Goal: Task Accomplishment & Management: Complete application form

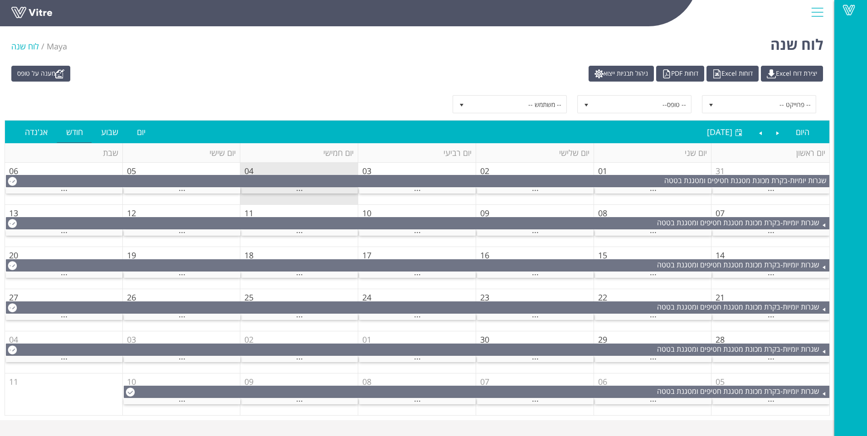
click at [319, 190] on div "..." at bounding box center [299, 191] width 117 height 6
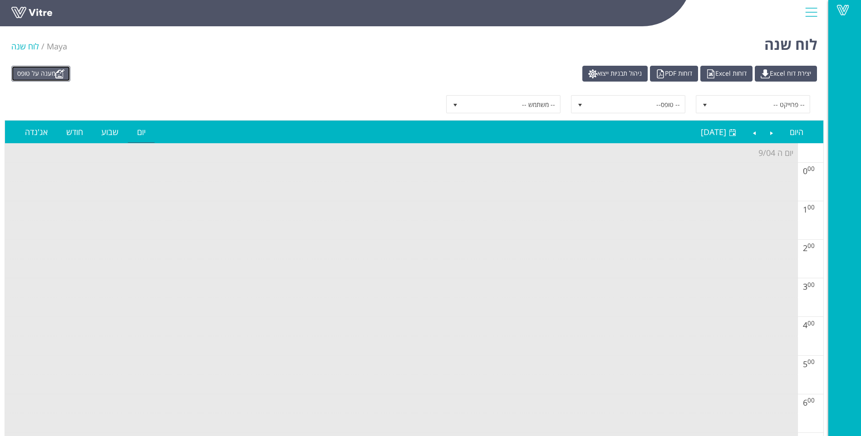
click at [26, 74] on link "מענה על טופס" at bounding box center [40, 74] width 59 height 16
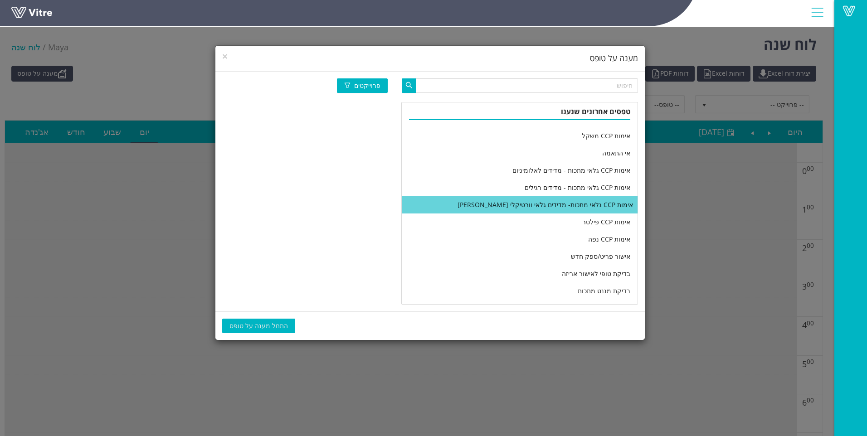
click at [527, 209] on li "אימות CCP גלאי מתכות- מדידים גלאי וורטיקלי [PERSON_NAME]" at bounding box center [520, 204] width 236 height 17
click at [250, 328] on span "התחל מענה על טופס" at bounding box center [259, 326] width 59 height 10
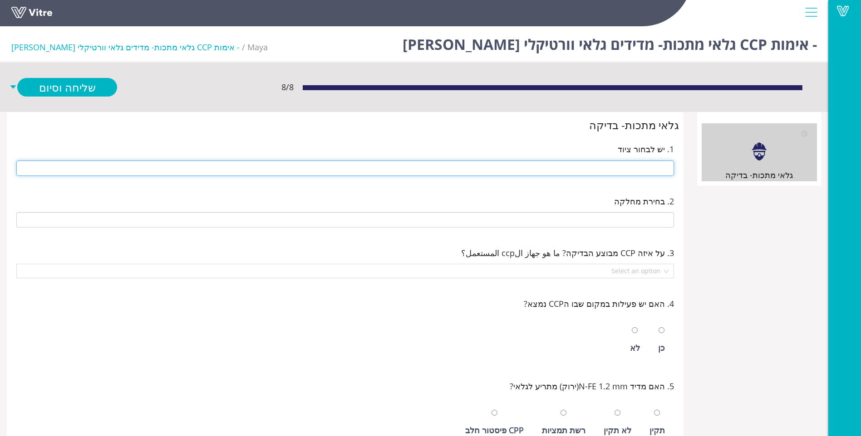
click at [657, 165] on input "text" at bounding box center [344, 168] width 657 height 15
type input "u"
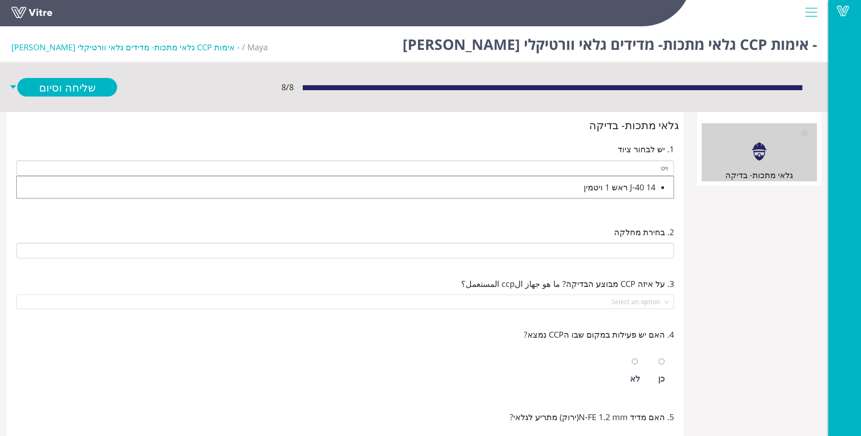
click at [602, 185] on div "J-40 14 ראש 1 ויטמין" at bounding box center [336, 187] width 638 height 13
type input "J-40 14 ראש 1 ויטמין"
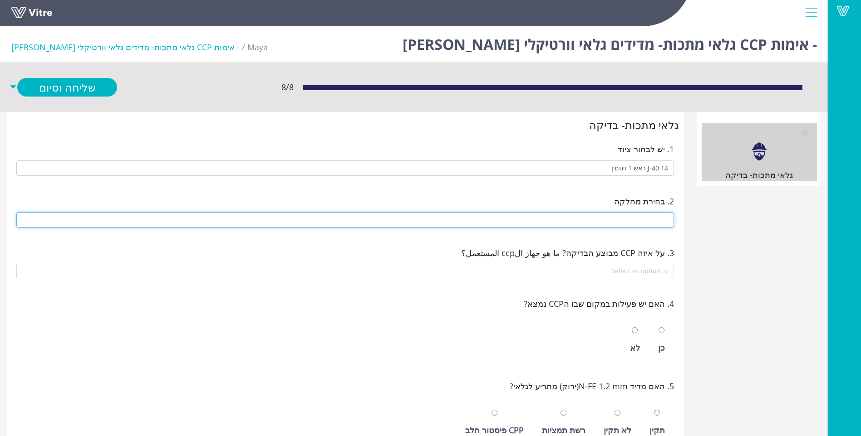
click at [626, 217] on input "text" at bounding box center [344, 219] width 657 height 15
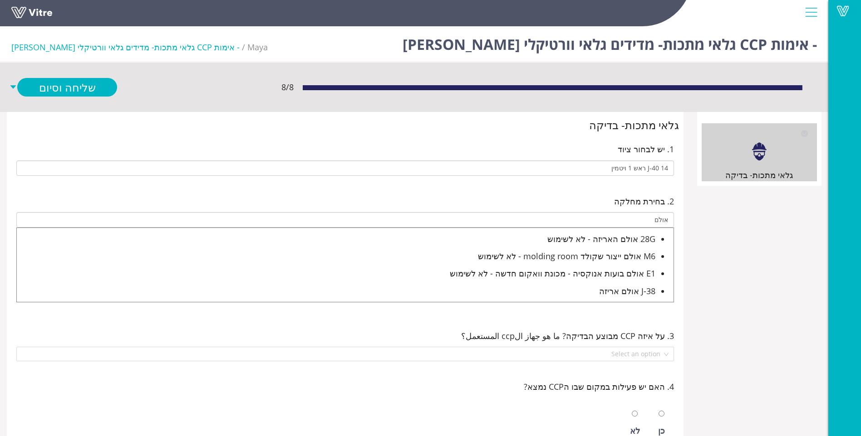
click at [626, 294] on div "J-38 אולם אריזה" at bounding box center [336, 291] width 638 height 13
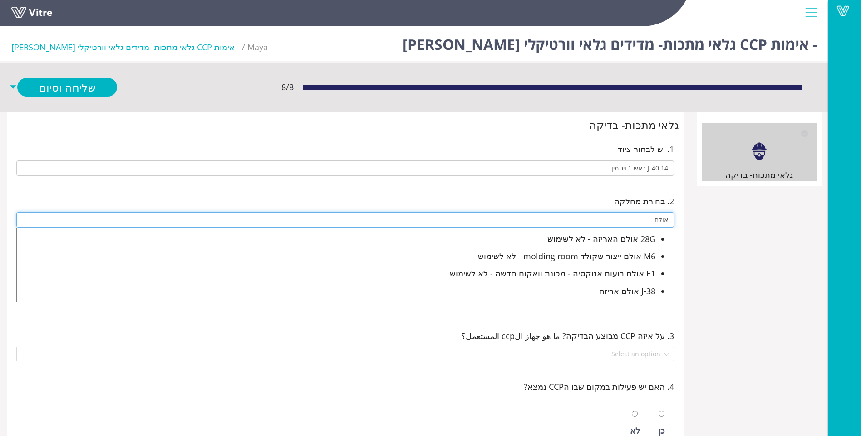
type input "J-38 אולם אריזה"
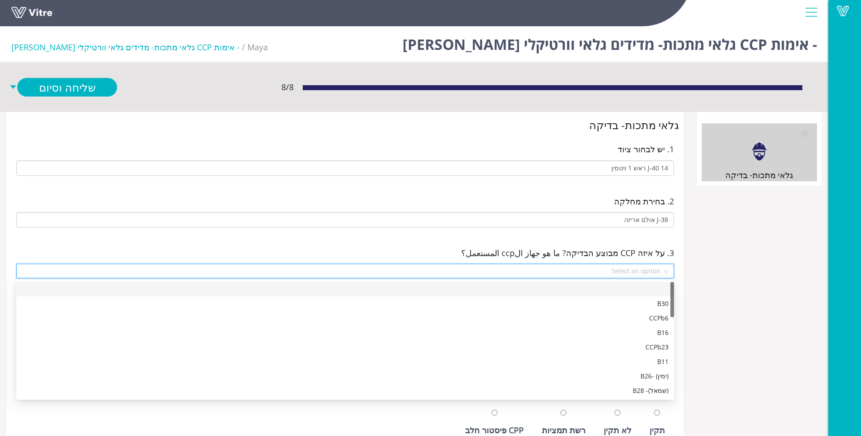
click at [641, 266] on input "search" at bounding box center [342, 271] width 640 height 14
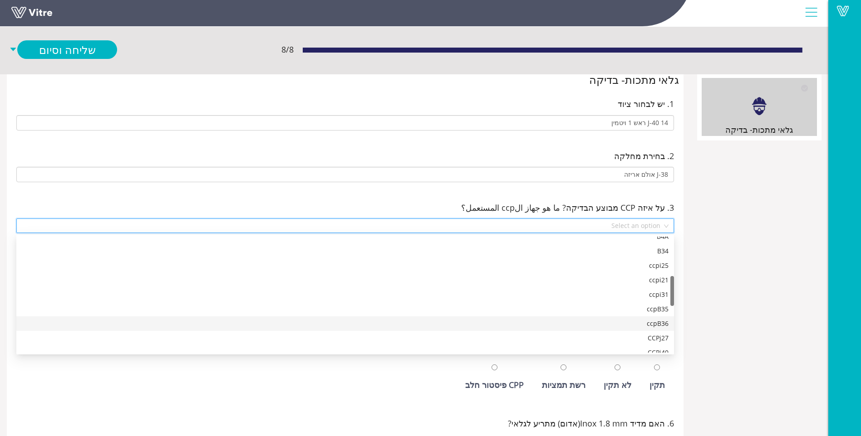
scroll to position [198, 0]
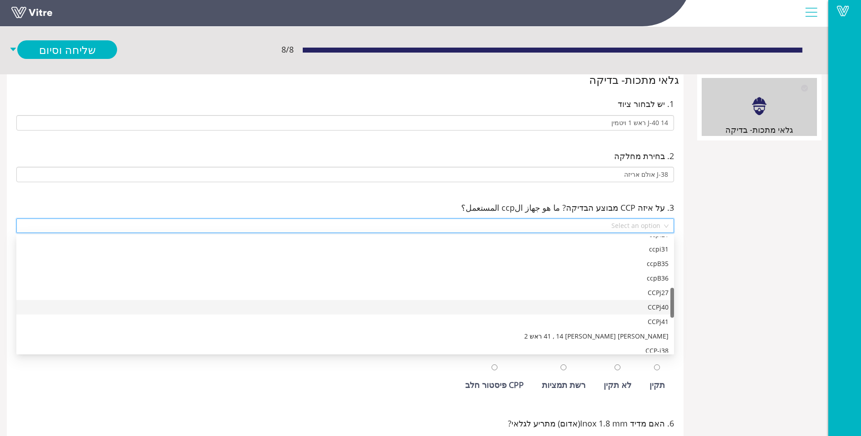
click at [640, 308] on div "CCPj40" at bounding box center [345, 308] width 646 height 10
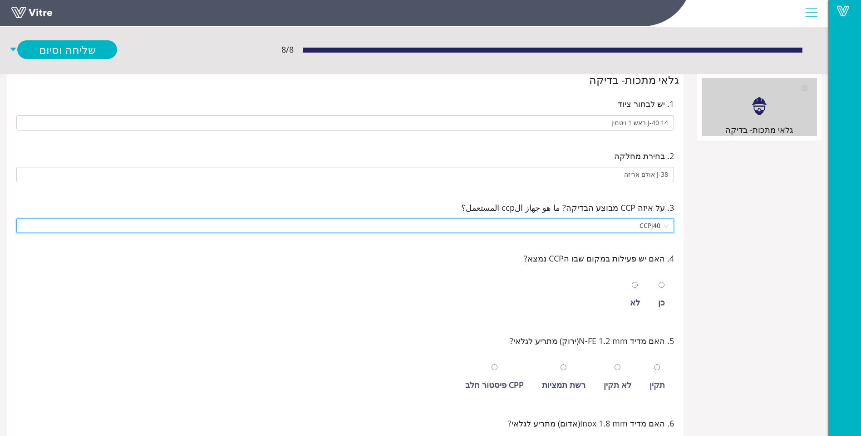
click at [659, 290] on div at bounding box center [661, 285] width 6 height 13
radio input "true"
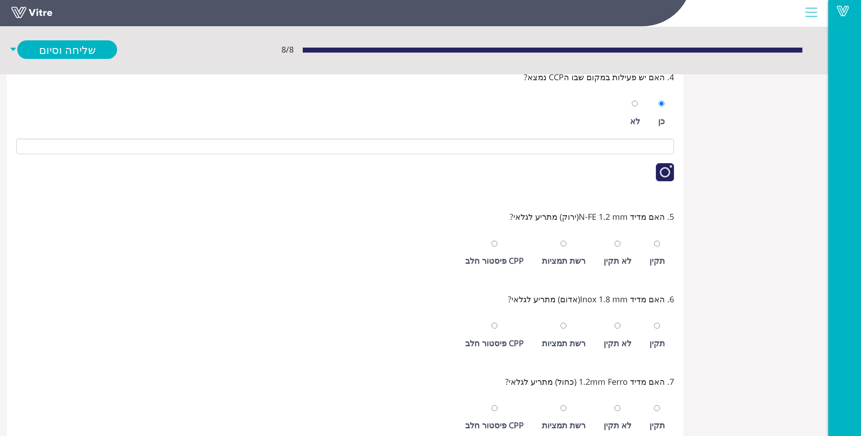
click at [661, 268] on div "תקין" at bounding box center [657, 254] width 24 height 42
radio input "true"
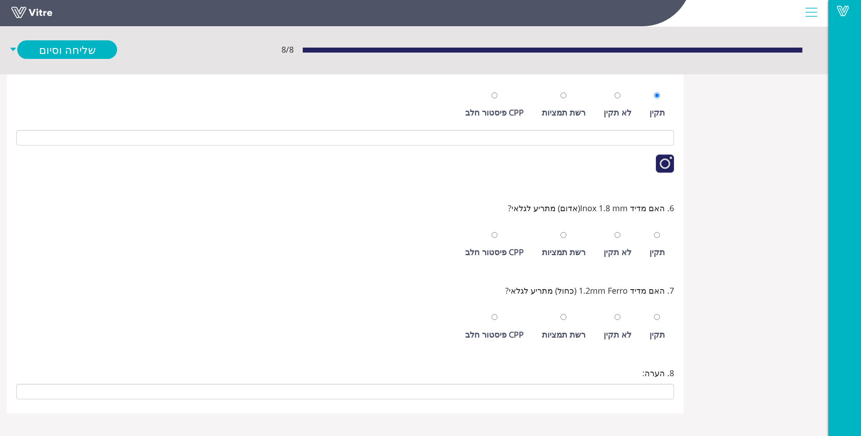
click at [653, 241] on div "תקין" at bounding box center [657, 245] width 24 height 42
radio input "true"
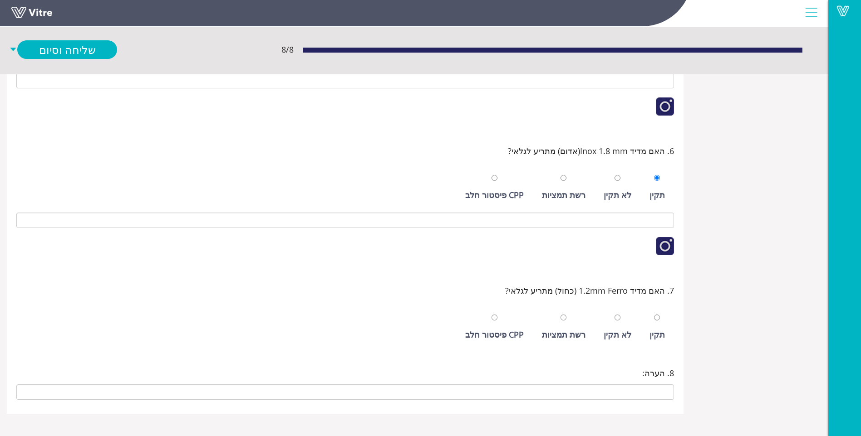
scroll to position [433, 0]
click at [656, 320] on input "radio" at bounding box center [657, 317] width 6 height 6
radio input "true"
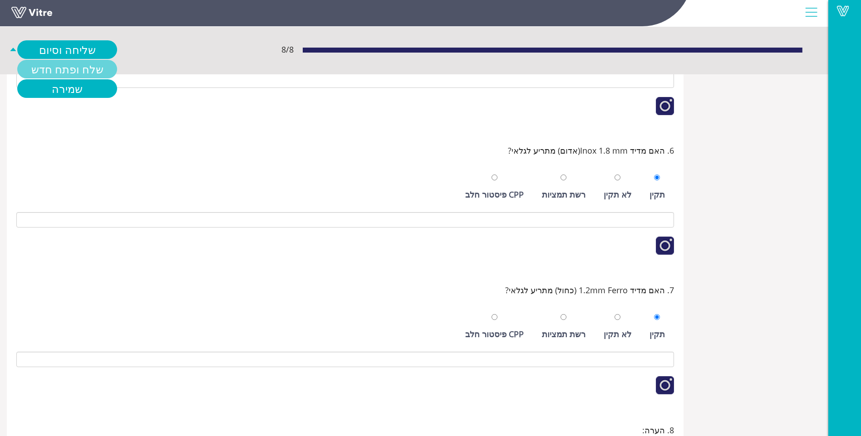
click at [88, 68] on link "שלח ופתח חדש" at bounding box center [67, 69] width 100 height 19
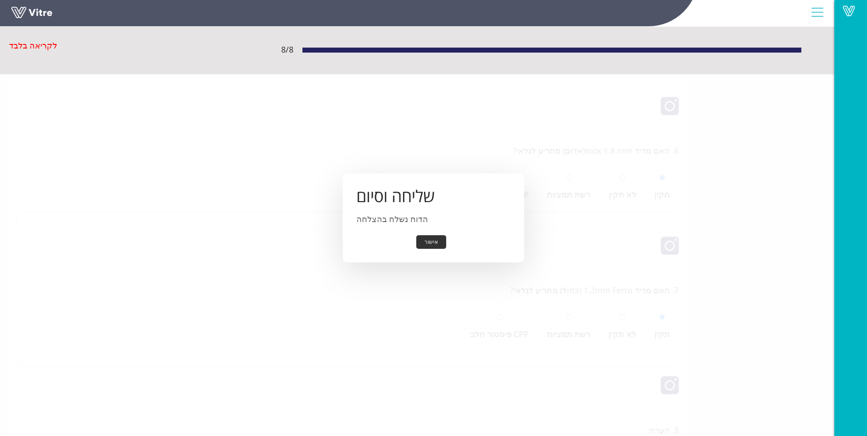
click at [428, 237] on button "אישור" at bounding box center [431, 242] width 30 height 14
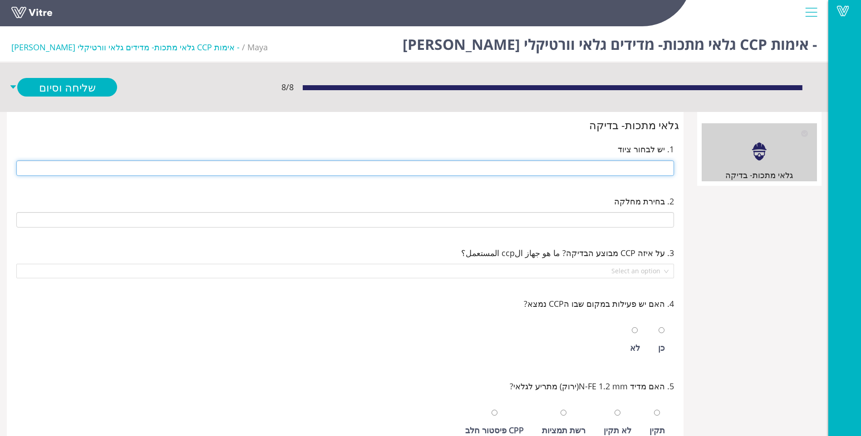
click at [576, 166] on input "text" at bounding box center [344, 168] width 657 height 15
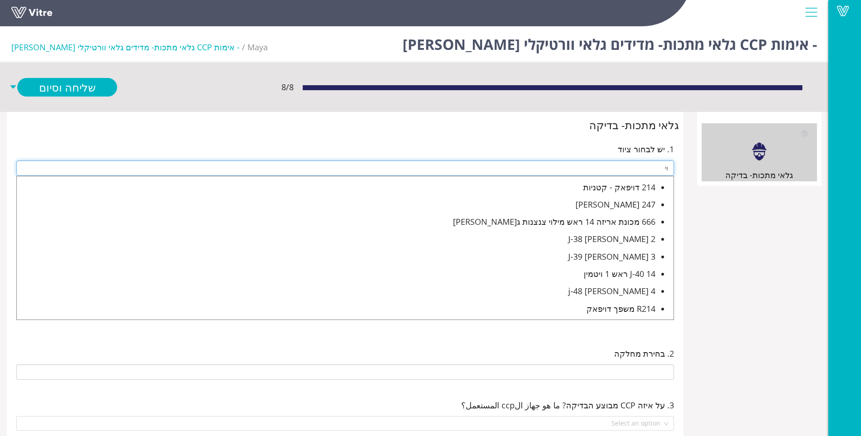
type input "ו"
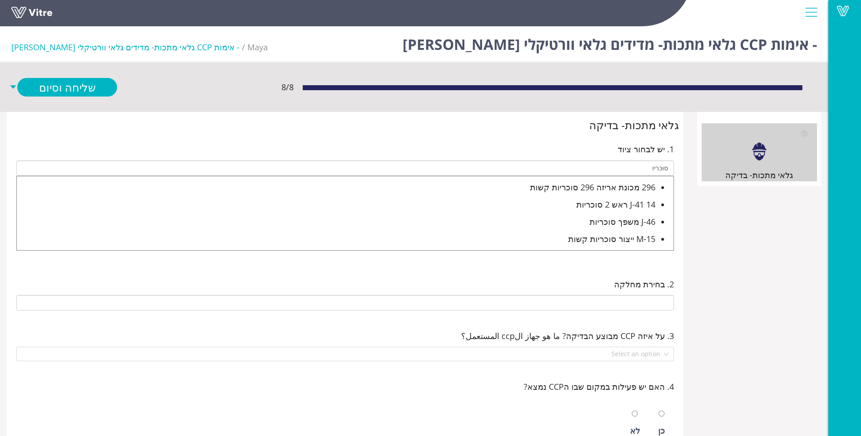
click at [621, 205] on div "J-41 14 ראש 2 סוכריות" at bounding box center [336, 204] width 638 height 13
type input "J-41 14 ראש 2 סוכריות"
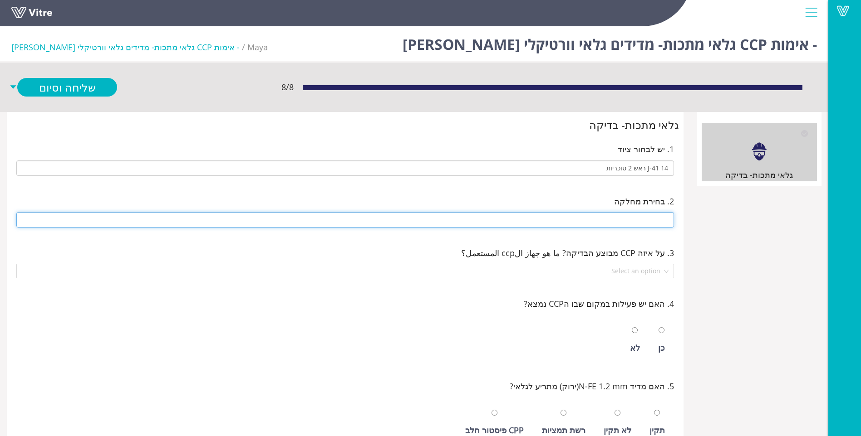
click at [649, 218] on input "text" at bounding box center [344, 219] width 657 height 15
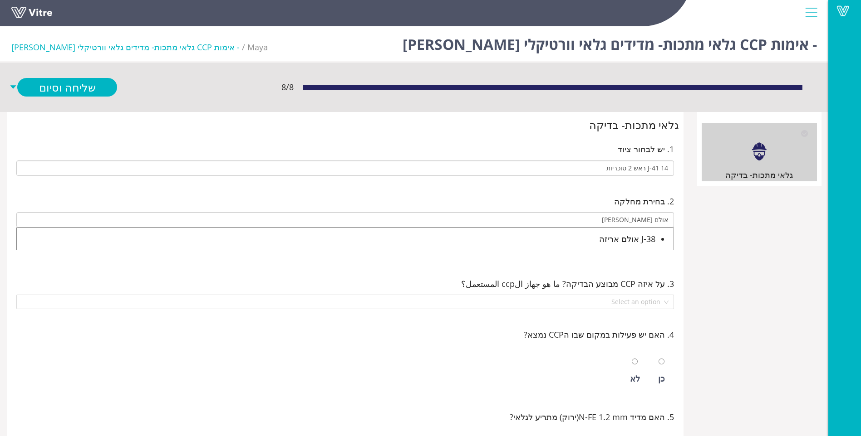
click at [641, 233] on div "J-38 אולם אריזה" at bounding box center [336, 239] width 638 height 13
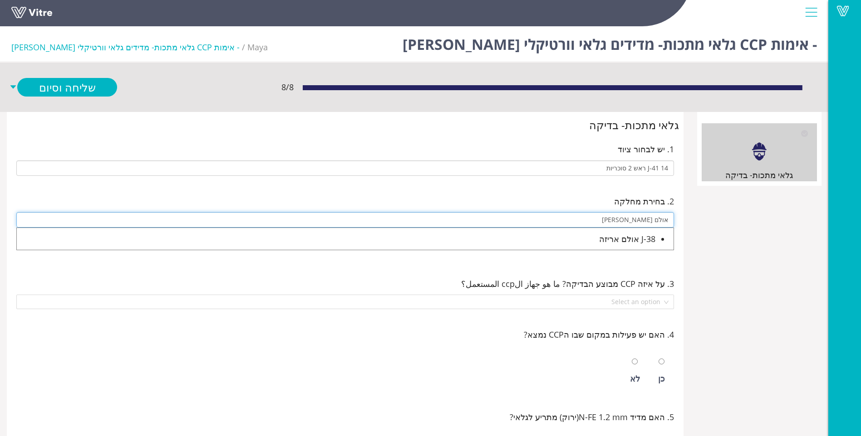
type input "J-38 אולם אריזה"
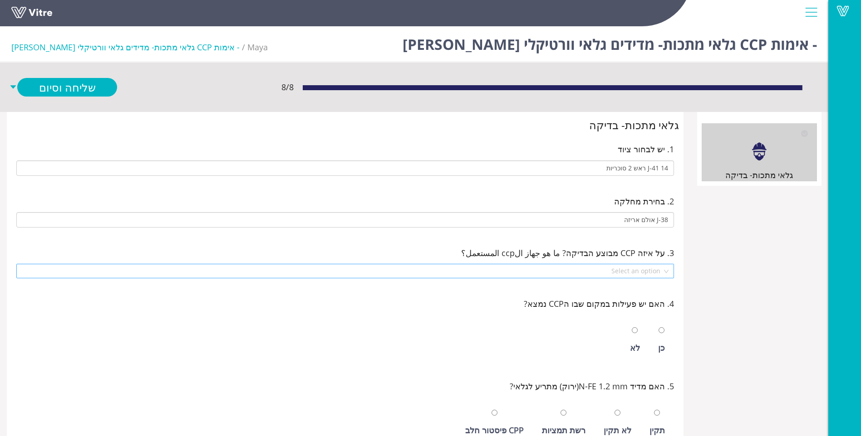
click at [636, 274] on input "search" at bounding box center [342, 271] width 640 height 14
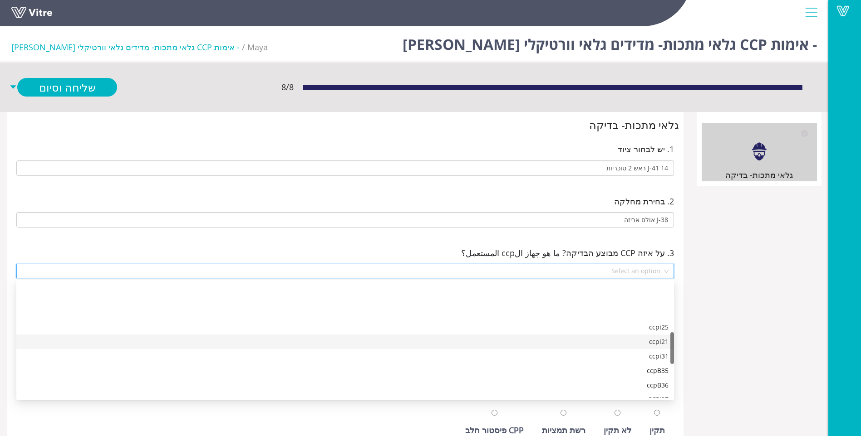
scroll to position [181, 0]
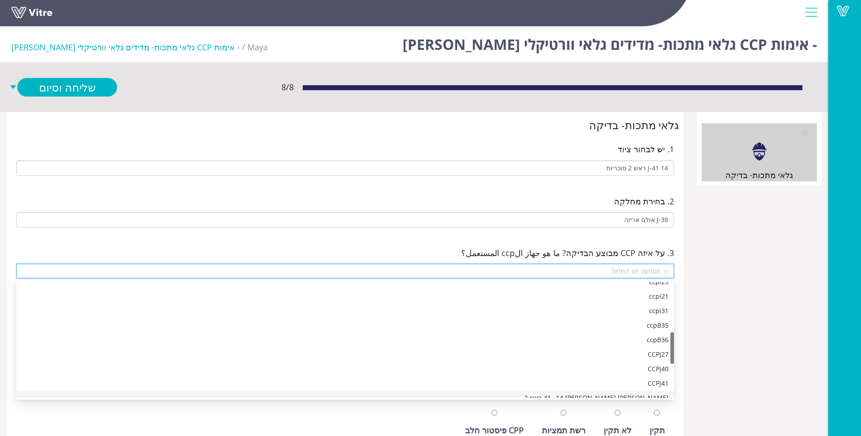
click at [644, 391] on div "גלאי ורטיקלי מס 41 , 14 ראש 2" at bounding box center [344, 398] width 657 height 15
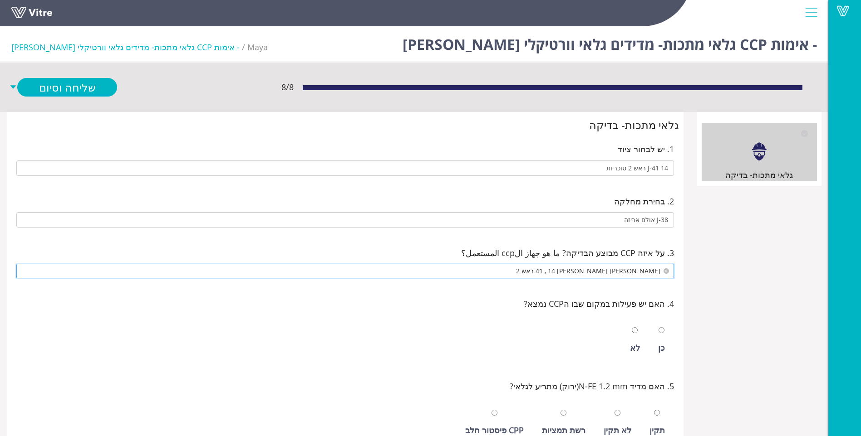
click at [636, 273] on span "גלאי ורטיקלי מס 41 , 14 ראש 2" at bounding box center [345, 271] width 646 height 14
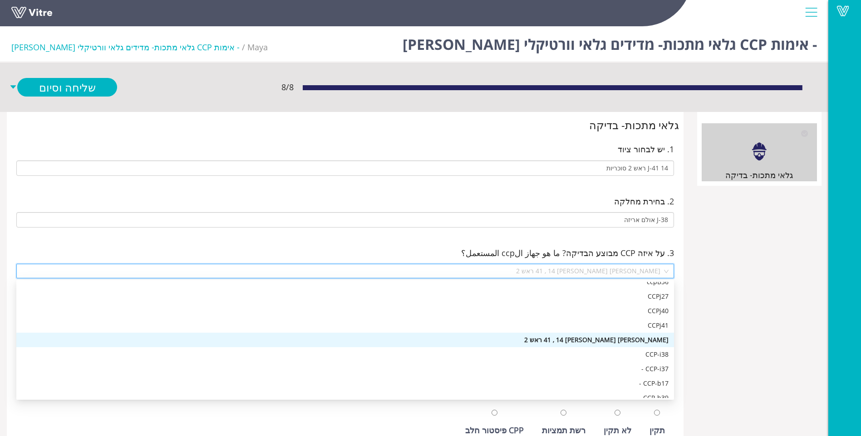
click at [699, 318] on div "גלאי מתכות- בדיקה גלאי מתכות- בדיקה 1. יש לבחור ציוד J-41 14 ראש 2 סוכריות 2. ב…" at bounding box center [414, 393] width 828 height 563
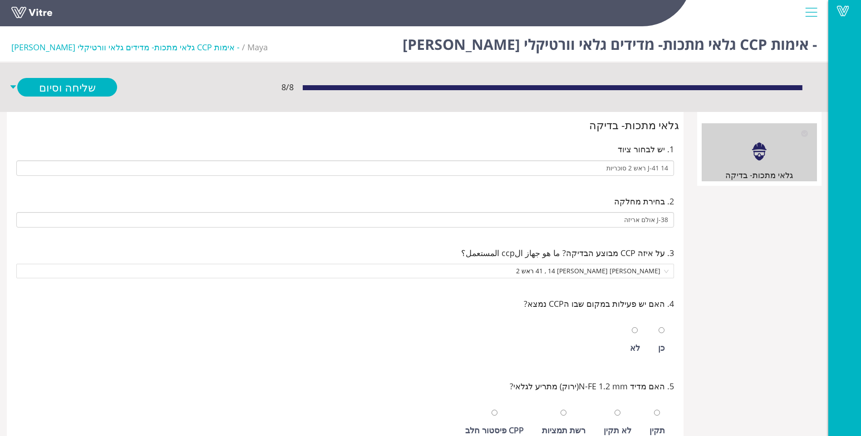
click at [661, 339] on div "כן" at bounding box center [661, 340] width 16 height 42
radio input "true"
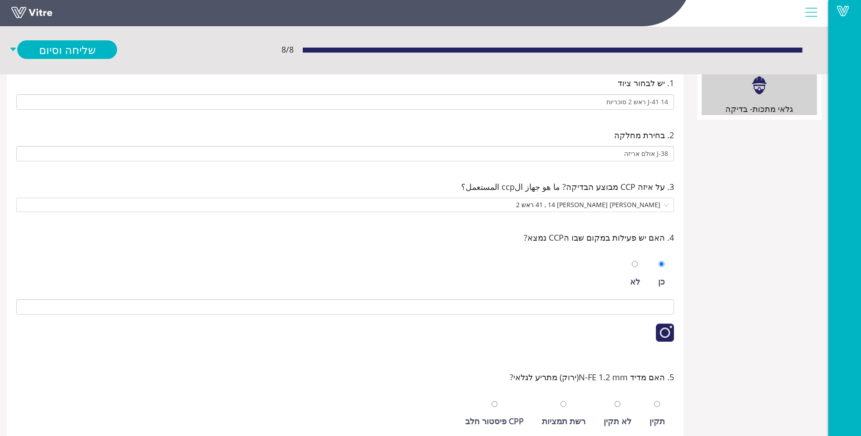
scroll to position [136, 0]
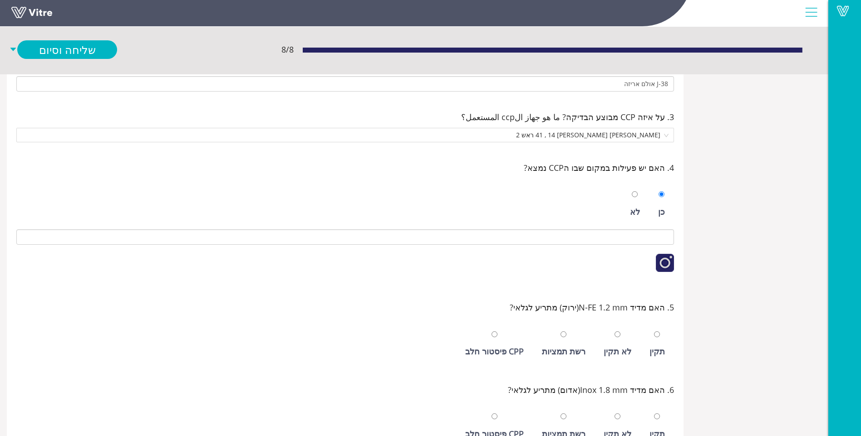
click at [658, 357] on div "תקין" at bounding box center [656, 351] width 15 height 13
radio input "true"
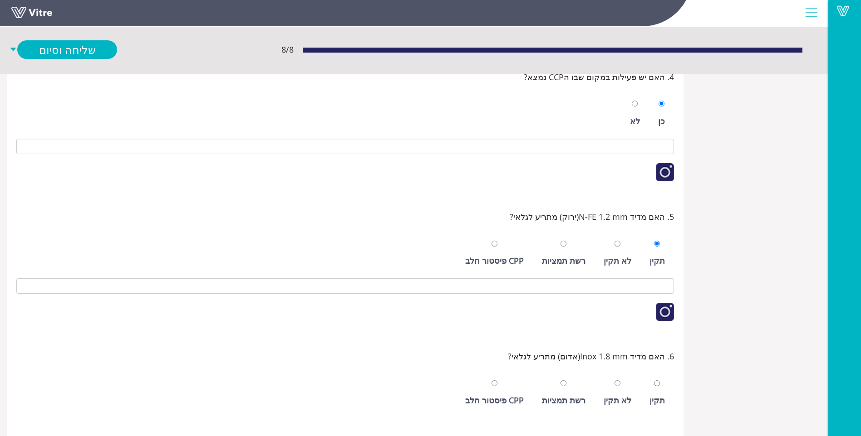
click at [659, 391] on div "תקין" at bounding box center [657, 393] width 24 height 42
radio input "true"
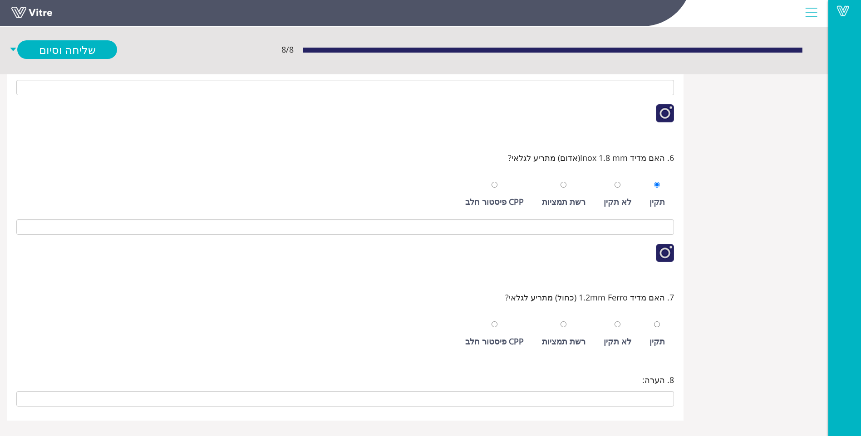
scroll to position [433, 0]
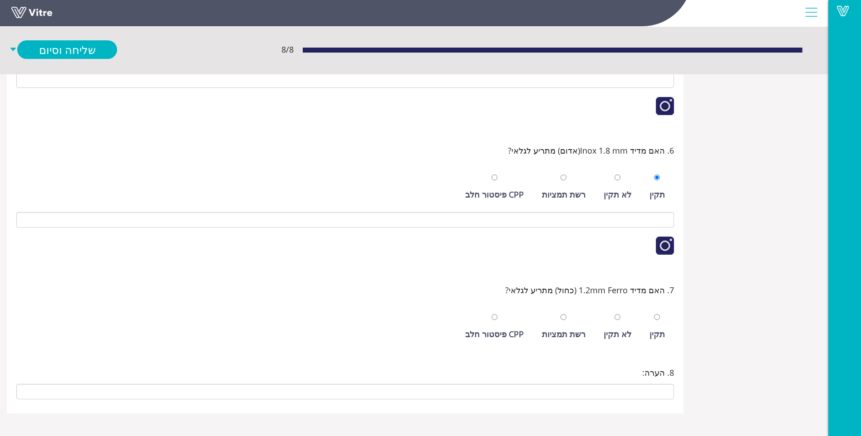
click at [655, 333] on div "תקין" at bounding box center [656, 334] width 15 height 13
radio input "true"
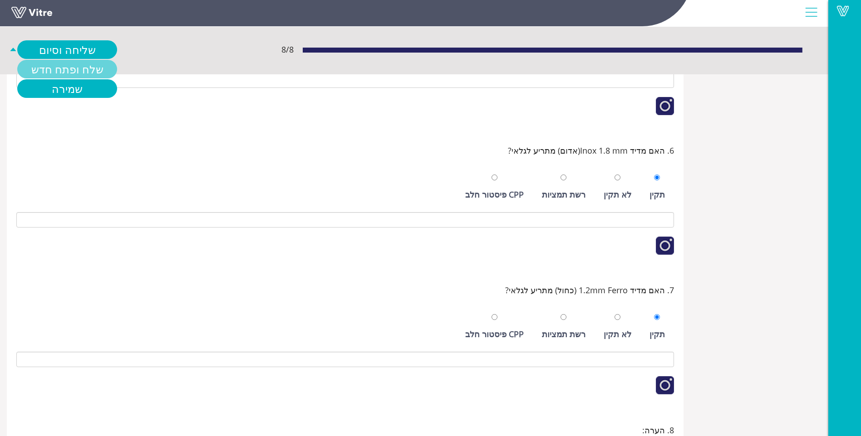
click at [91, 65] on link "שלח ופתח חדש" at bounding box center [67, 69] width 100 height 19
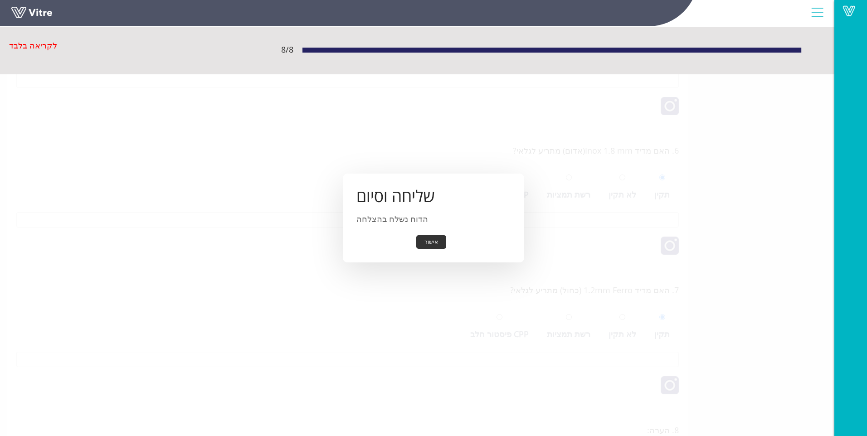
click at [436, 240] on button "אישור" at bounding box center [431, 242] width 30 height 14
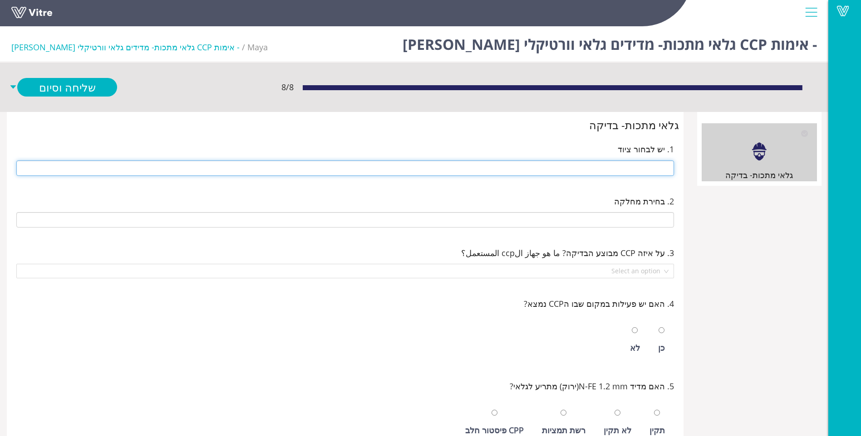
click at [630, 173] on input "text" at bounding box center [344, 168] width 657 height 15
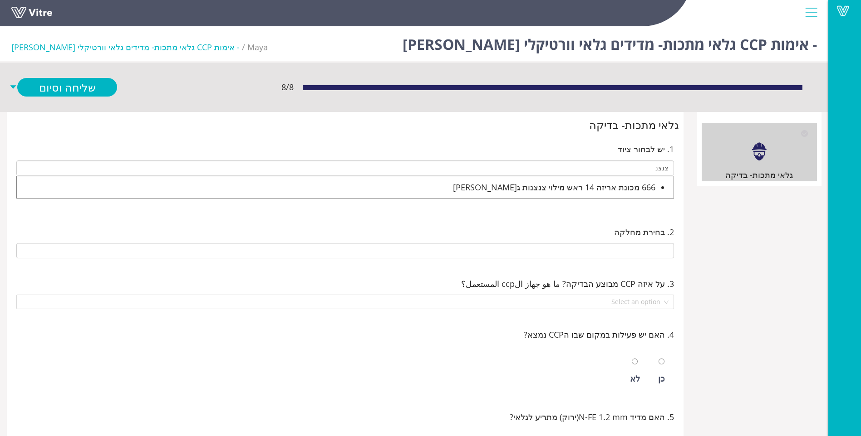
click at [606, 187] on div "666 מכונת אריזה 14 ראש מילוי צנצנות ג'לי" at bounding box center [336, 187] width 638 height 13
type input "666 מכונת אריזה 14 ראש מילוי צנצנות ג'לי"
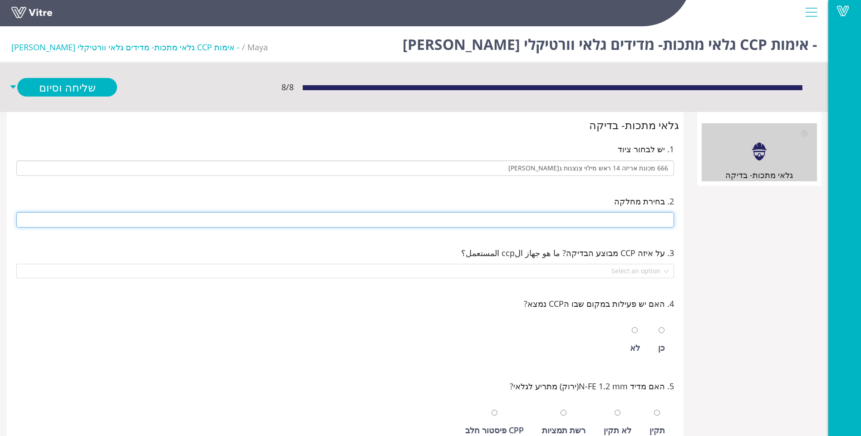
click at [625, 216] on input "text" at bounding box center [344, 219] width 657 height 15
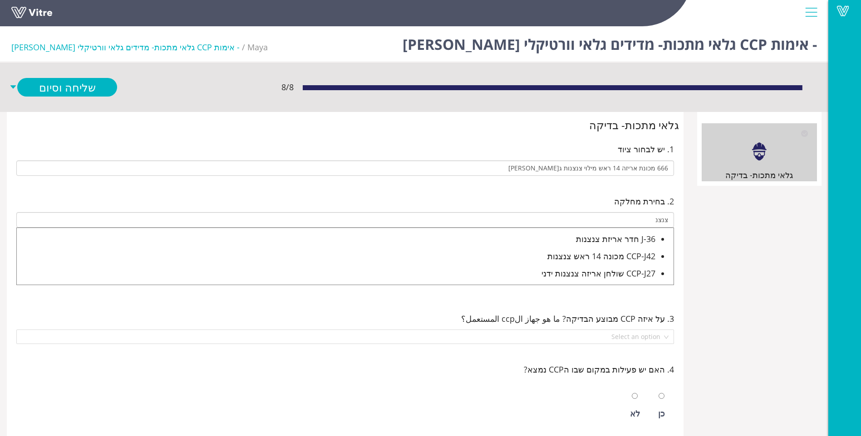
click at [630, 239] on div "J-36 חדר אריזת צנצנות" at bounding box center [336, 239] width 638 height 13
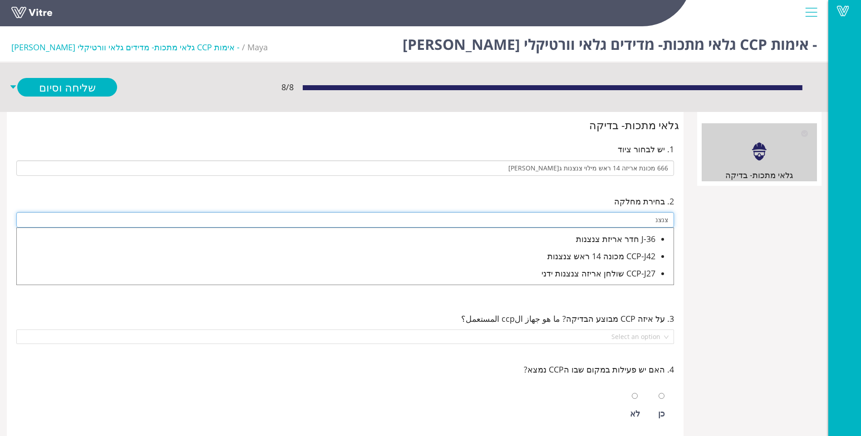
type input "J-36 חדר אריזת צנצנות"
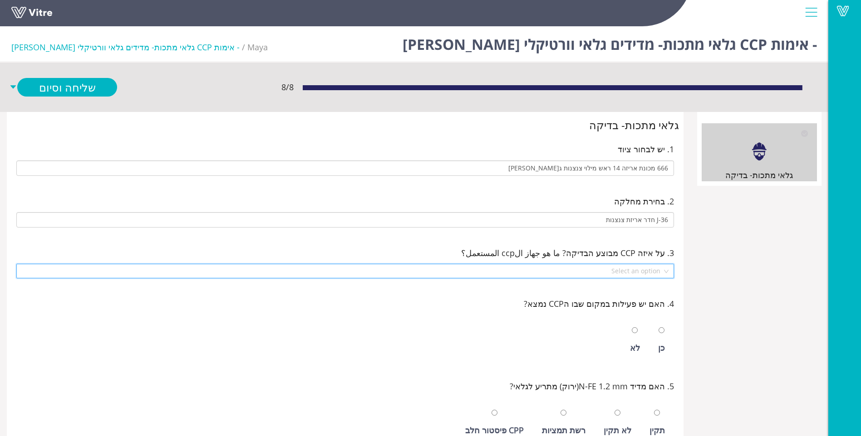
click at [633, 266] on input "search" at bounding box center [342, 271] width 640 height 14
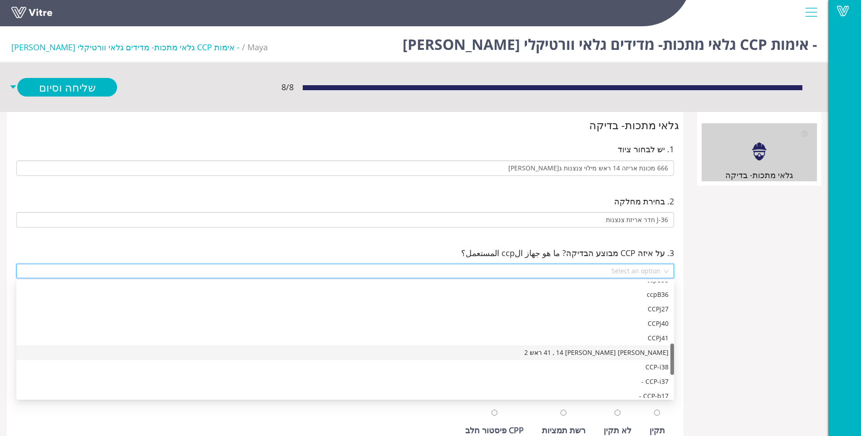
scroll to position [272, 0]
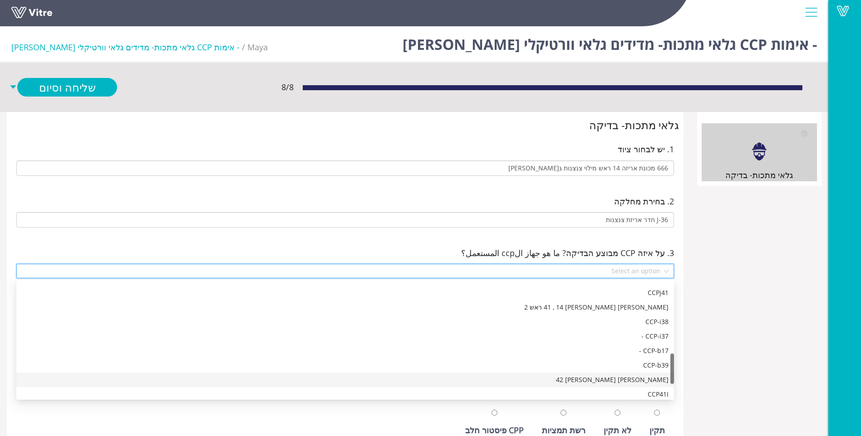
click at [611, 381] on div "[PERSON_NAME] [PERSON_NAME] 42" at bounding box center [345, 380] width 646 height 10
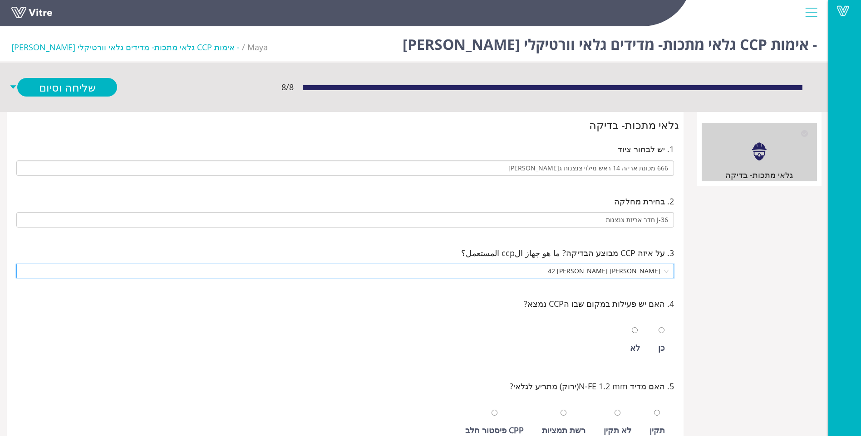
click at [658, 349] on div "כן" at bounding box center [661, 348] width 7 height 13
radio input "true"
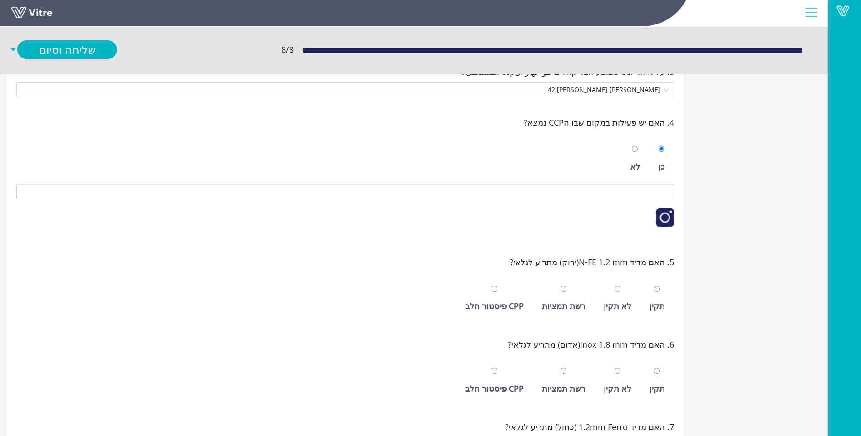
click at [651, 302] on div "תקין" at bounding box center [656, 306] width 15 height 13
radio input "true"
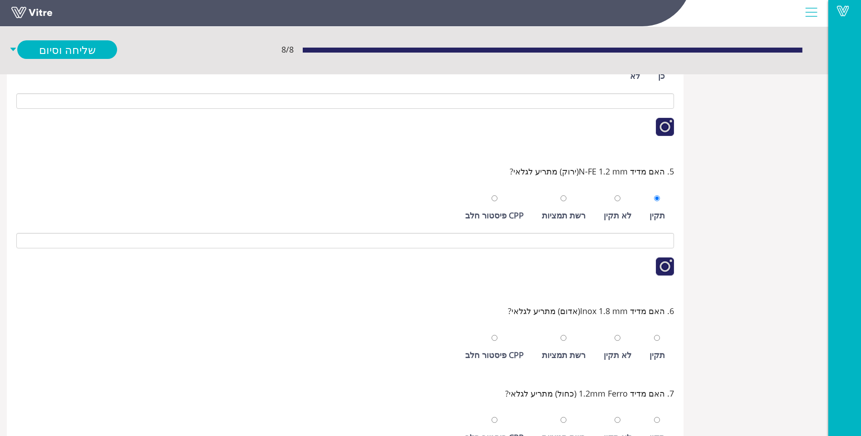
click at [652, 350] on div "תקין" at bounding box center [656, 355] width 15 height 13
radio input "true"
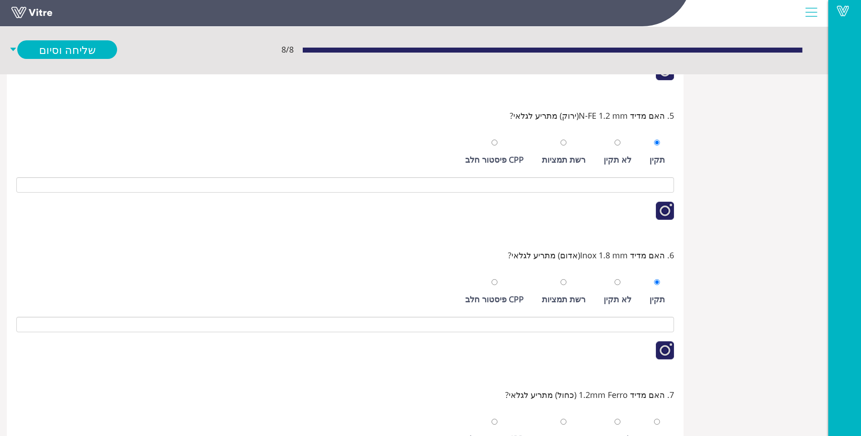
scroll to position [433, 0]
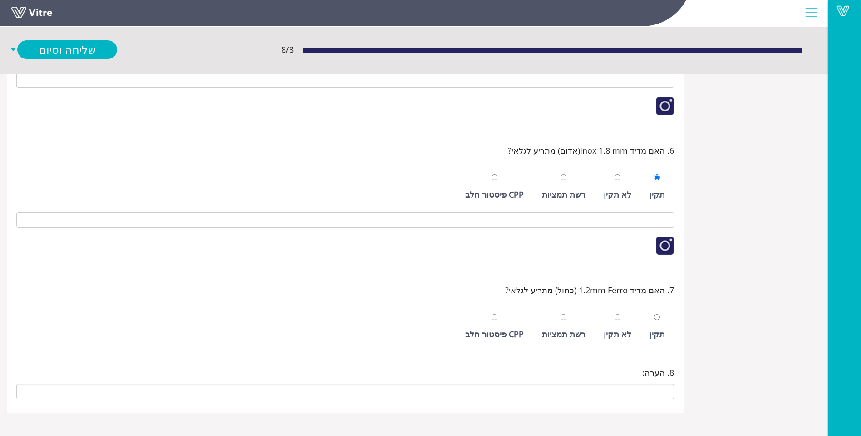
click at [652, 329] on div "תקין" at bounding box center [656, 334] width 15 height 13
radio input "true"
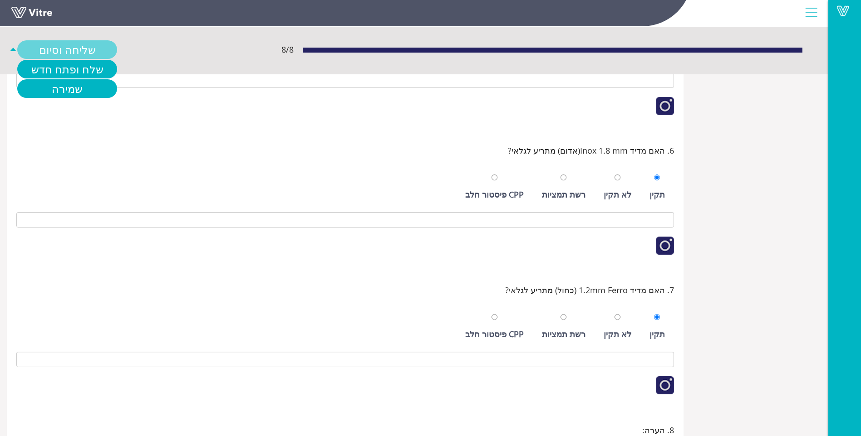
click at [67, 56] on link "שליחה וסיום" at bounding box center [67, 49] width 100 height 19
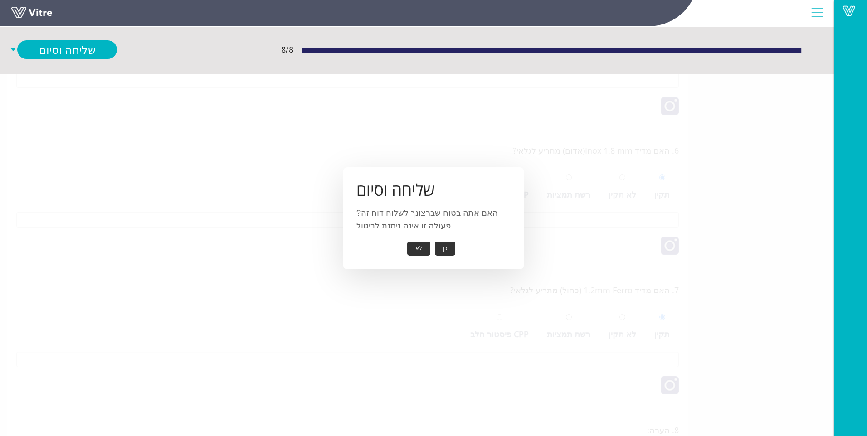
click at [443, 245] on button "כן" at bounding box center [445, 249] width 20 height 14
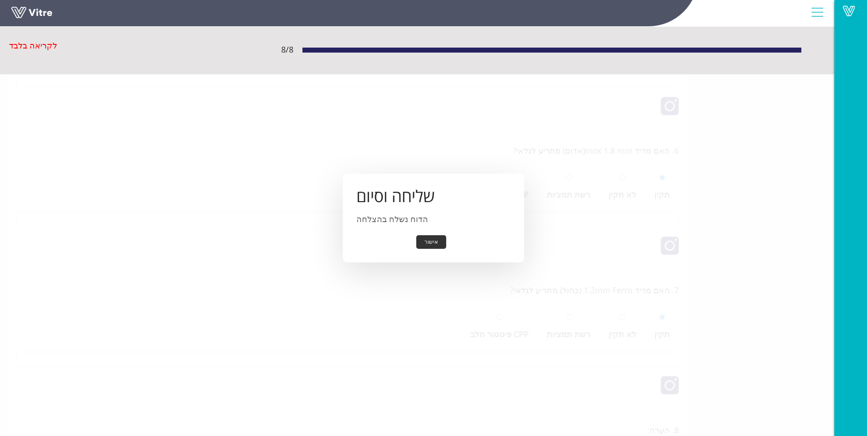
click at [432, 245] on button "אישור" at bounding box center [431, 242] width 30 height 14
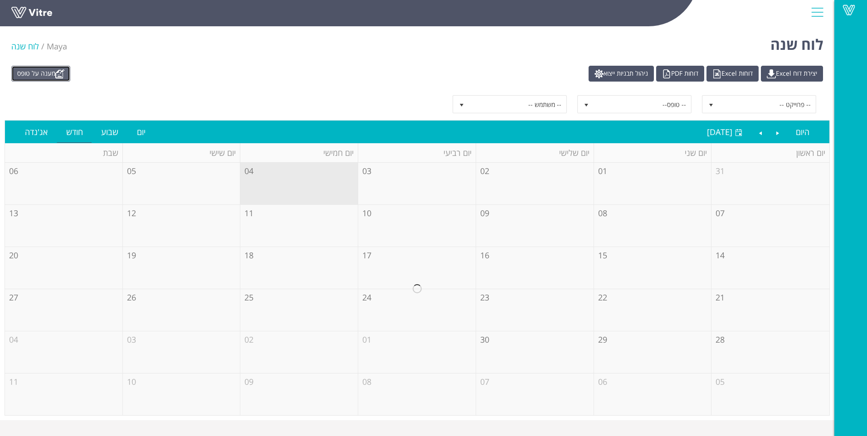
click at [46, 74] on link "מענה על טופס" at bounding box center [40, 74] width 59 height 16
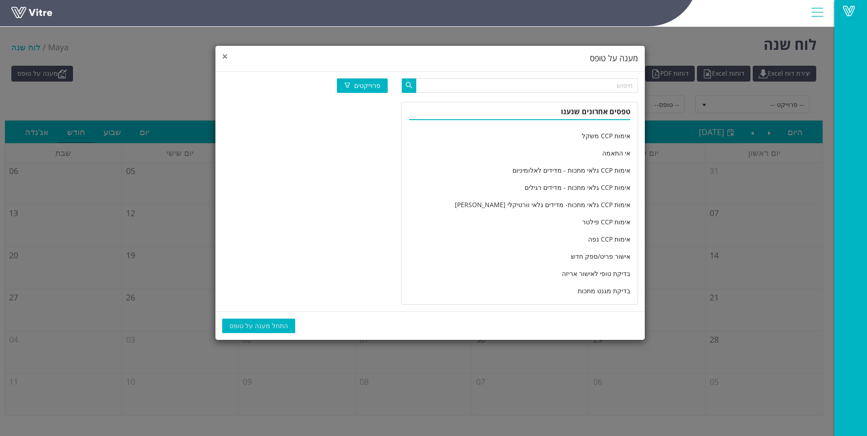
click at [226, 58] on span "×" at bounding box center [224, 56] width 5 height 13
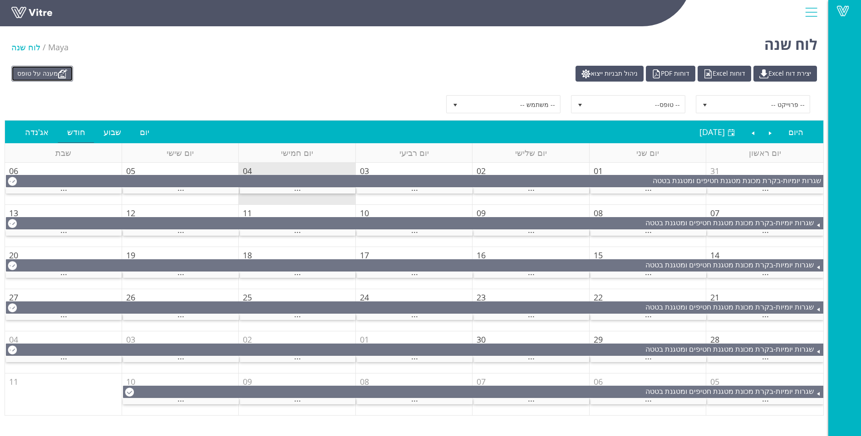
click at [60, 73] on img at bounding box center [62, 73] width 9 height 9
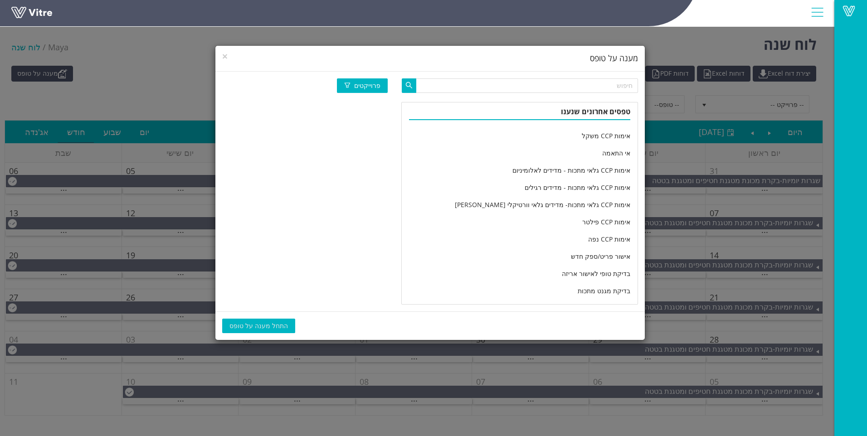
click at [522, 75] on div "פרוייקטים טפסים אחרונים שנענו אימות CCP משקל אי התאמה אימות CCP גלאי מתכות - מד…" at bounding box center [430, 192] width 430 height 240
click at [522, 82] on input "text" at bounding box center [527, 85] width 222 height 15
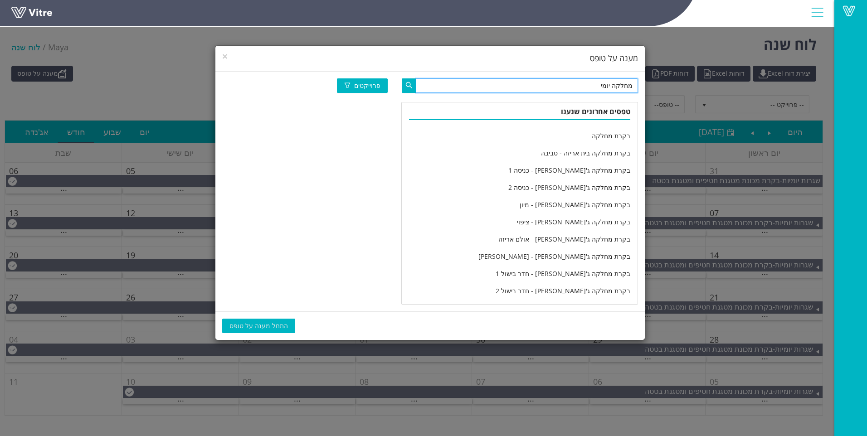
type input "מחלקה יומי"
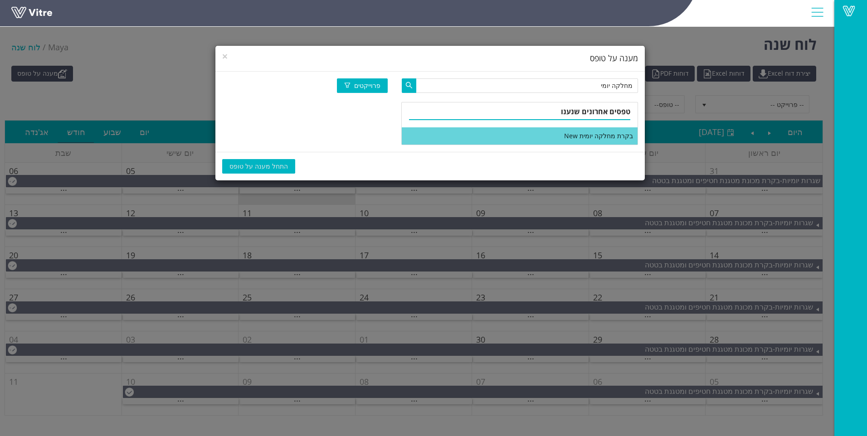
click at [531, 135] on li "בקרת מחלקה יומית New" at bounding box center [520, 135] width 236 height 17
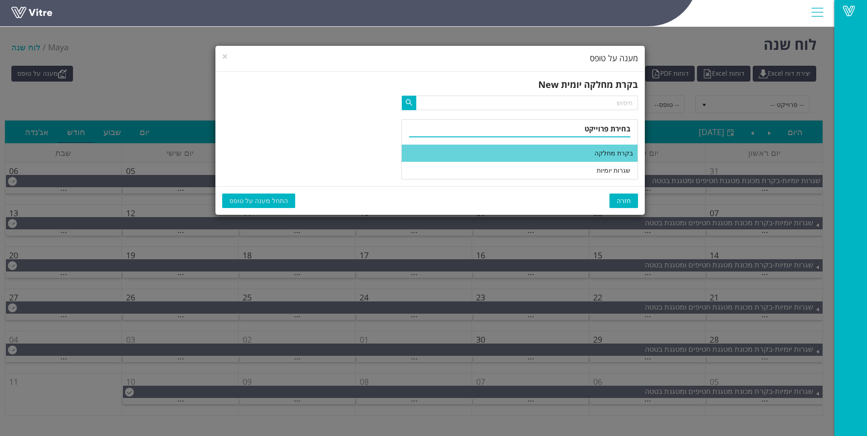
click at [525, 150] on li "בקרת מחלקה" at bounding box center [520, 153] width 236 height 17
click at [269, 196] on span "התחל מענה על טופס" at bounding box center [259, 201] width 59 height 10
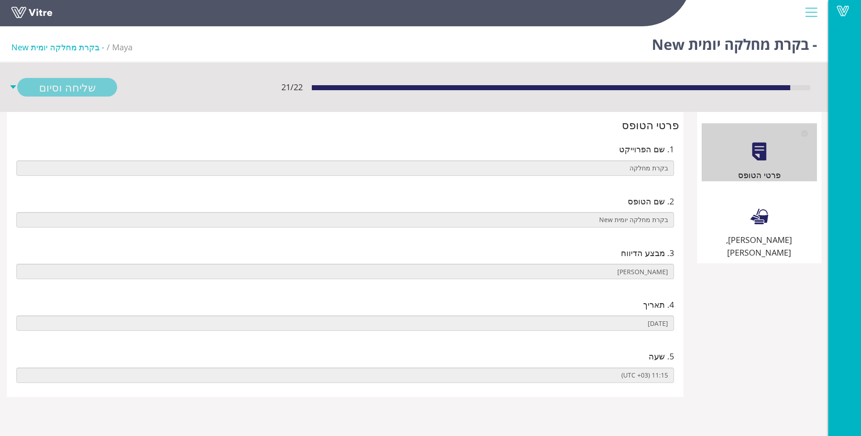
click at [743, 222] on div "[PERSON_NAME], [PERSON_NAME]" at bounding box center [758, 223] width 115 height 71
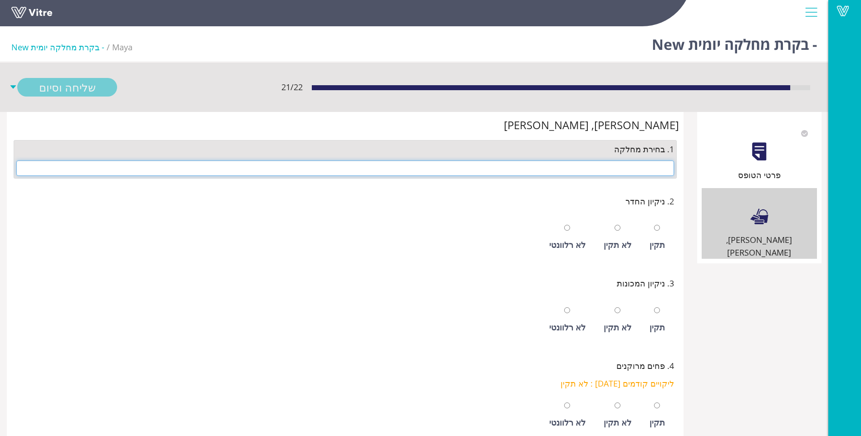
click at [628, 168] on input "text" at bounding box center [344, 168] width 657 height 15
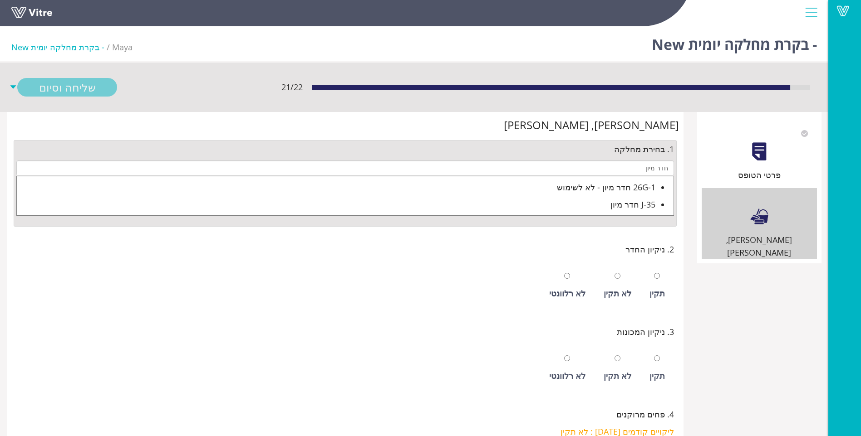
click at [611, 205] on div "J-35 חדר מיון" at bounding box center [336, 204] width 638 height 13
type input "J-35 חדר מיון"
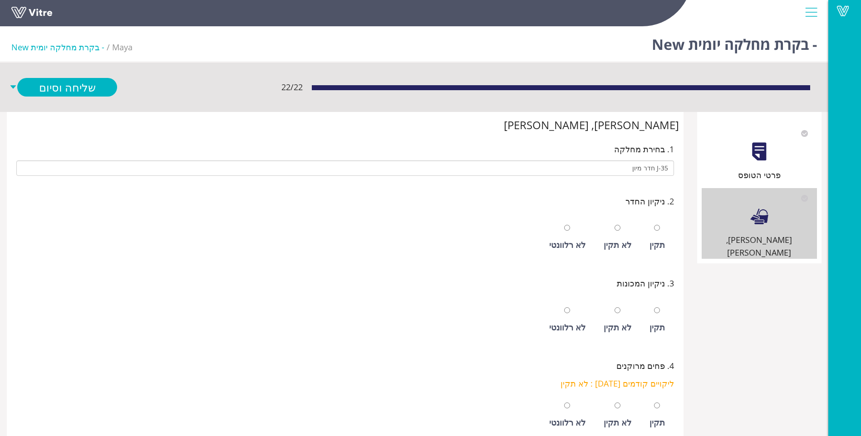
click at [646, 240] on div "תקין" at bounding box center [657, 238] width 24 height 42
radio input "true"
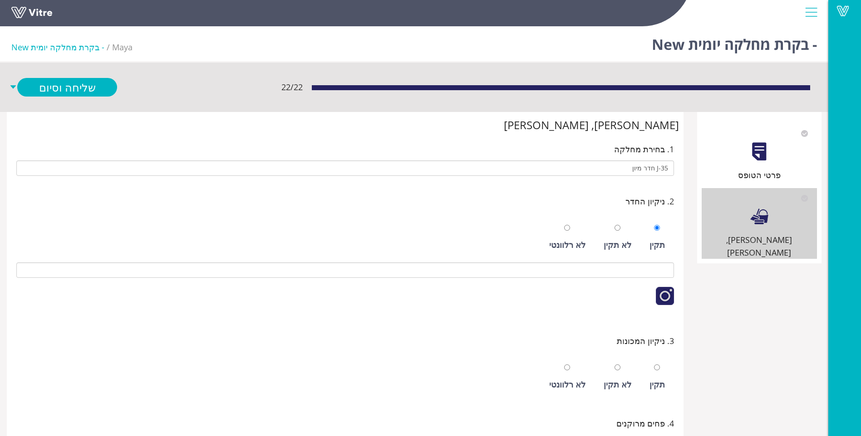
scroll to position [227, 0]
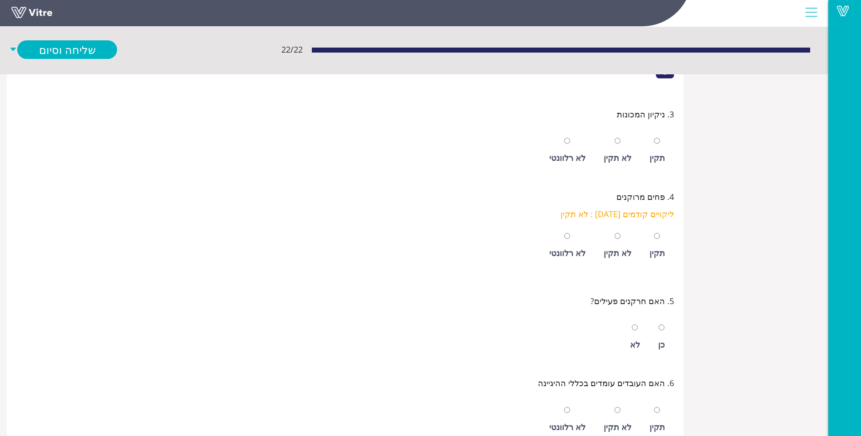
click at [662, 160] on div "תקין" at bounding box center [656, 158] width 15 height 13
radio input "true"
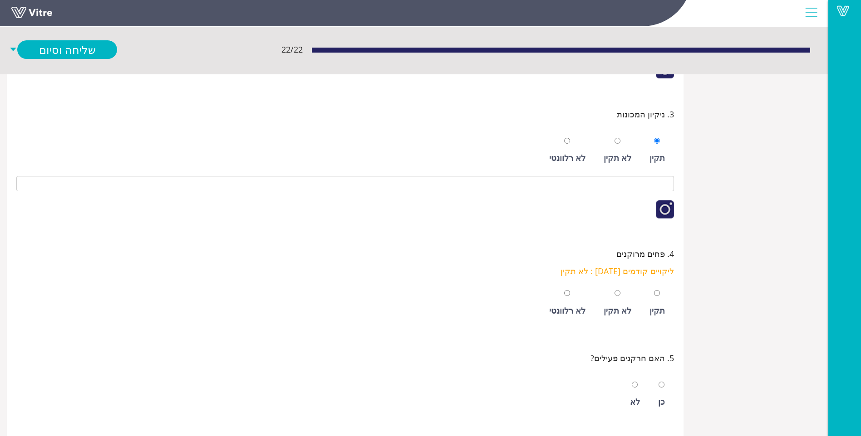
scroll to position [272, 0]
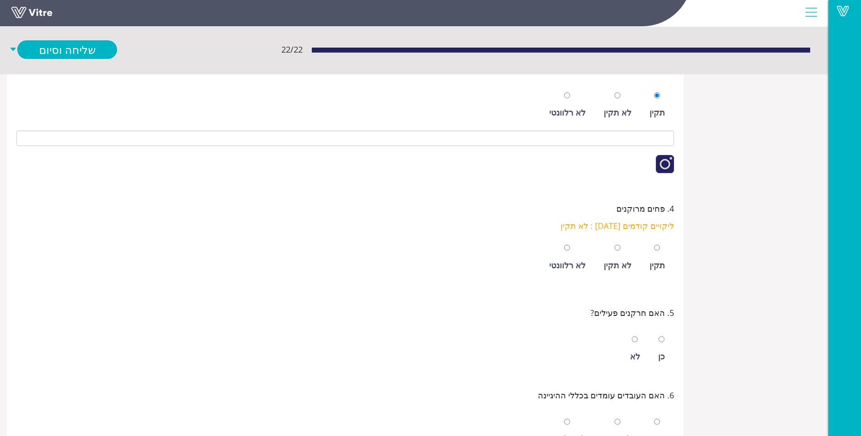
click at [657, 253] on div at bounding box center [657, 247] width 6 height 13
radio input "true"
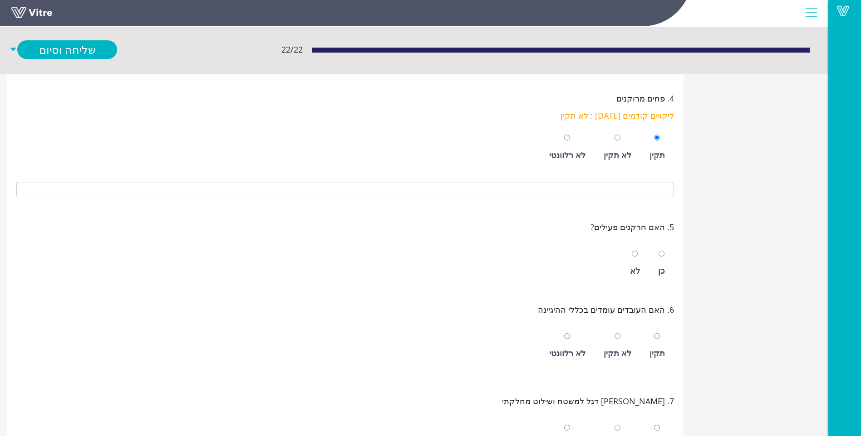
scroll to position [408, 0]
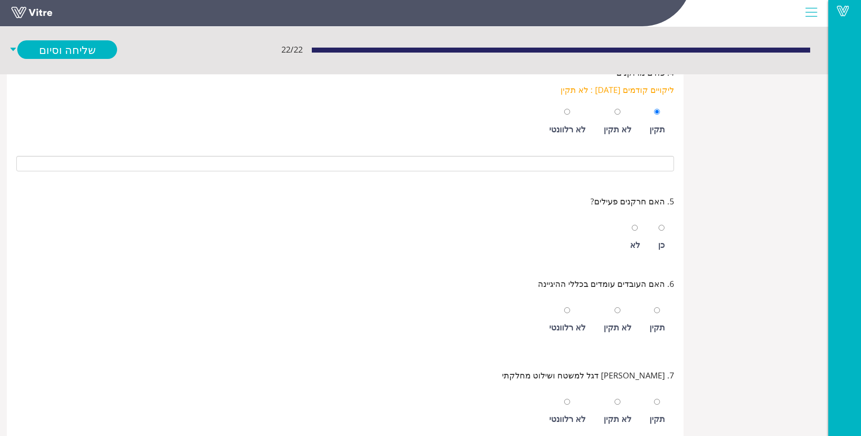
click at [657, 247] on div "כן" at bounding box center [661, 238] width 16 height 42
radio input "true"
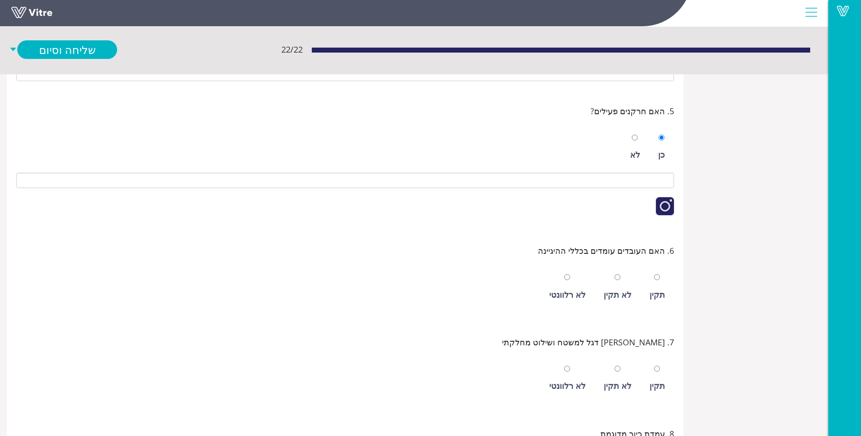
scroll to position [454, 0]
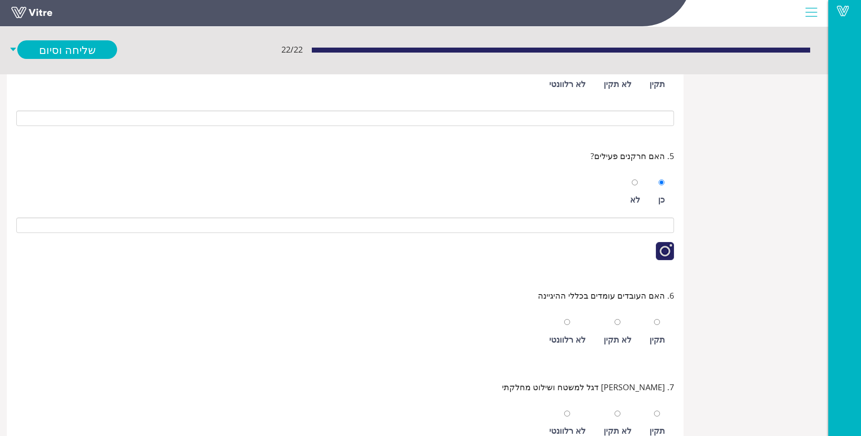
click at [660, 323] on div "תקין" at bounding box center [657, 332] width 24 height 42
radio input "true"
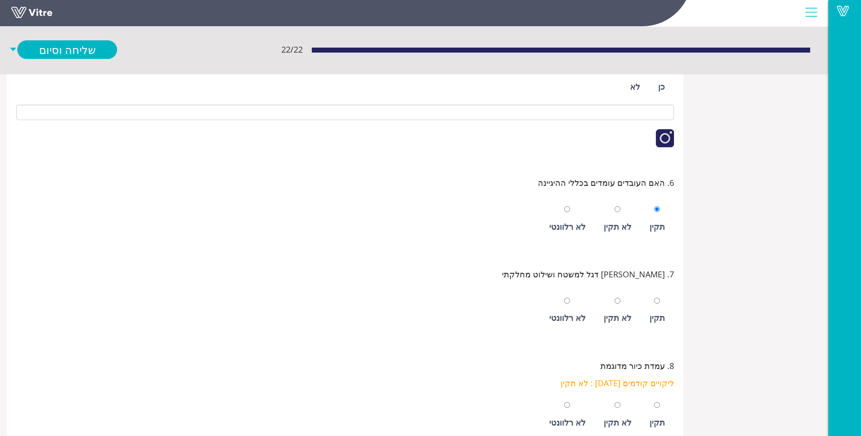
scroll to position [544, 0]
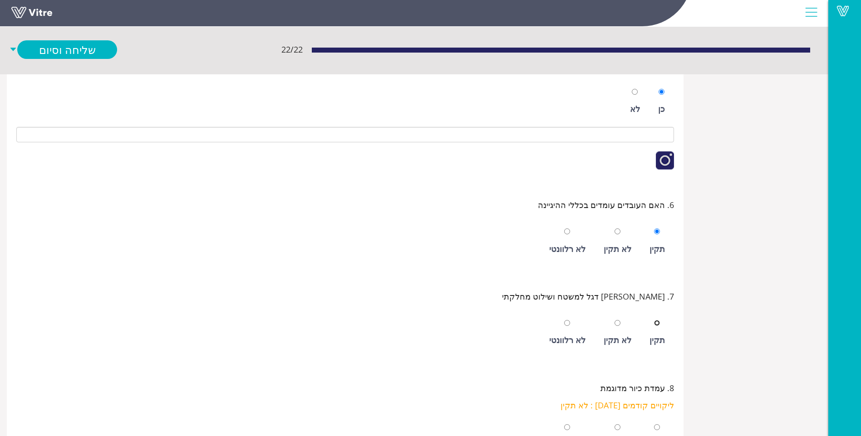
click at [659, 323] on input "radio" at bounding box center [657, 323] width 6 height 6
radio input "true"
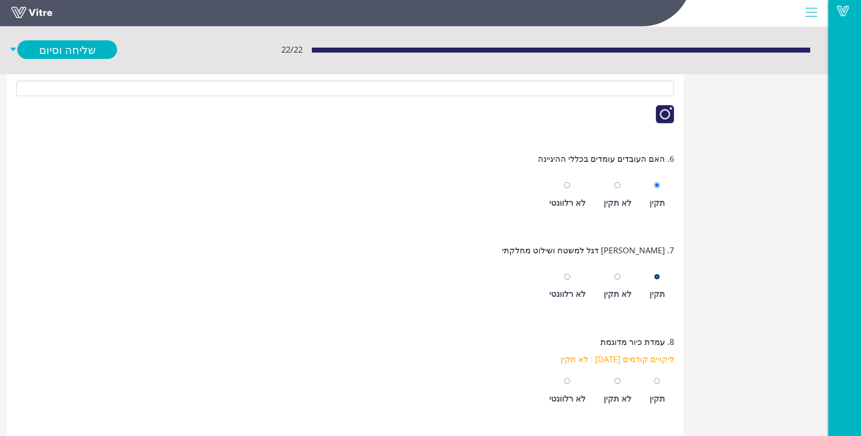
scroll to position [635, 0]
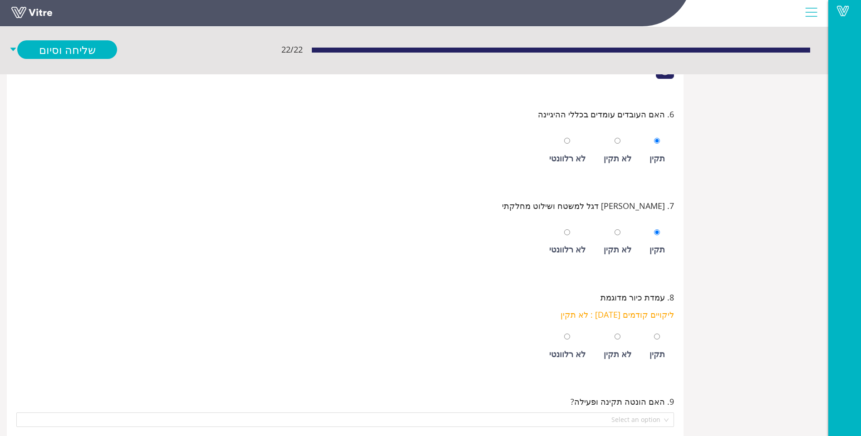
click at [653, 343] on div "תקין" at bounding box center [657, 347] width 24 height 42
radio input "true"
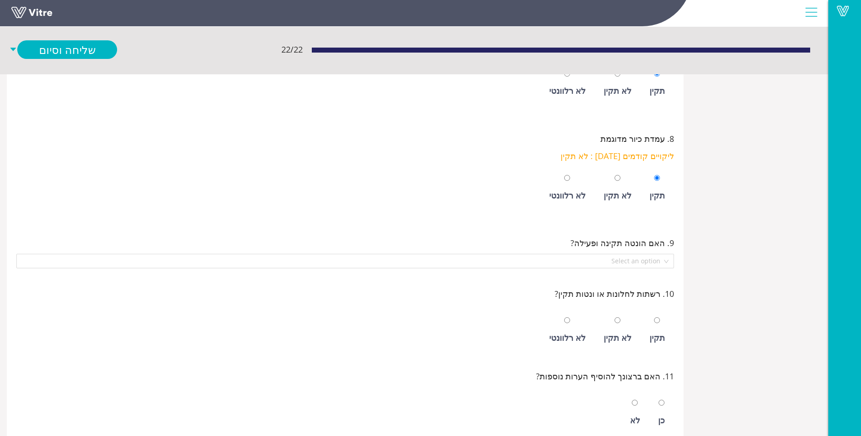
scroll to position [817, 0]
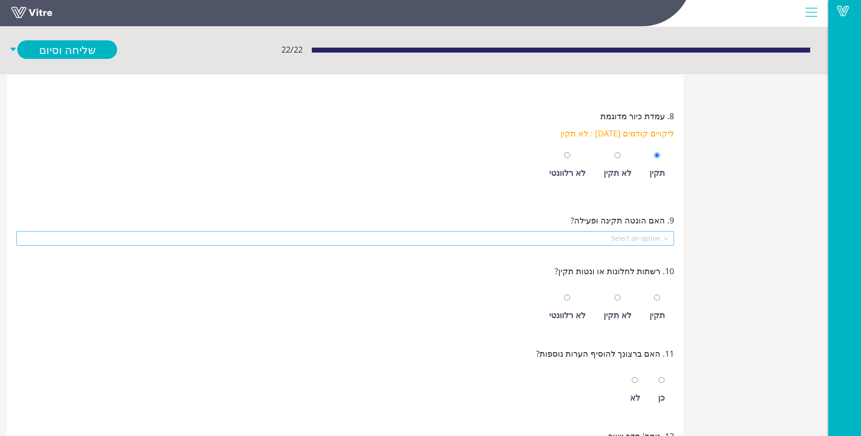
click at [661, 237] on input "search" at bounding box center [342, 239] width 640 height 14
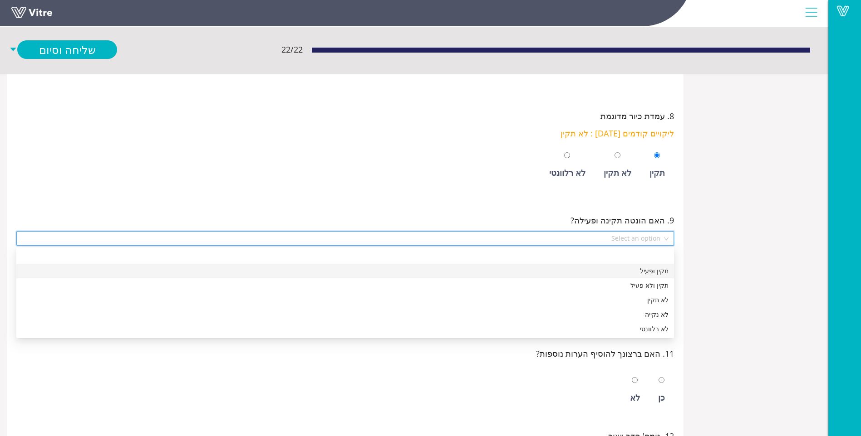
click at [646, 273] on div "תקין ופעיל" at bounding box center [345, 271] width 646 height 10
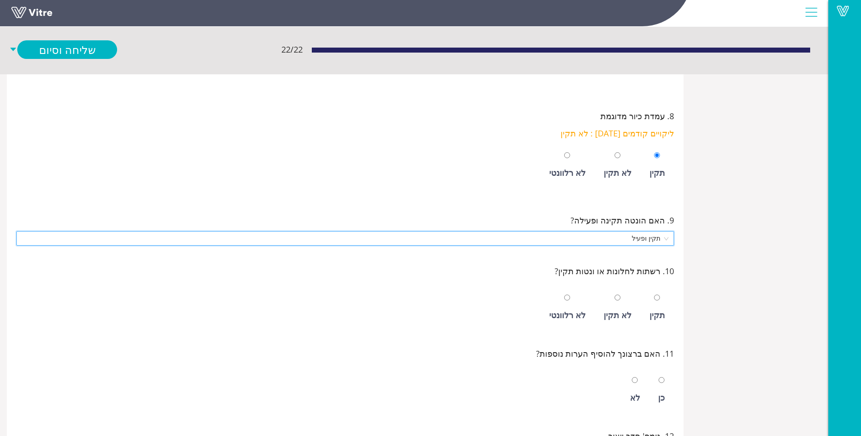
click at [579, 302] on div "לא רלוונטי" at bounding box center [566, 308] width 45 height 42
radio input "true"
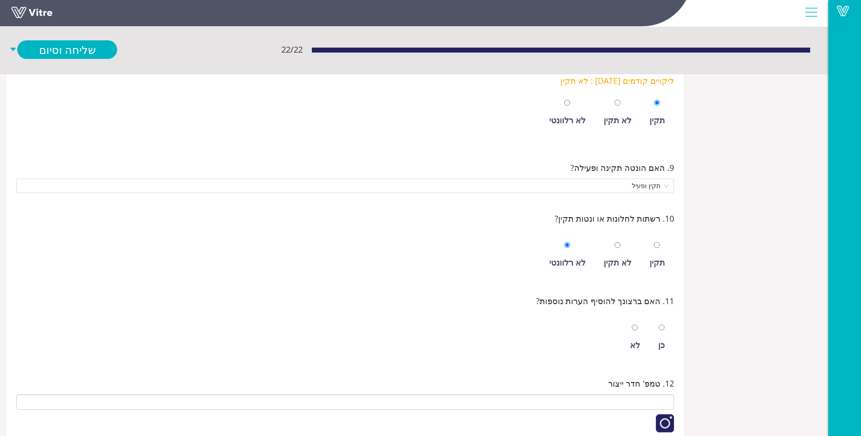
scroll to position [953, 0]
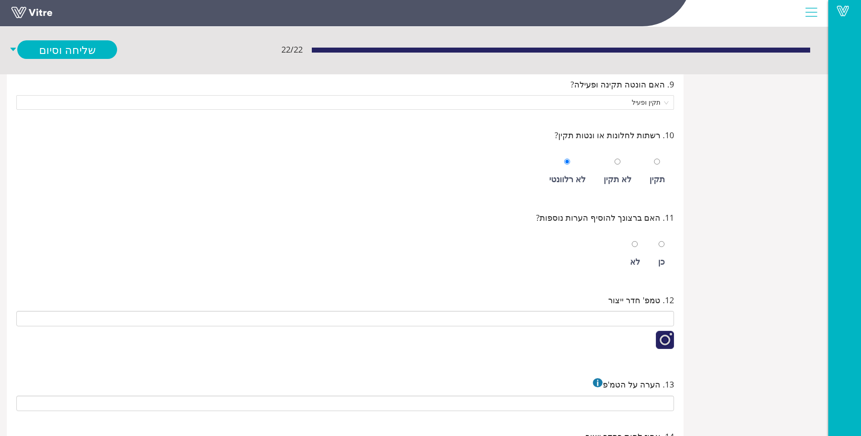
click at [641, 256] on div "לא" at bounding box center [634, 254] width 19 height 42
radio input "true"
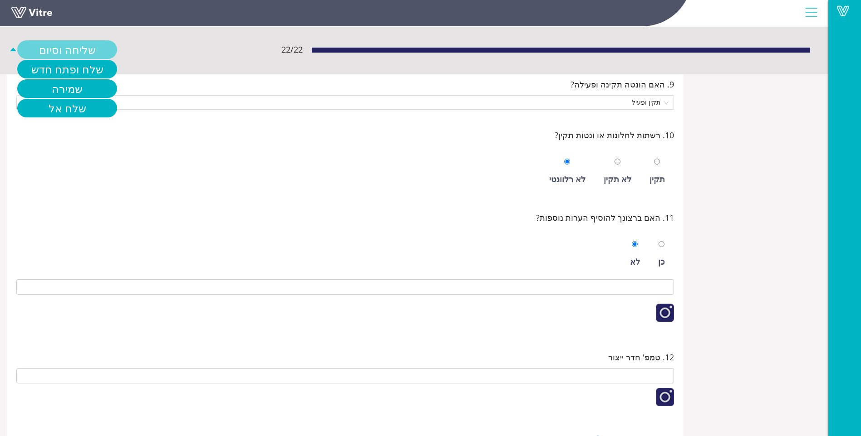
click at [47, 41] on link "שליחה וסיום" at bounding box center [67, 49] width 100 height 19
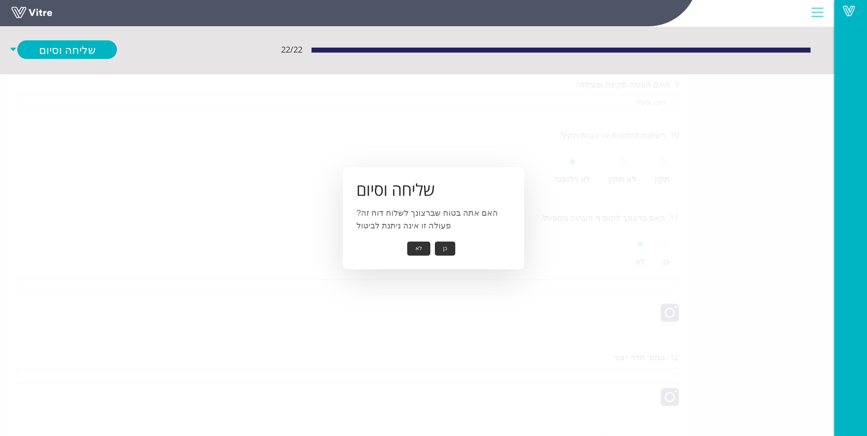
drag, startPoint x: 450, startPoint y: 247, endPoint x: 445, endPoint y: 246, distance: 5.5
click at [450, 246] on button "כן" at bounding box center [445, 249] width 20 height 14
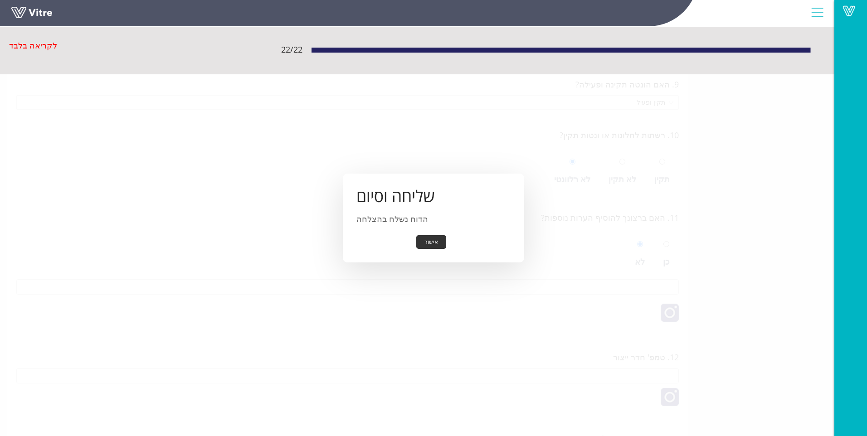
click at [441, 244] on button "אישור" at bounding box center [431, 242] width 30 height 14
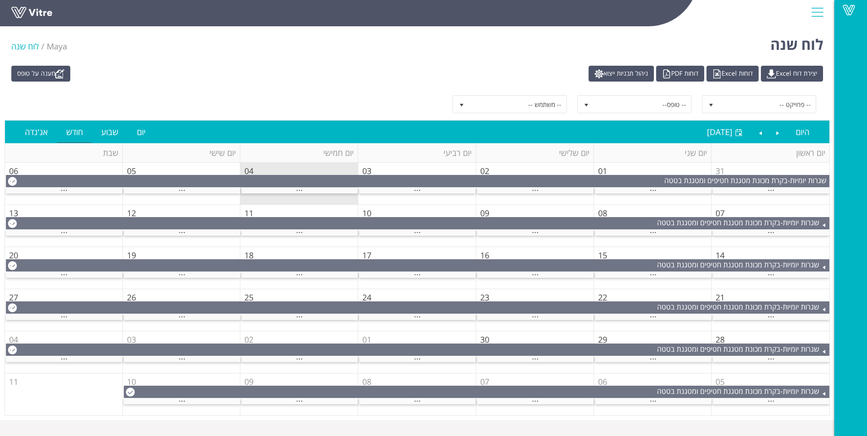
click at [553, 192] on div "..." at bounding box center [535, 191] width 117 height 6
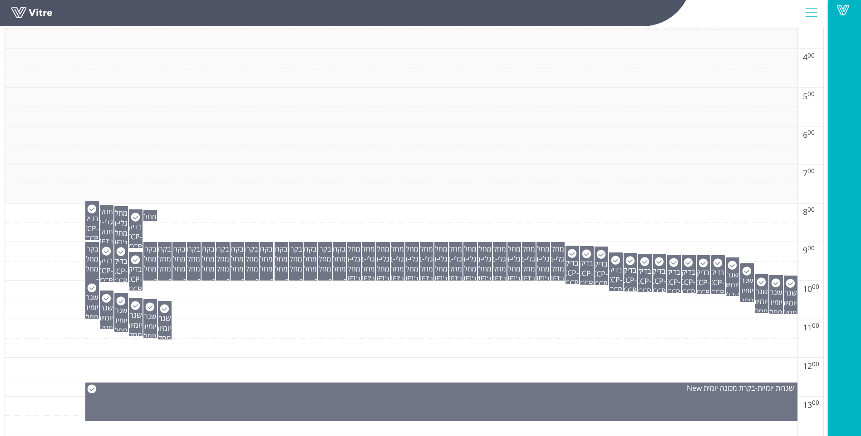
scroll to position [318, 0]
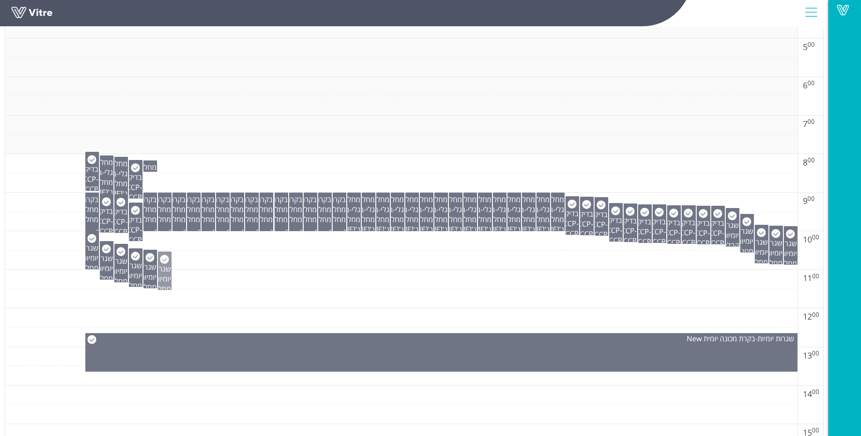
click at [161, 277] on span "שגרות יומיות" at bounding box center [161, 274] width 19 height 20
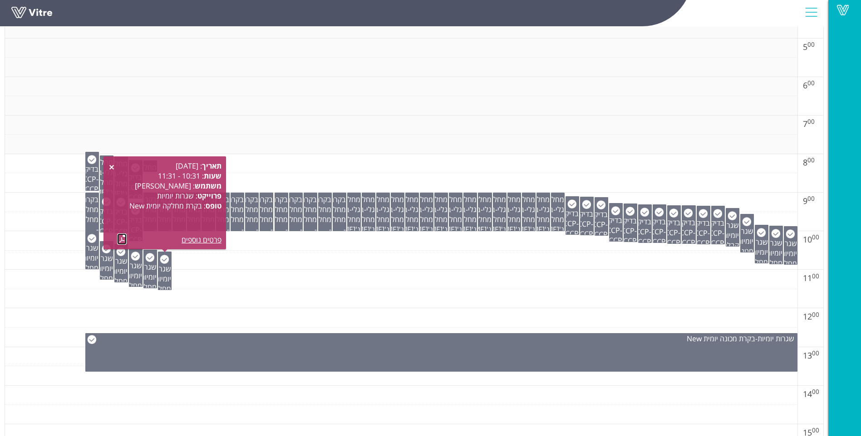
click at [122, 238] on link at bounding box center [122, 239] width 10 height 11
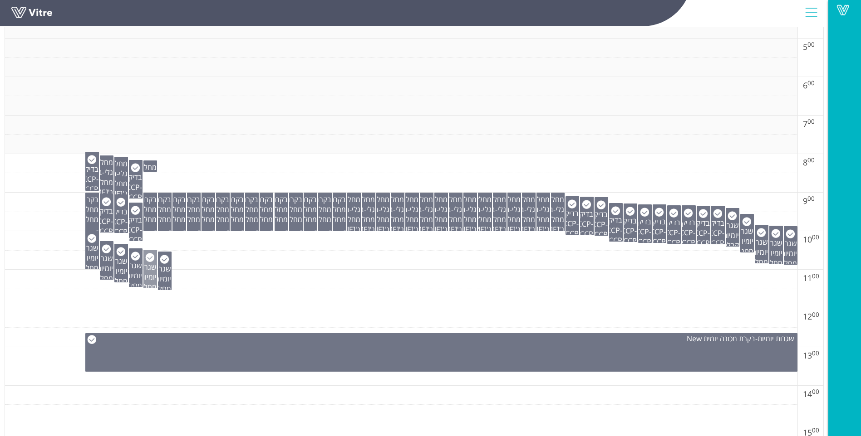
click at [152, 273] on span "שגרות יומיות" at bounding box center [147, 272] width 19 height 20
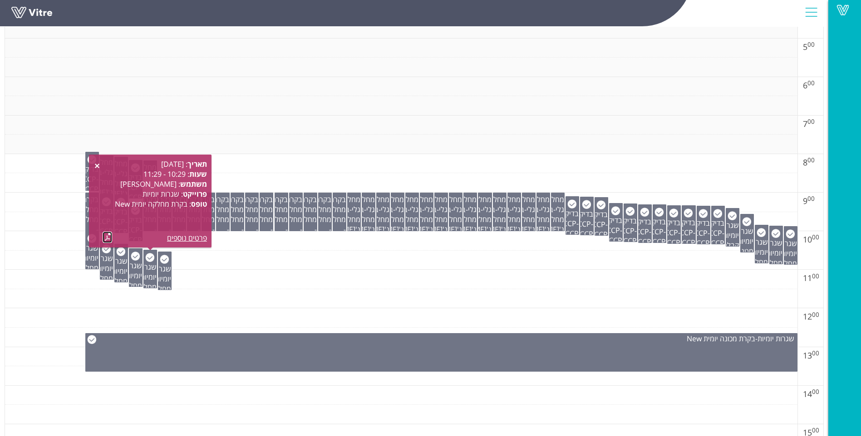
click at [106, 236] on link at bounding box center [108, 237] width 10 height 11
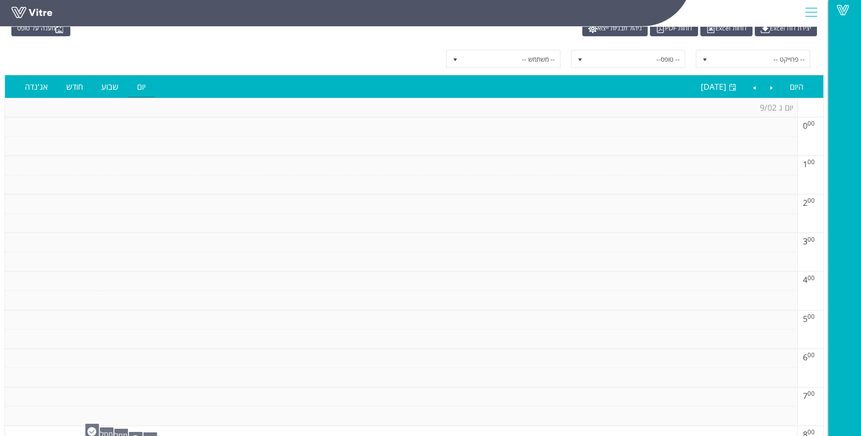
scroll to position [0, 0]
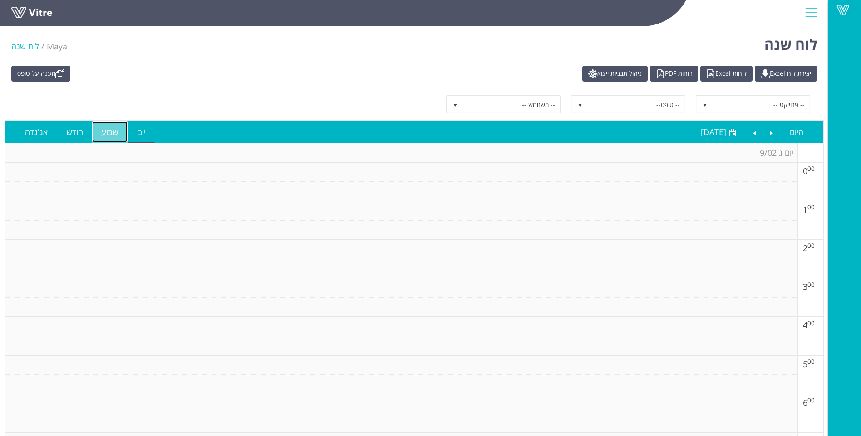
click at [113, 131] on link "שבוע" at bounding box center [109, 132] width 35 height 21
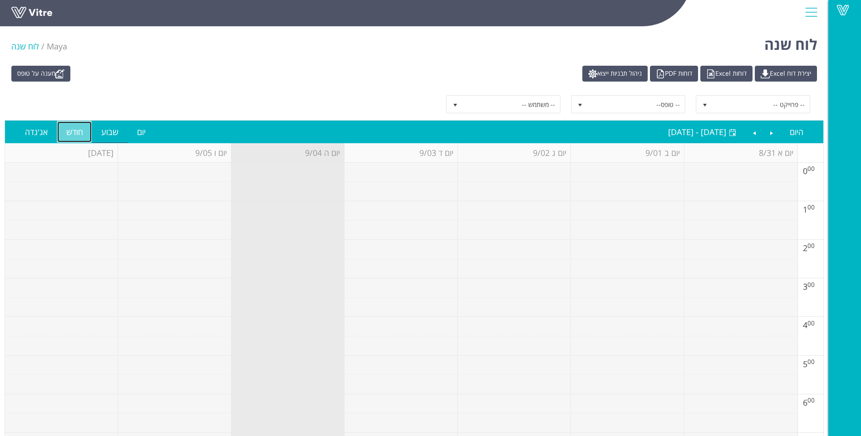
click at [69, 136] on link "חודש" at bounding box center [74, 132] width 35 height 21
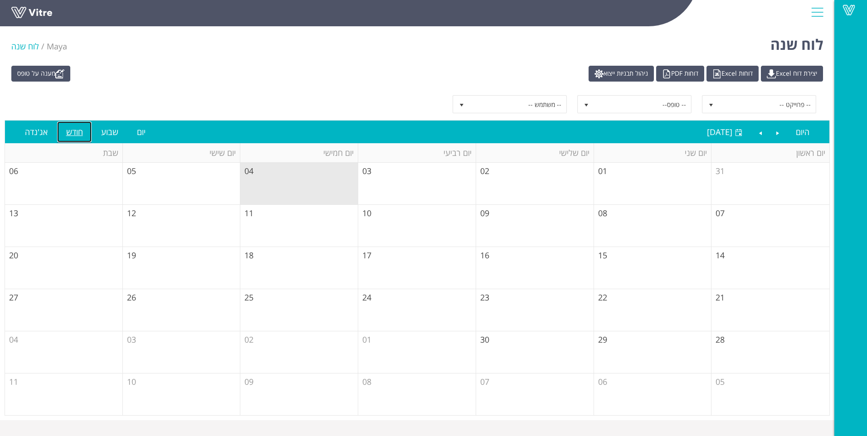
click at [792, 182] on td "31" at bounding box center [771, 184] width 118 height 42
click at [781, 134] on link "Previous" at bounding box center [778, 132] width 17 height 21
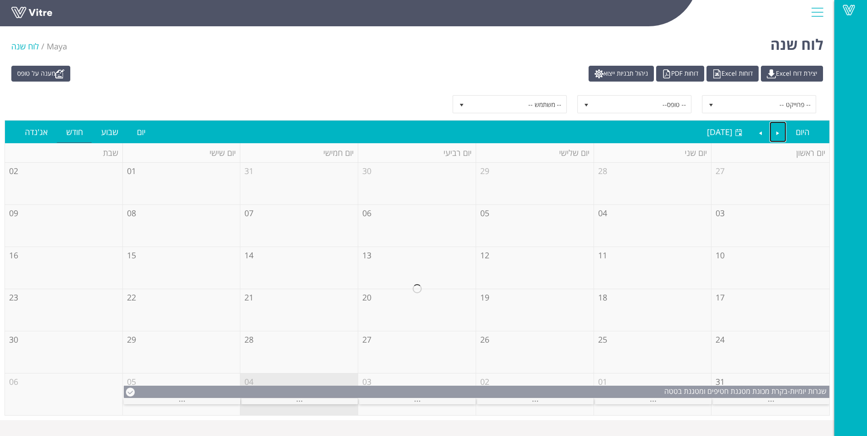
click at [761, 400] on div at bounding box center [417, 289] width 825 height 253
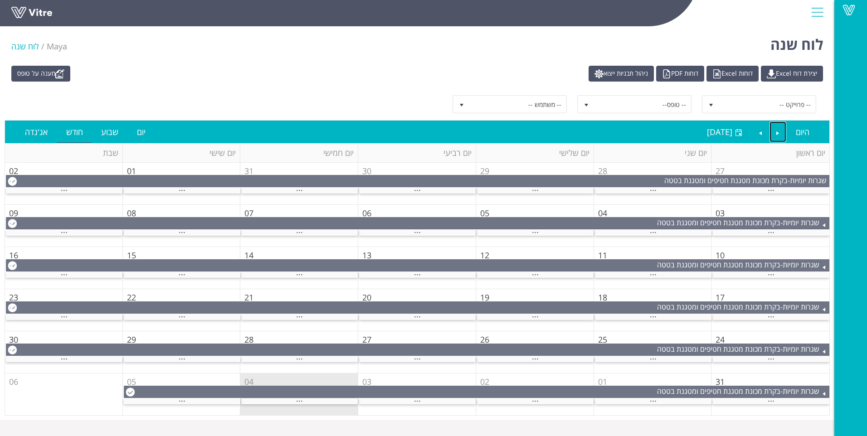
click at [761, 400] on div "..." at bounding box center [771, 402] width 117 height 6
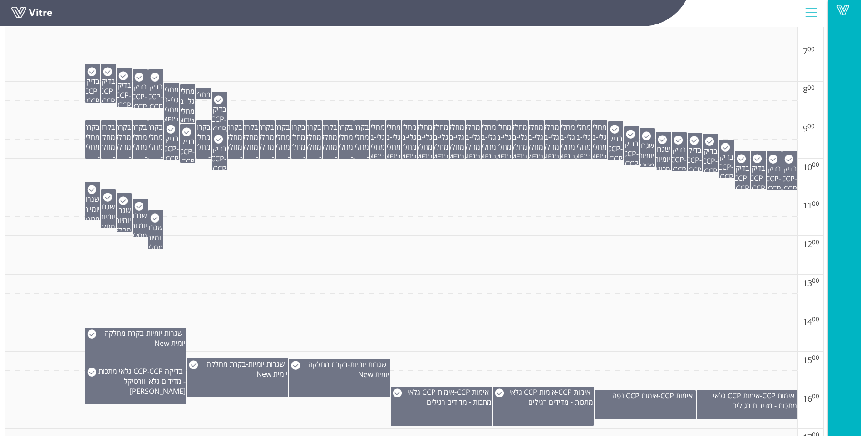
scroll to position [408, 0]
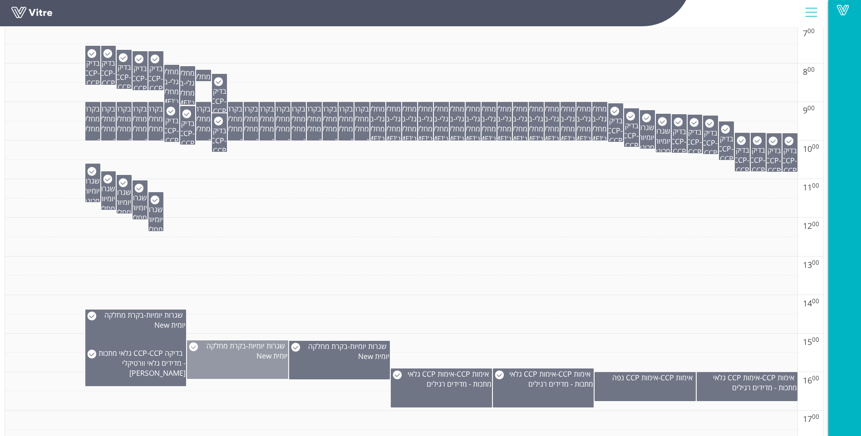
click at [204, 348] on div "שגרות יומיות - בקרת מחלקה יומית New" at bounding box center [237, 351] width 100 height 20
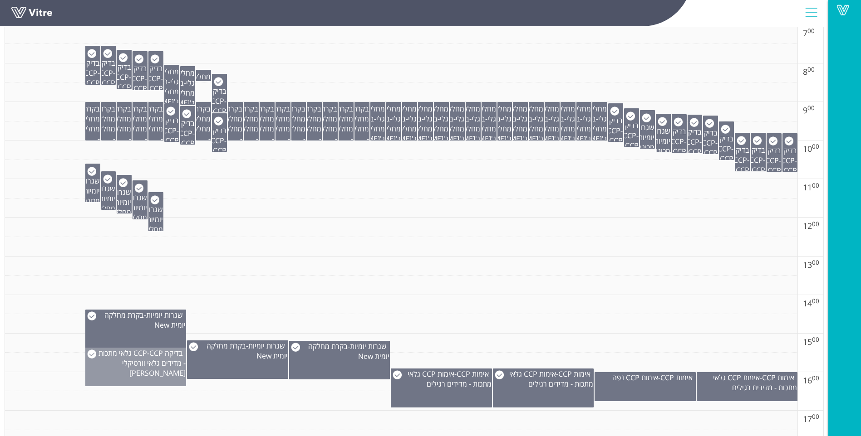
click at [159, 362] on span "CCP גלאי מתכות - מדידים גלאי וורטיקלי ג'לי" at bounding box center [141, 363] width 87 height 30
click at [246, 292] on td at bounding box center [401, 286] width 792 height 20
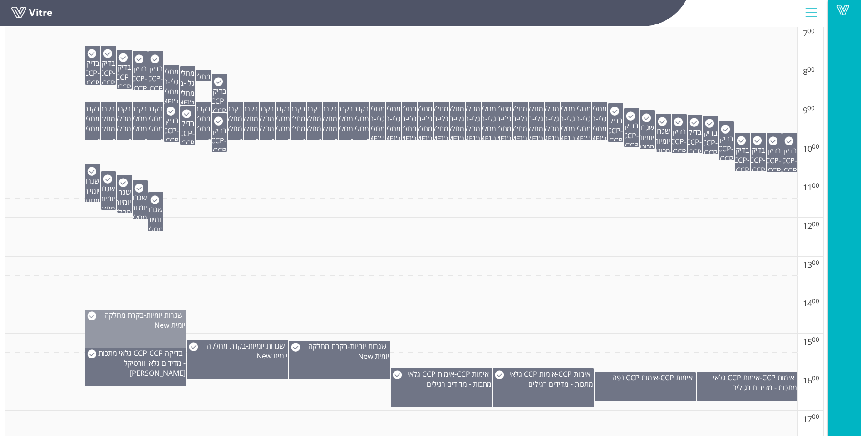
click at [181, 327] on span "בקרת מחלקה יומית New" at bounding box center [144, 320] width 81 height 20
click at [281, 294] on td at bounding box center [401, 286] width 792 height 20
click at [158, 219] on span "שגרות יומיות" at bounding box center [153, 215] width 19 height 20
click at [413, 289] on td at bounding box center [401, 286] width 792 height 20
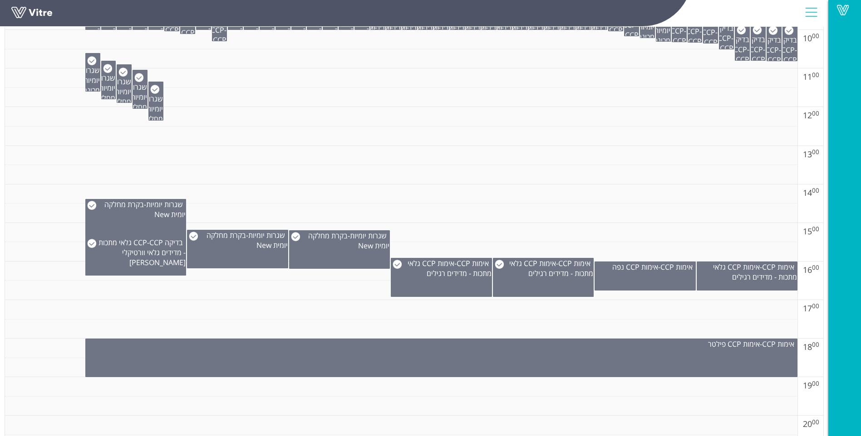
scroll to position [544, 0]
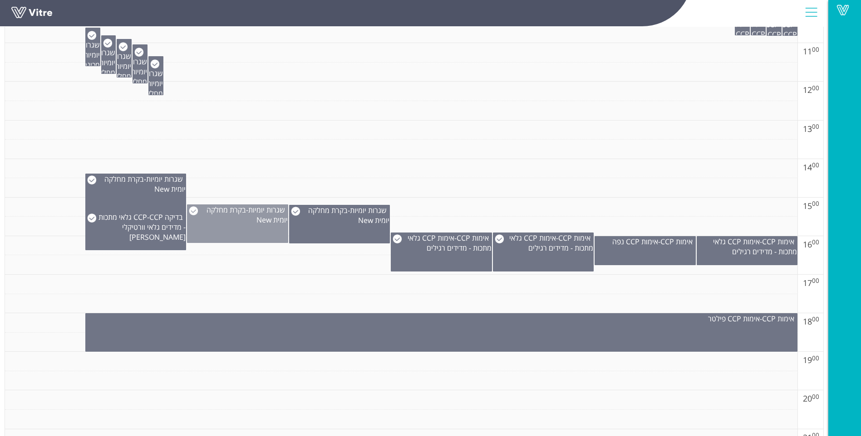
click at [266, 220] on span "בקרת מחלקה יומית New" at bounding box center [246, 215] width 81 height 20
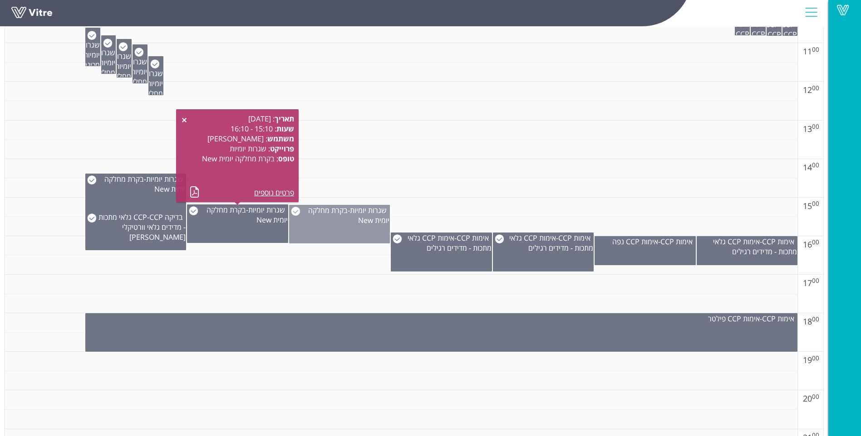
click at [315, 229] on div "שגרות יומיות - בקרת מחלקה יומית New" at bounding box center [339, 224] width 101 height 39
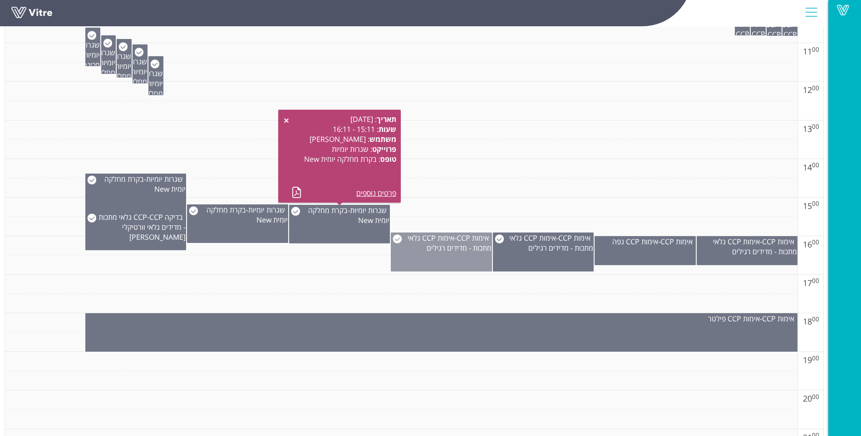
click at [441, 252] on span "אימות CCP גלאי מתכות - מדידים רגילים" at bounding box center [449, 243] width 84 height 20
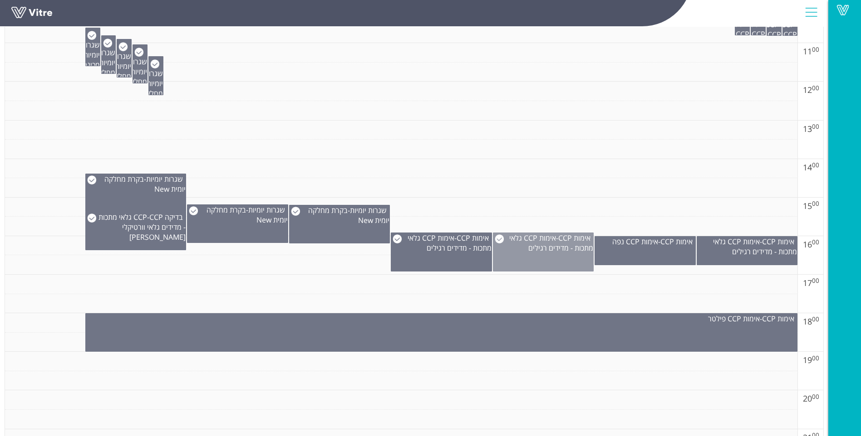
click at [523, 248] on div "אימות CCP - אימות CCP גלאי מתכות - מדידים רגילים" at bounding box center [543, 243] width 100 height 20
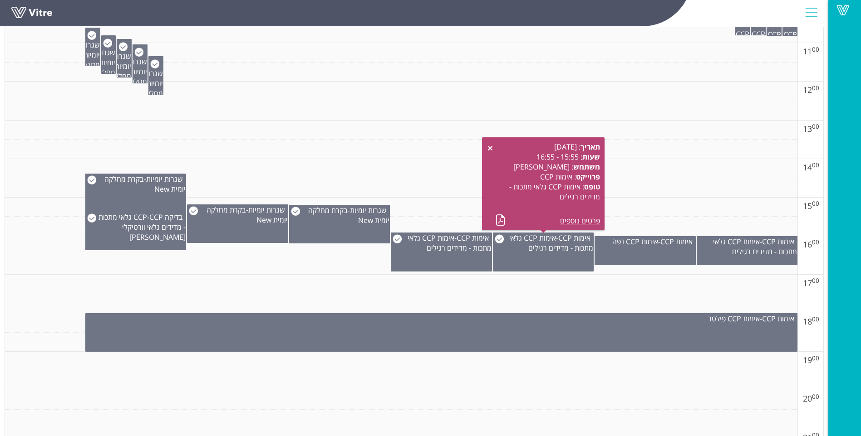
drag, startPoint x: 705, startPoint y: 205, endPoint x: 691, endPoint y: 219, distance: 19.9
click at [703, 205] on td at bounding box center [401, 208] width 792 height 20
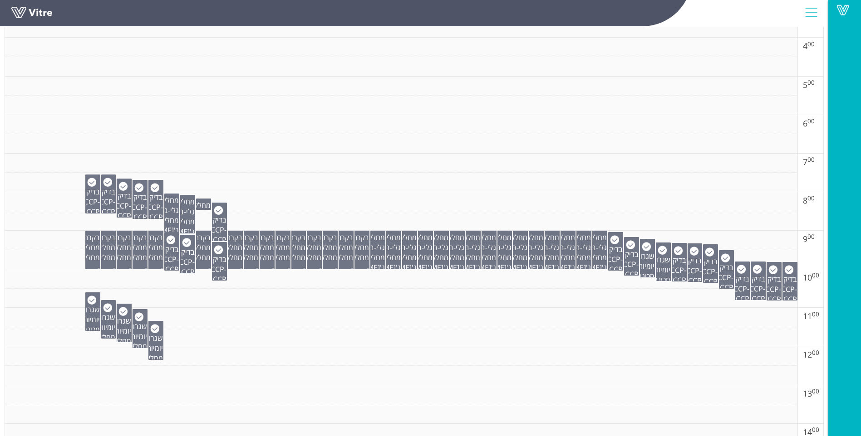
scroll to position [318, 0]
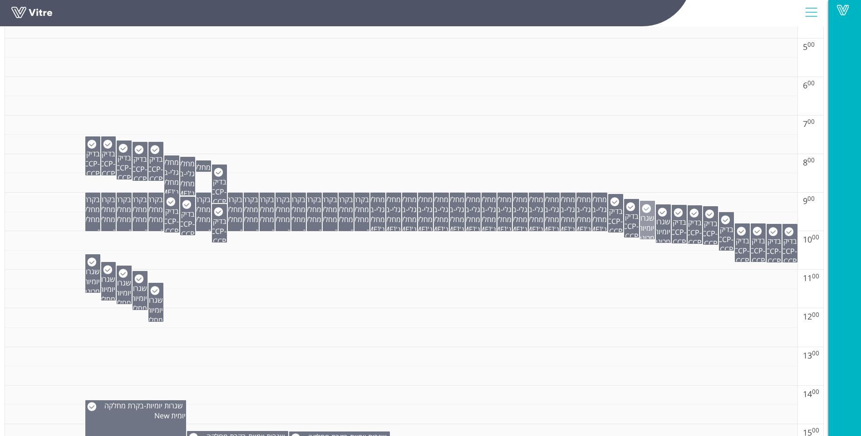
click at [646, 229] on span "שגרות יומיות" at bounding box center [645, 223] width 19 height 20
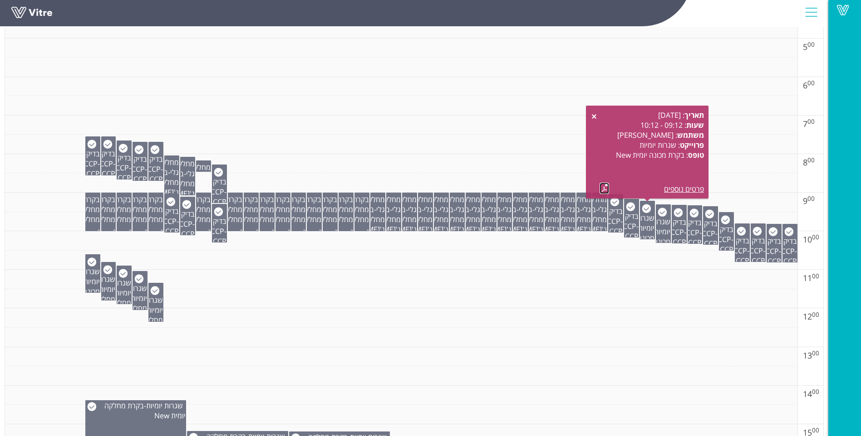
click at [603, 186] on link at bounding box center [604, 188] width 10 height 11
click at [583, 318] on td at bounding box center [401, 318] width 792 height 20
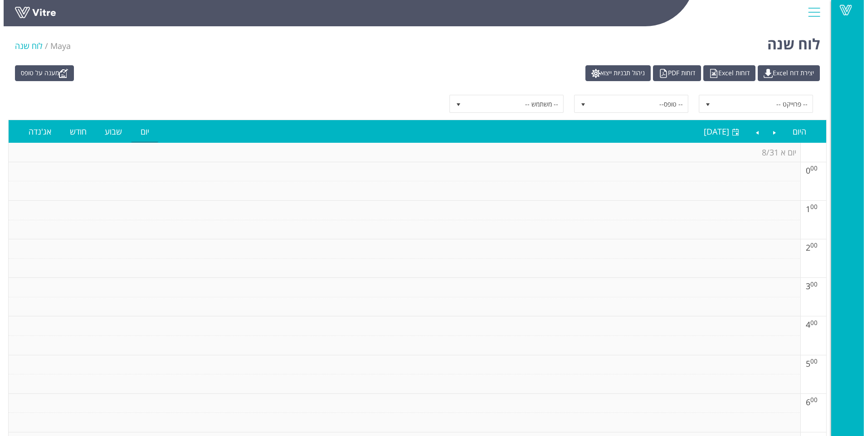
scroll to position [0, 0]
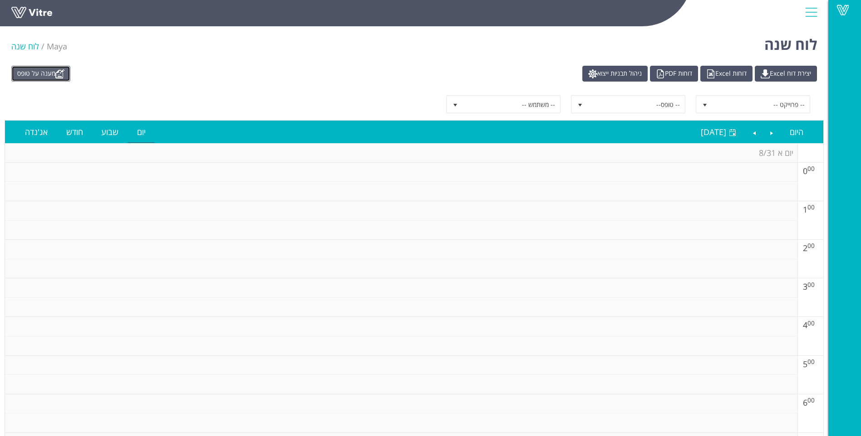
click at [38, 72] on link "מענה על טופס" at bounding box center [40, 74] width 59 height 16
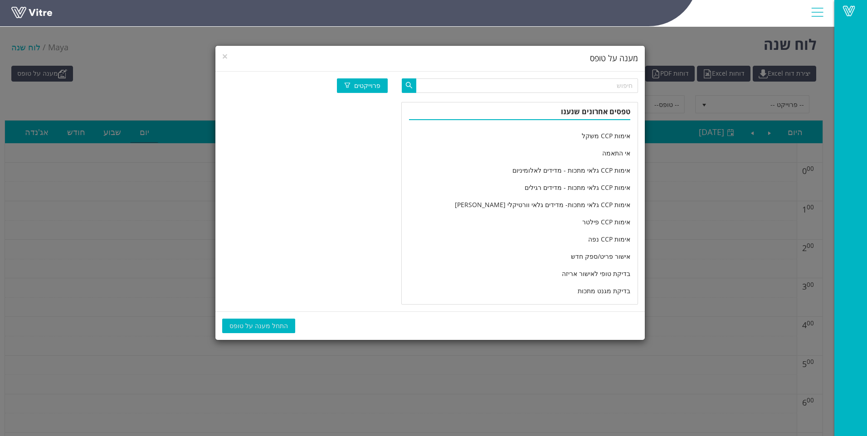
click at [286, 140] on div "טפסים אחרונים שנענו אימות CCP משקל אי התאמה אימות CCP גלאי מתכות - מדידים לאלומ…" at bounding box center [430, 203] width 430 height 203
click at [226, 55] on span "×" at bounding box center [224, 56] width 5 height 13
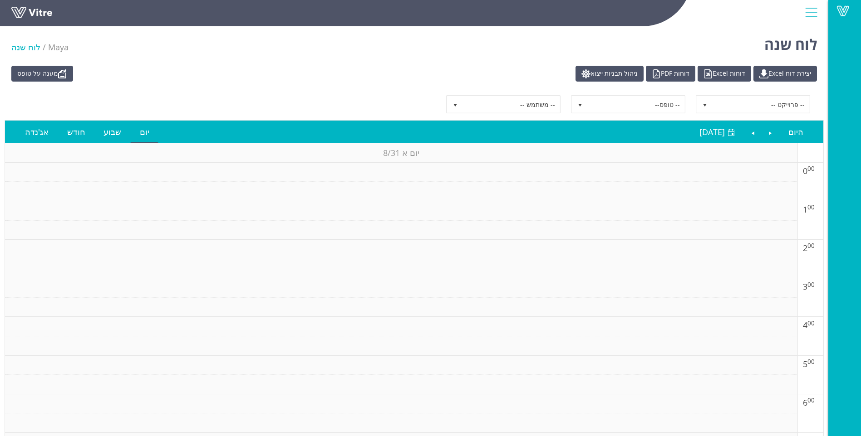
click at [44, 76] on link "מענה על טופס" at bounding box center [42, 74] width 62 height 16
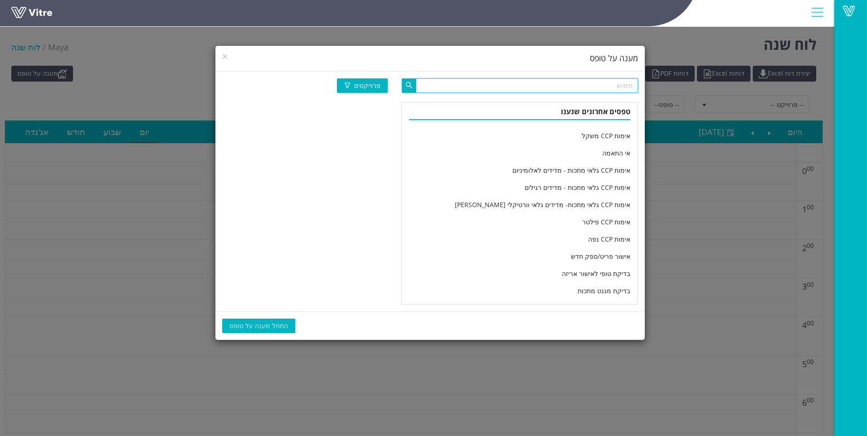
click at [574, 88] on input "text" at bounding box center [527, 85] width 222 height 15
type input "מחלקה יומי"
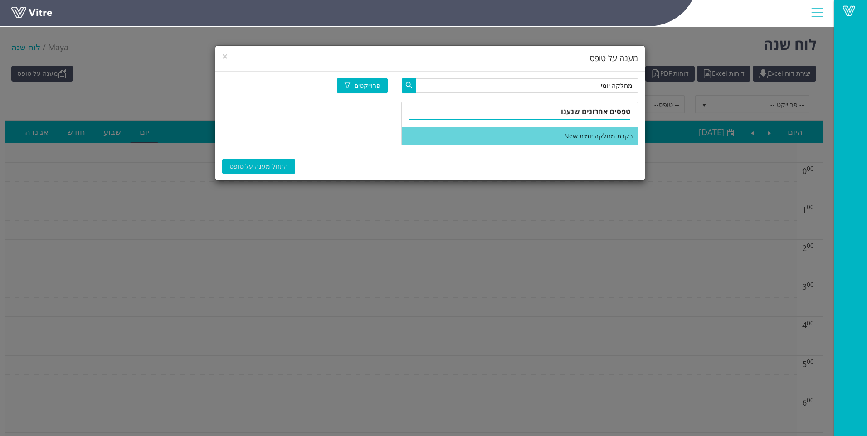
click at [566, 132] on li "בקרת מחלקה יומית New" at bounding box center [520, 135] width 236 height 17
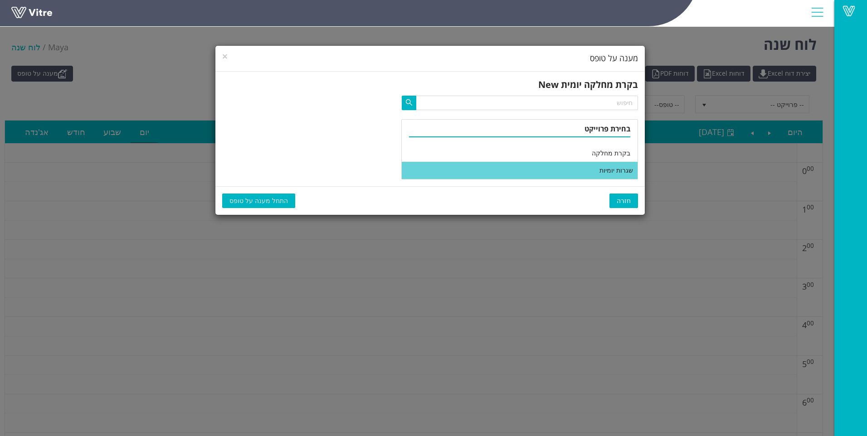
click at [582, 172] on li "שגרות יומיות" at bounding box center [520, 170] width 236 height 17
click at [277, 197] on span "התחל מענה על טופס" at bounding box center [259, 201] width 59 height 10
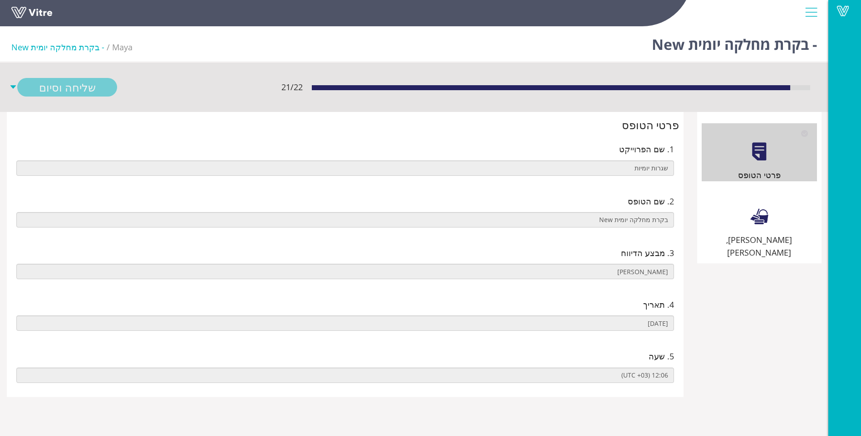
click at [773, 207] on div "[PERSON_NAME], [PERSON_NAME]" at bounding box center [758, 223] width 115 height 71
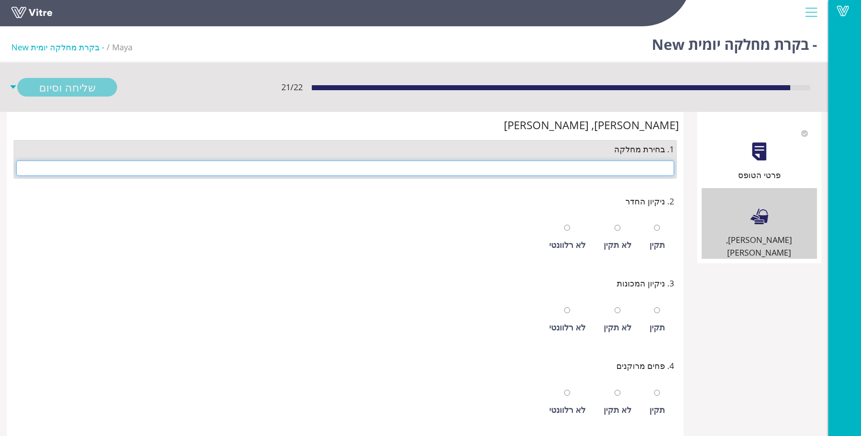
click at [609, 171] on input "text" at bounding box center [344, 168] width 657 height 15
click at [612, 172] on input "text" at bounding box center [344, 168] width 657 height 15
type input "ש"
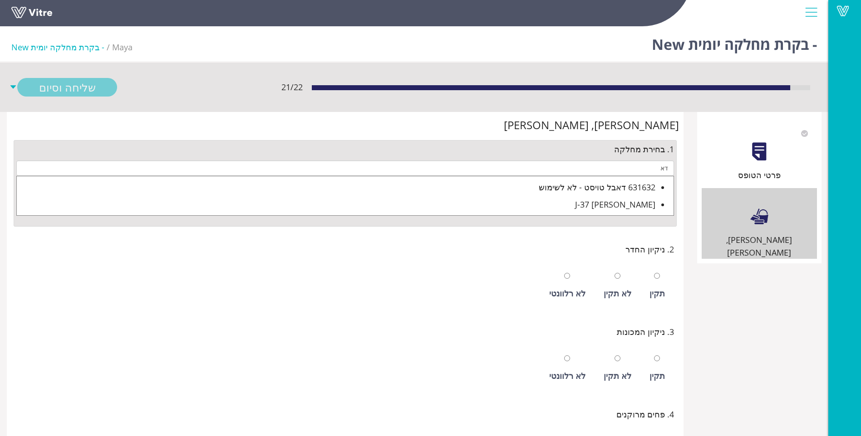
click at [616, 203] on div "J-37 [PERSON_NAME]" at bounding box center [336, 204] width 638 height 13
type input "J-37 [PERSON_NAME]"
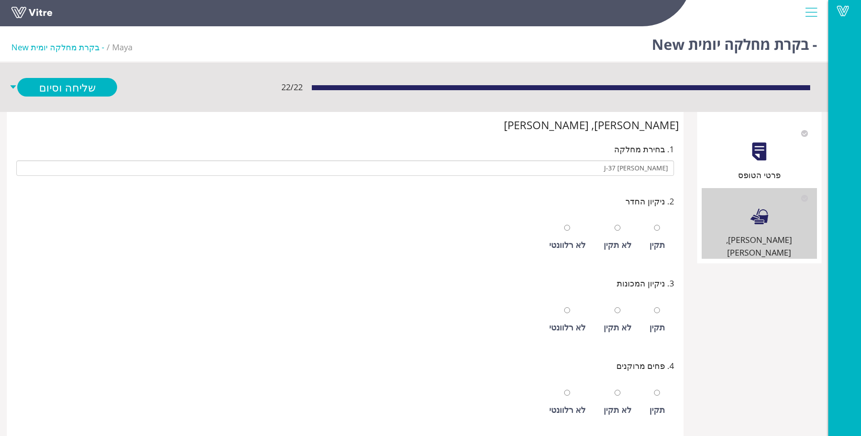
click at [658, 234] on div at bounding box center [657, 227] width 6 height 13
radio input "true"
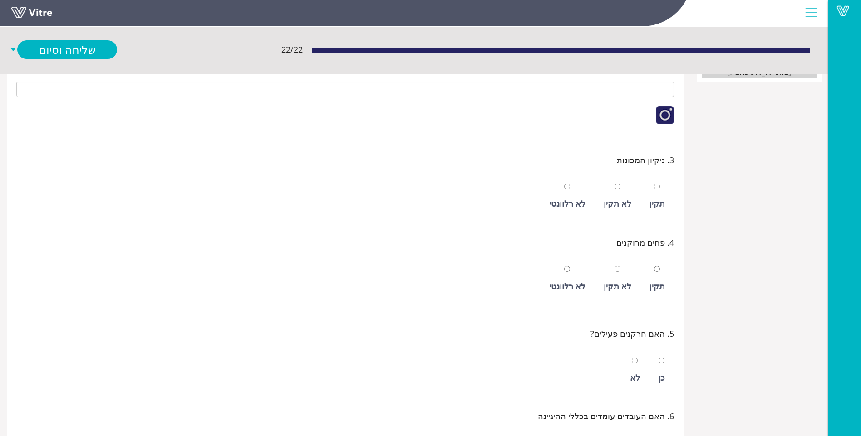
scroll to position [181, 0]
click at [656, 198] on div "תקין" at bounding box center [656, 203] width 15 height 13
radio input "true"
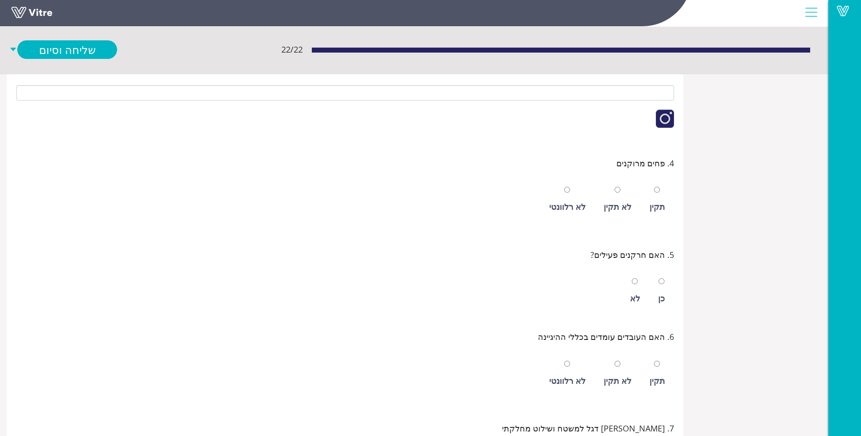
click at [657, 209] on div "תקין" at bounding box center [656, 207] width 15 height 13
radio input "true"
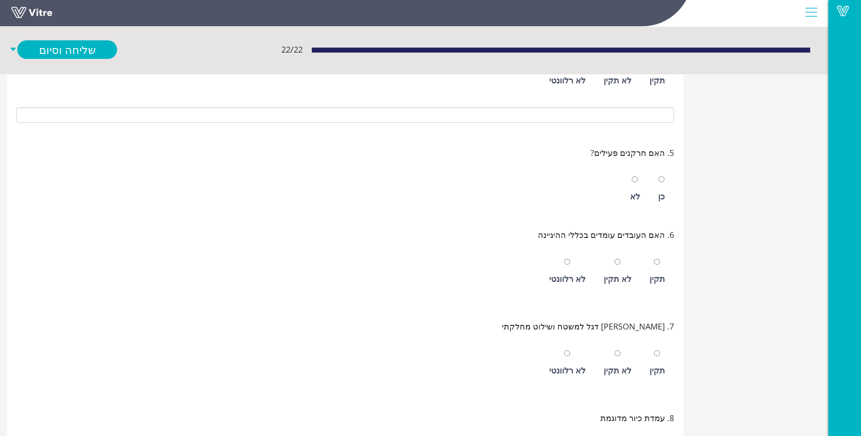
scroll to position [454, 0]
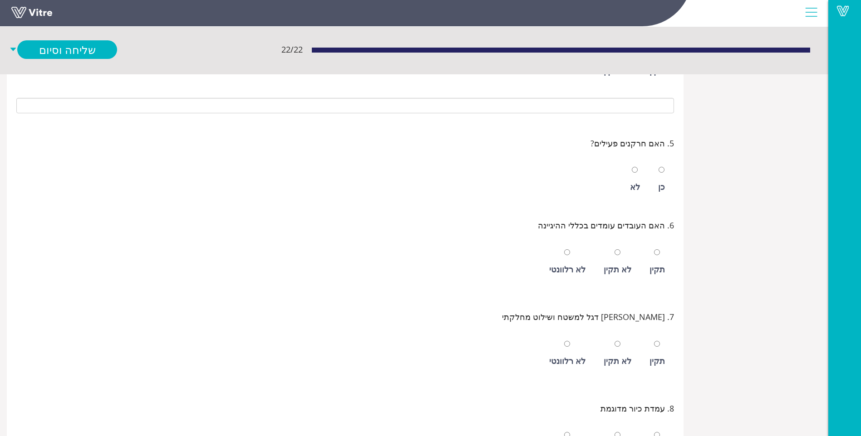
click at [662, 256] on div "תקין" at bounding box center [657, 262] width 24 height 42
radio input "true"
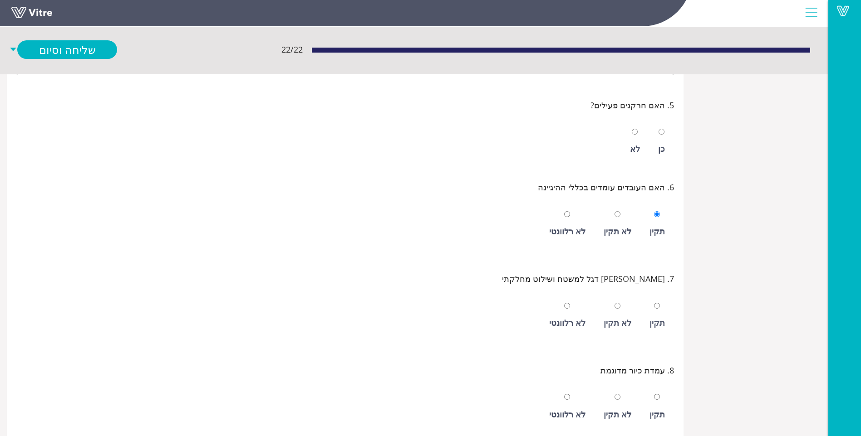
scroll to position [544, 0]
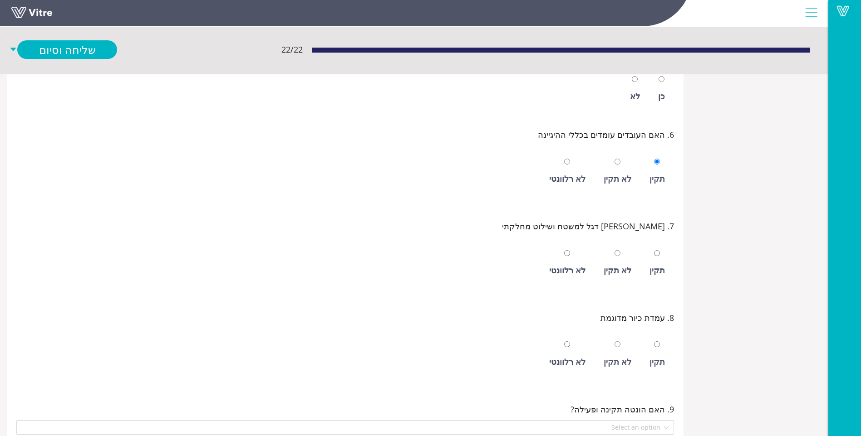
click at [656, 268] on div "תקין" at bounding box center [656, 270] width 15 height 13
radio input "true"
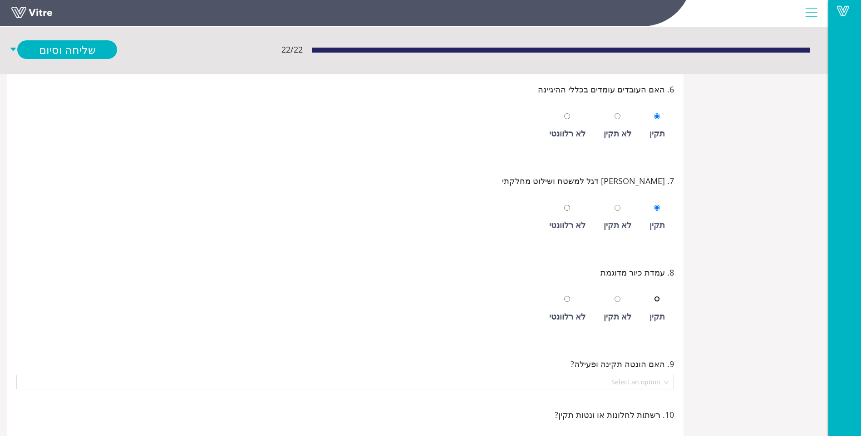
click at [656, 301] on input "radio" at bounding box center [657, 299] width 6 height 6
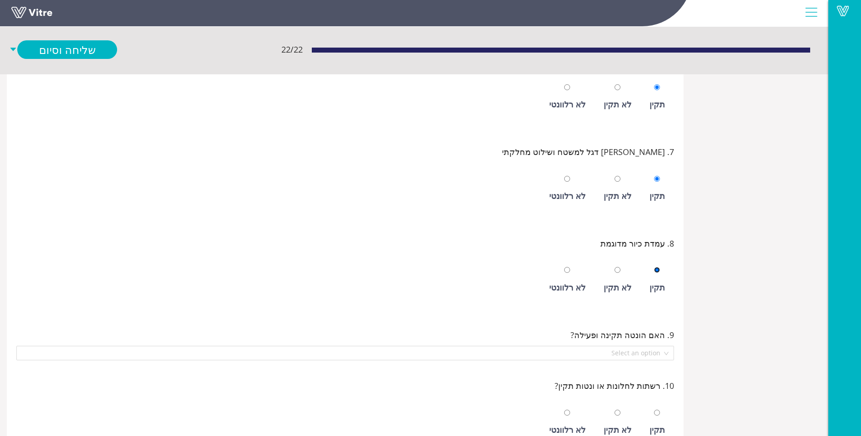
scroll to position [635, 0]
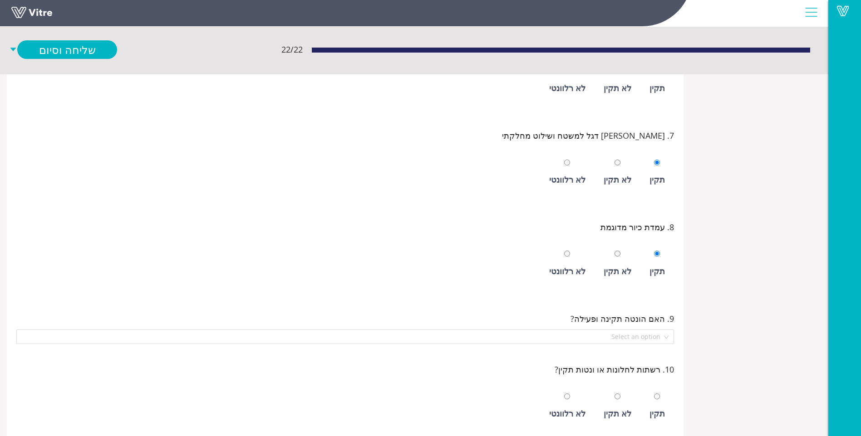
click at [590, 276] on div "לא רלוונטי" at bounding box center [566, 264] width 45 height 42
radio input "false"
radio input "true"
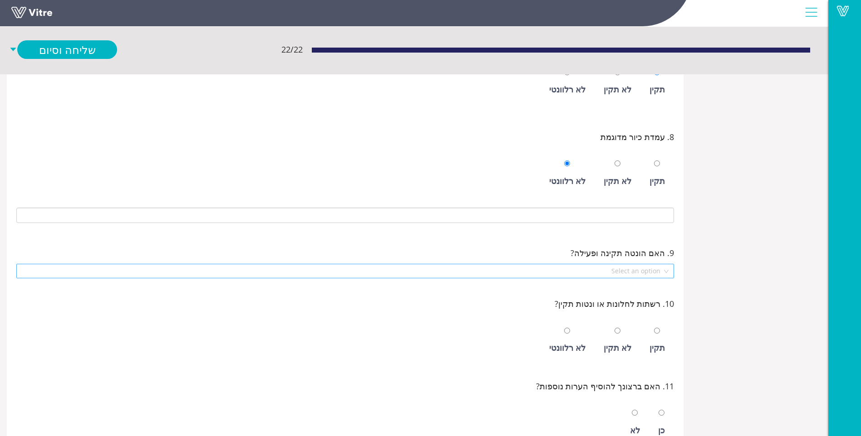
scroll to position [726, 0]
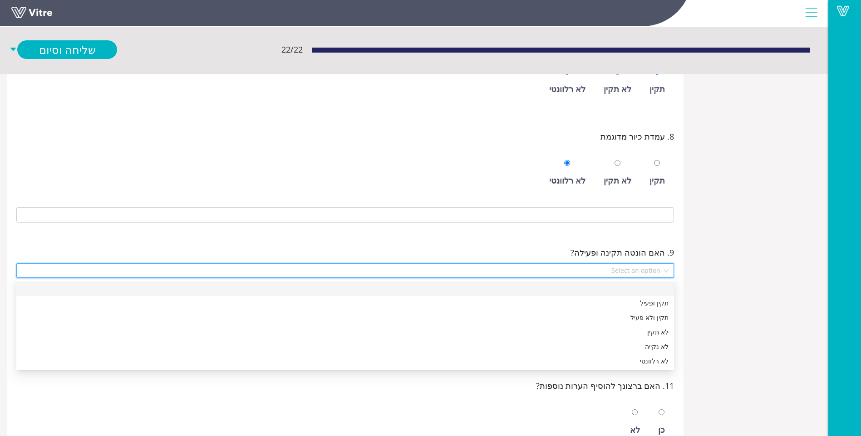
click at [637, 268] on input "search" at bounding box center [342, 271] width 640 height 14
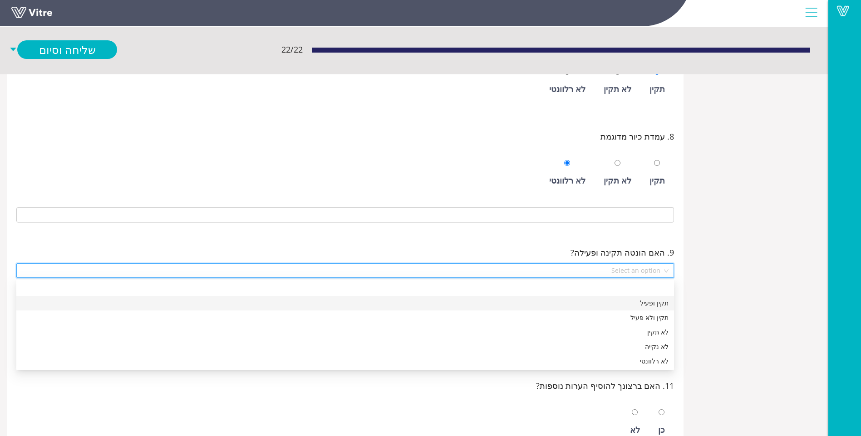
click at [656, 302] on div "תקין ופעיל" at bounding box center [345, 303] width 646 height 10
click at [642, 268] on span "תקין ופעיל" at bounding box center [345, 271] width 646 height 14
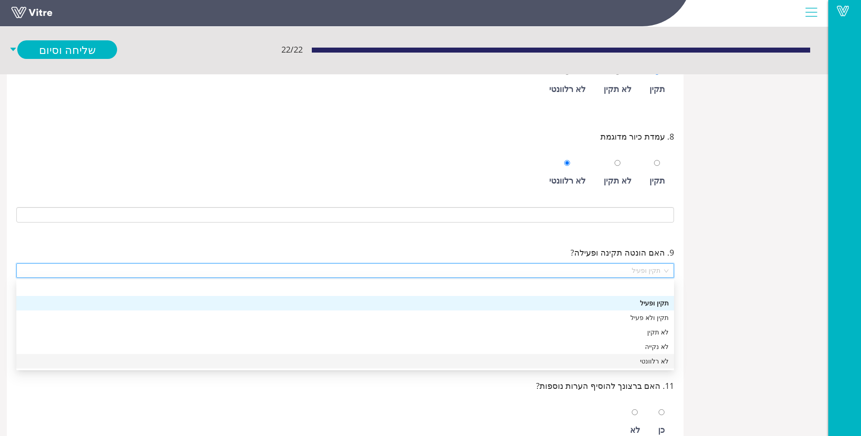
click at [651, 358] on div "לא רלוונטי" at bounding box center [345, 362] width 646 height 10
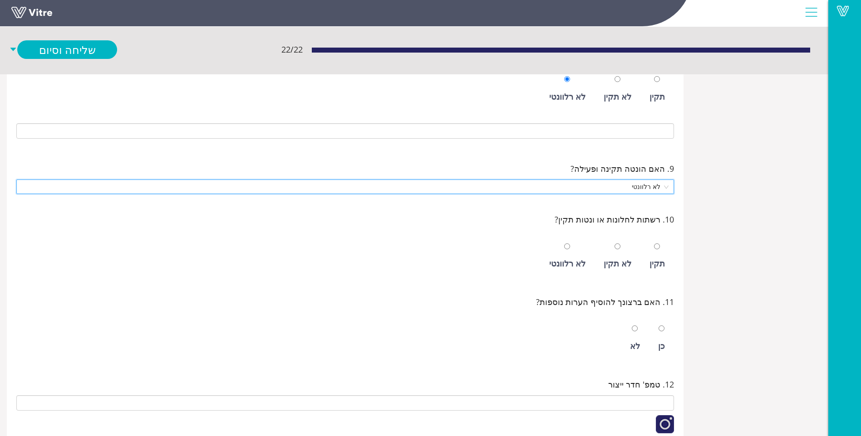
scroll to position [817, 0]
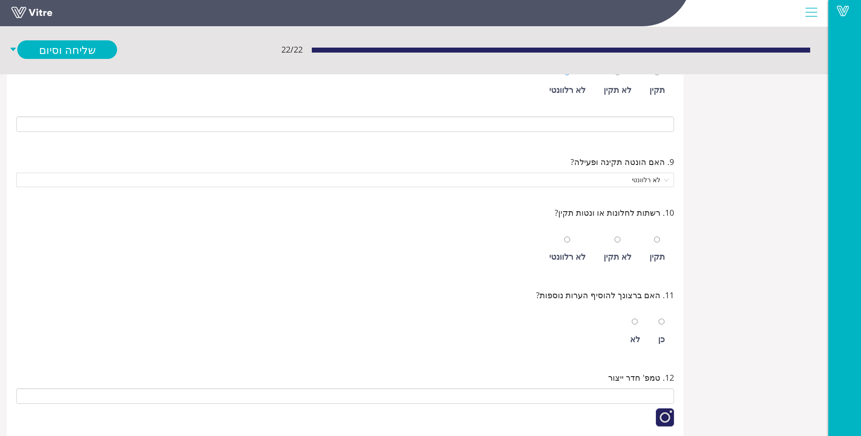
click at [563, 245] on div "לא רלוונטי" at bounding box center [566, 250] width 45 height 42
radio input "true"
drag, startPoint x: 632, startPoint y: 338, endPoint x: 621, endPoint y: 333, distance: 12.8
click at [628, 336] on div "לא" at bounding box center [634, 332] width 19 height 42
radio input "true"
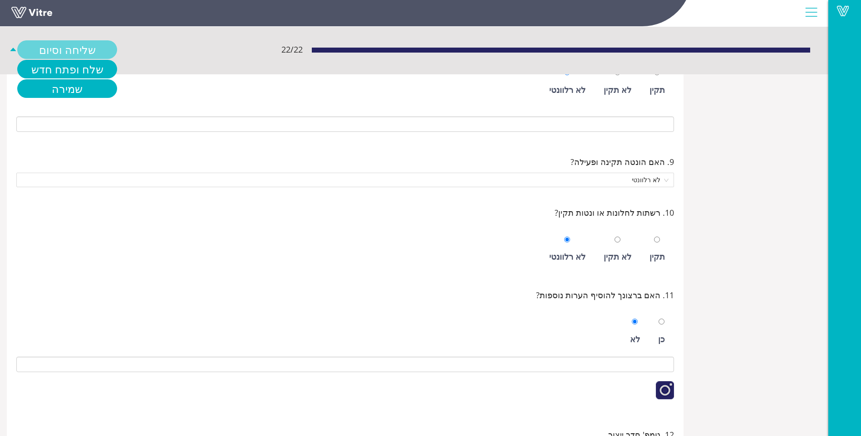
click at [52, 53] on link "שליחה וסיום" at bounding box center [67, 49] width 100 height 19
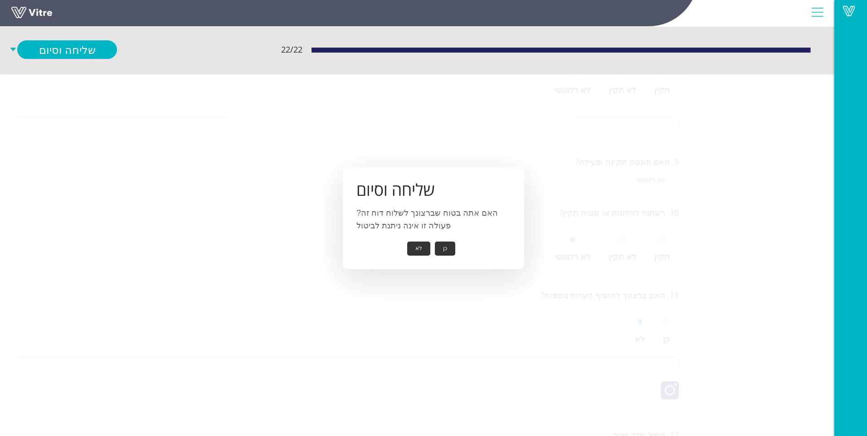
click at [445, 246] on button "כן" at bounding box center [445, 249] width 20 height 14
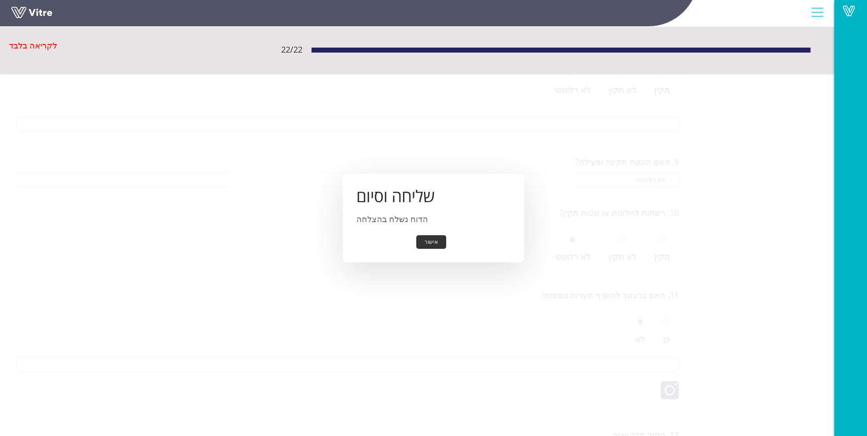
click at [433, 239] on button "אישור" at bounding box center [431, 242] width 30 height 14
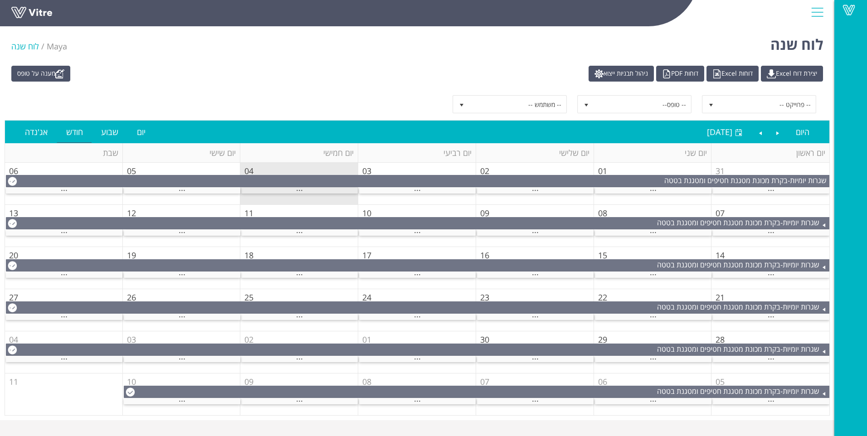
click at [326, 188] on div "..." at bounding box center [299, 191] width 117 height 6
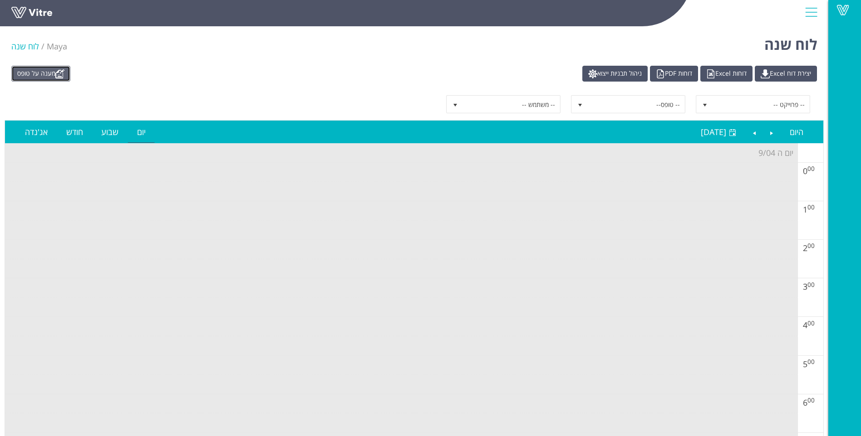
click at [27, 76] on link "מענה על טופס" at bounding box center [40, 74] width 59 height 16
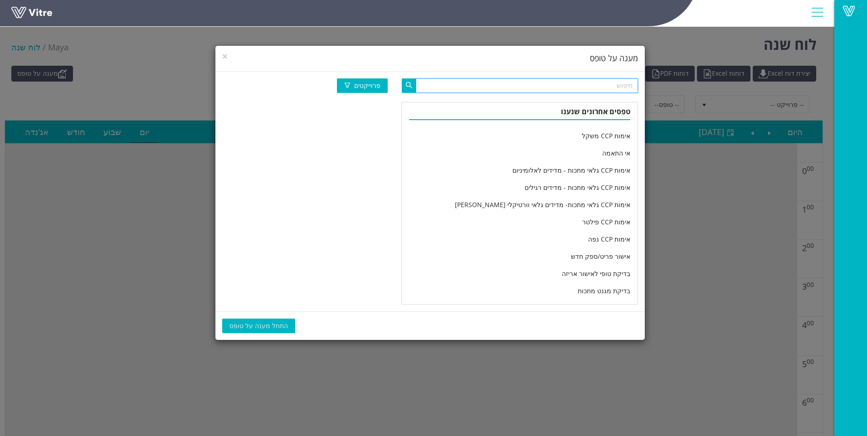
click at [474, 87] on input "text" at bounding box center [527, 85] width 222 height 15
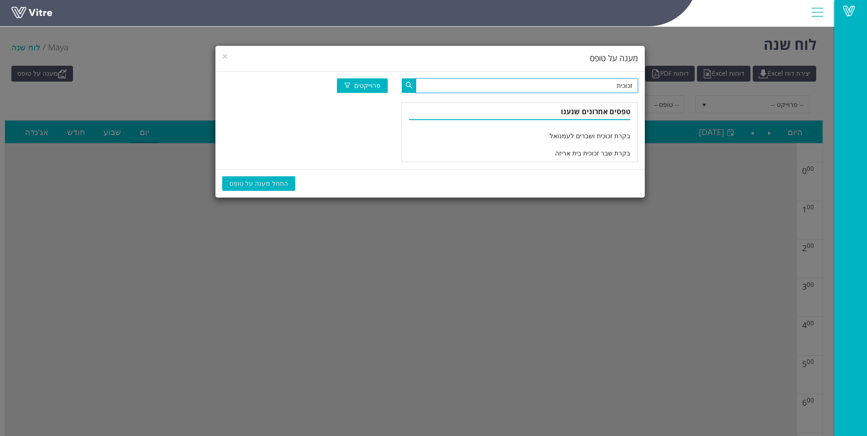
drag, startPoint x: 576, startPoint y: 86, endPoint x: 727, endPoint y: 60, distance: 152.7
click at [730, 61] on div "× מענה על טופס זכוכית פרוייקטים טפסים אחרונים שנענו בקרת זכוכית ושברים לעמנואל …" at bounding box center [433, 218] width 867 height 436
type input "שבר"
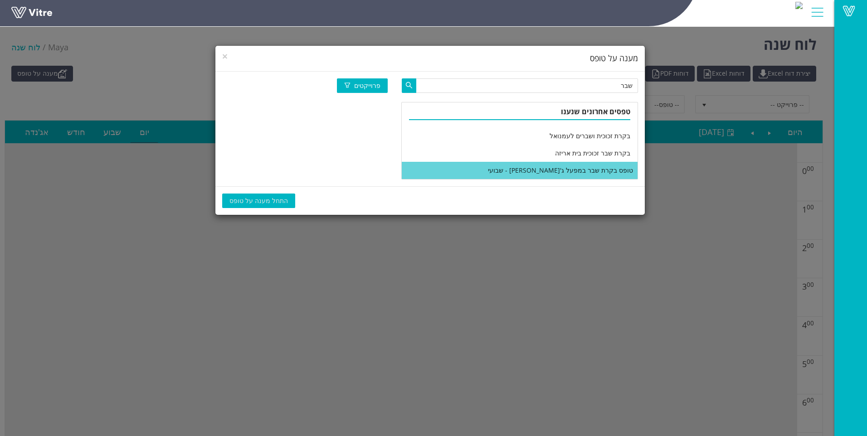
click at [584, 169] on li "טופס בקרת שבר במפעל ג'לי - שבועי" at bounding box center [520, 170] width 236 height 17
click at [251, 200] on span "התחל מענה על טופס" at bounding box center [259, 201] width 59 height 10
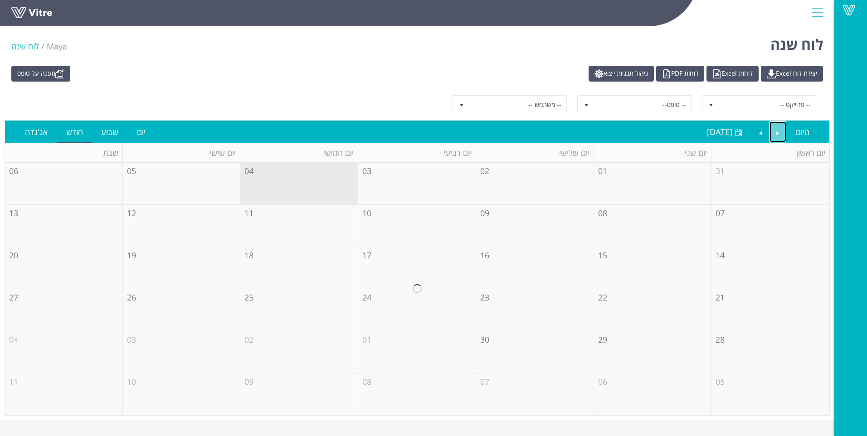
click at [781, 129] on link "Previous" at bounding box center [778, 132] width 17 height 21
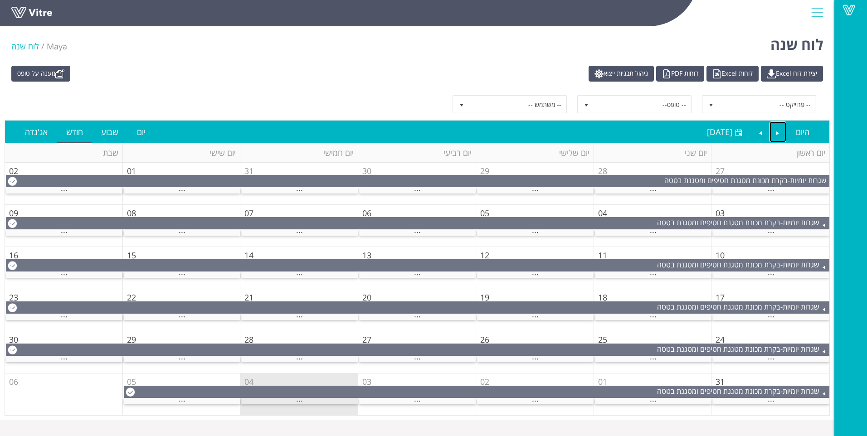
click at [298, 401] on span "..." at bounding box center [299, 399] width 7 height 10
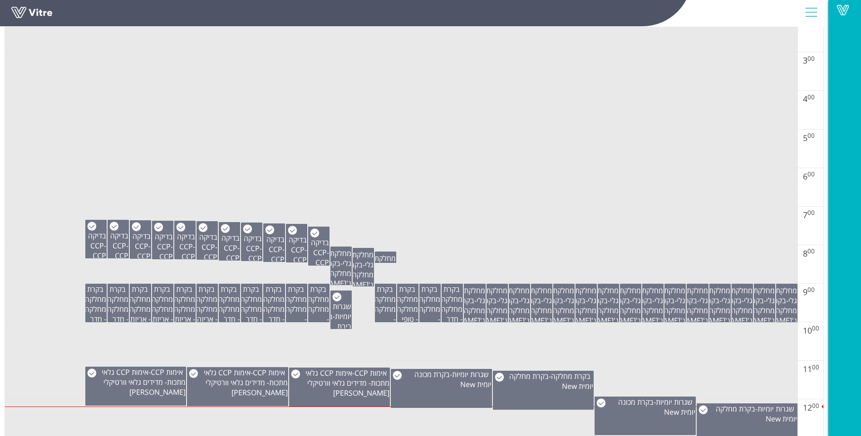
scroll to position [227, 0]
click at [346, 311] on span "שגרות יומיות" at bounding box center [342, 311] width 19 height 20
click at [394, 342] on td at bounding box center [401, 352] width 792 height 20
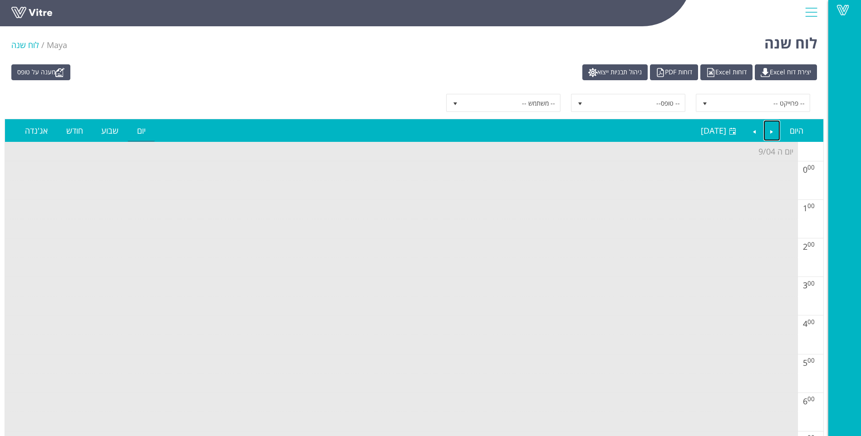
scroll to position [0, 0]
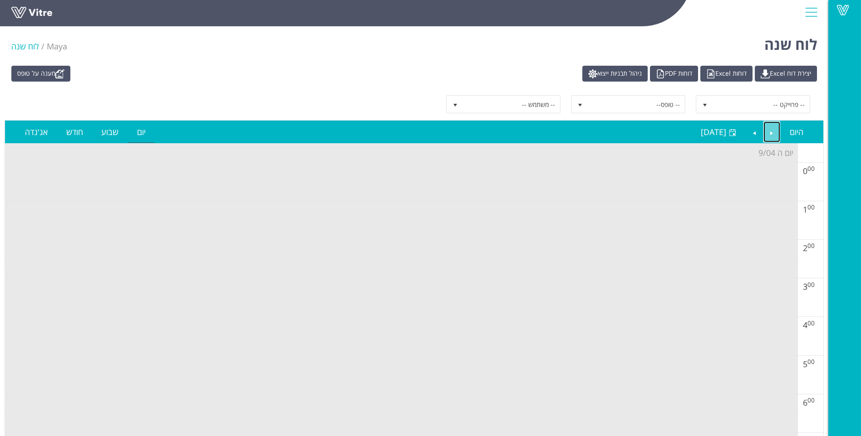
click at [770, 130] on link "Previous" at bounding box center [771, 132] width 17 height 21
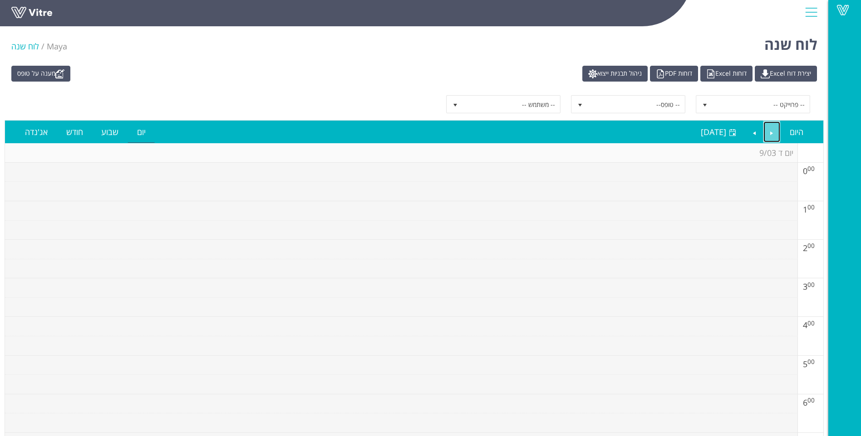
click at [770, 130] on link "Previous" at bounding box center [771, 132] width 17 height 21
click at [770, 134] on link "Previous" at bounding box center [771, 132] width 17 height 21
click at [771, 137] on link "Previous" at bounding box center [771, 132] width 17 height 21
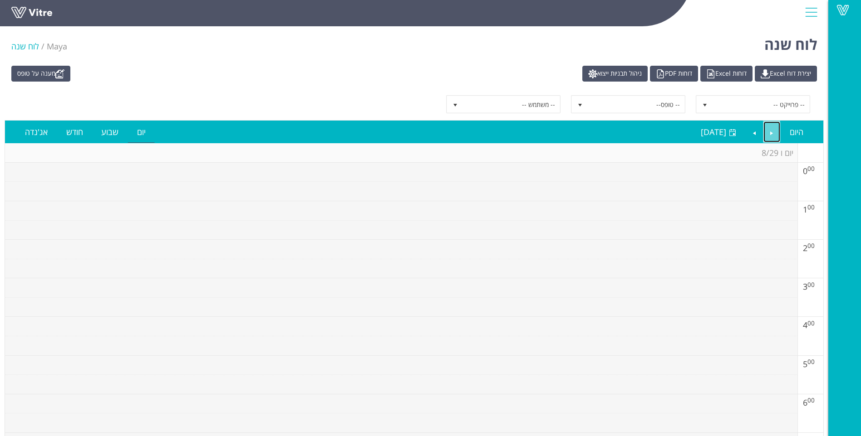
click at [771, 137] on link "Previous" at bounding box center [771, 132] width 17 height 21
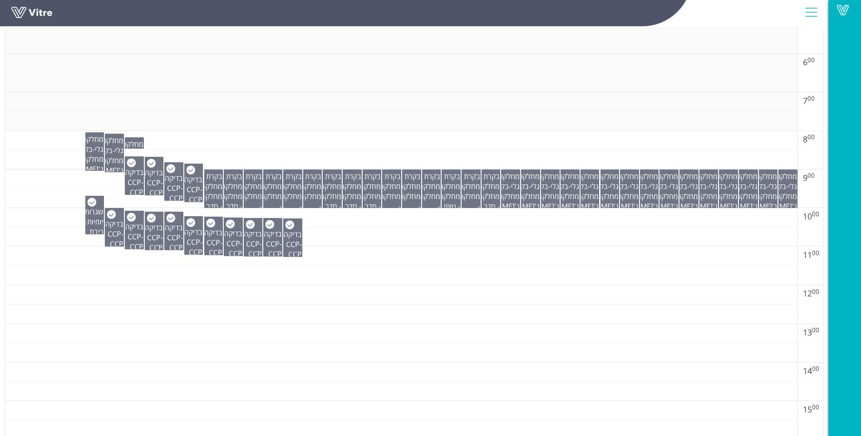
scroll to position [318, 0]
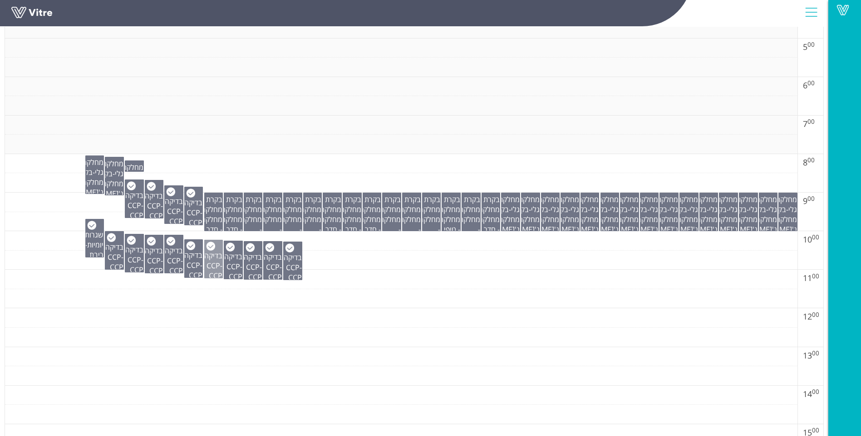
click at [210, 271] on span "CCP גלאי מתכות - מדידים רגילים" at bounding box center [212, 301] width 20 height 60
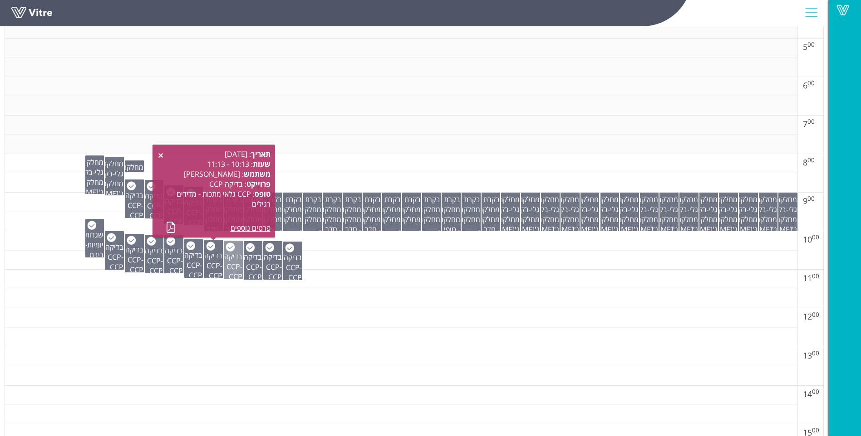
click at [228, 276] on div "בדיקה CCP - CCP גלאי מתכות - מדידים לאלומיניום" at bounding box center [233, 286] width 18 height 90
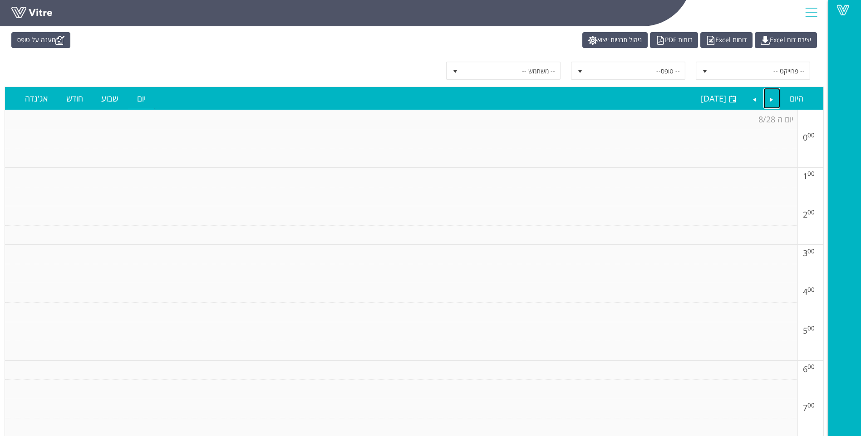
scroll to position [0, 0]
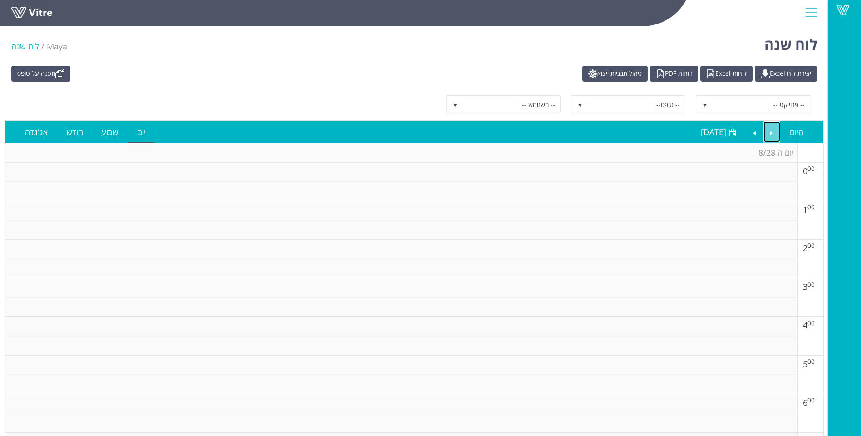
click at [770, 131] on link "Previous" at bounding box center [771, 132] width 17 height 21
click at [774, 131] on link "Previous" at bounding box center [771, 132] width 17 height 21
click at [771, 128] on link "Previous" at bounding box center [771, 132] width 17 height 21
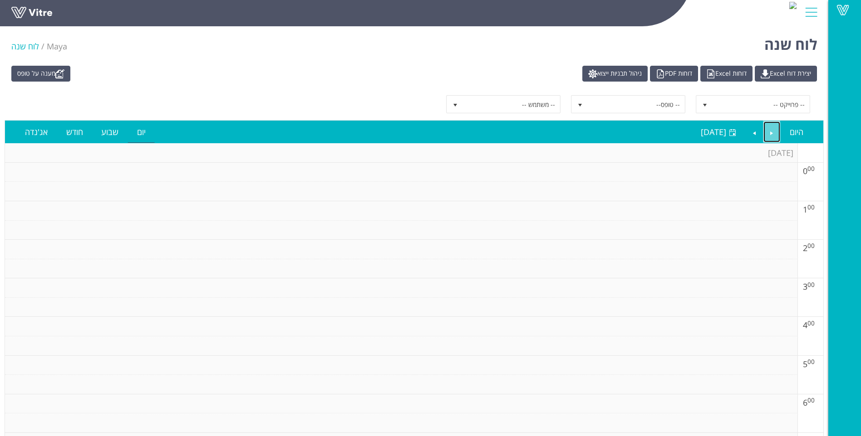
click at [771, 128] on link "Previous" at bounding box center [771, 132] width 17 height 21
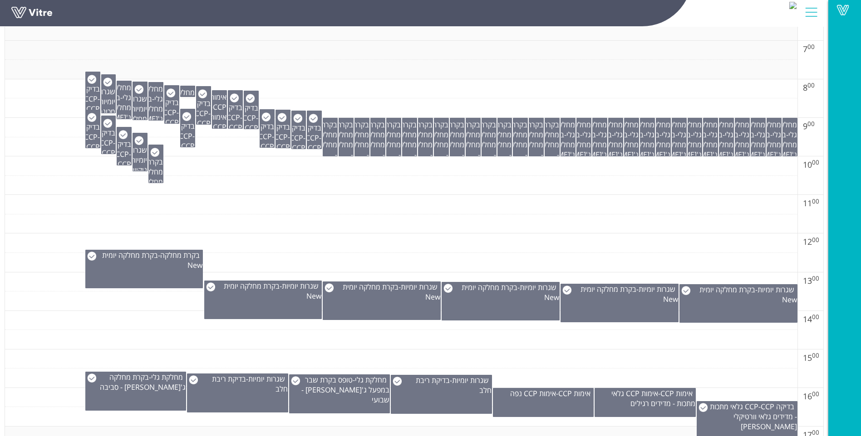
scroll to position [408, 0]
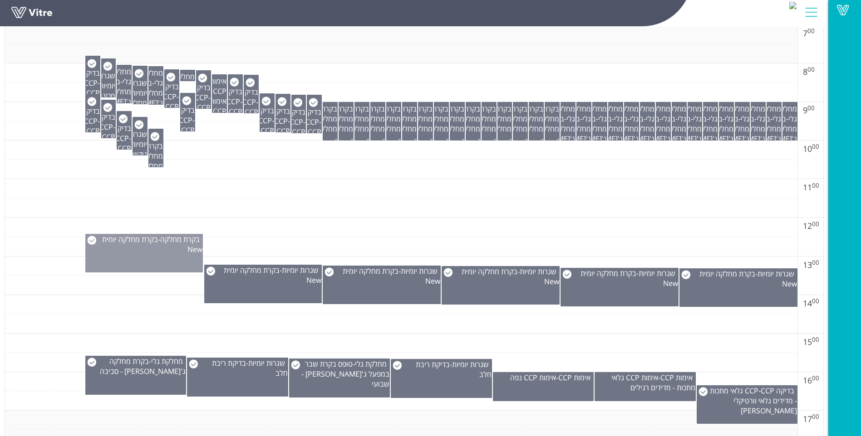
click at [177, 253] on div "בקרת מחלקה - בקרת מחלקה יומית New" at bounding box center [144, 245] width 117 height 20
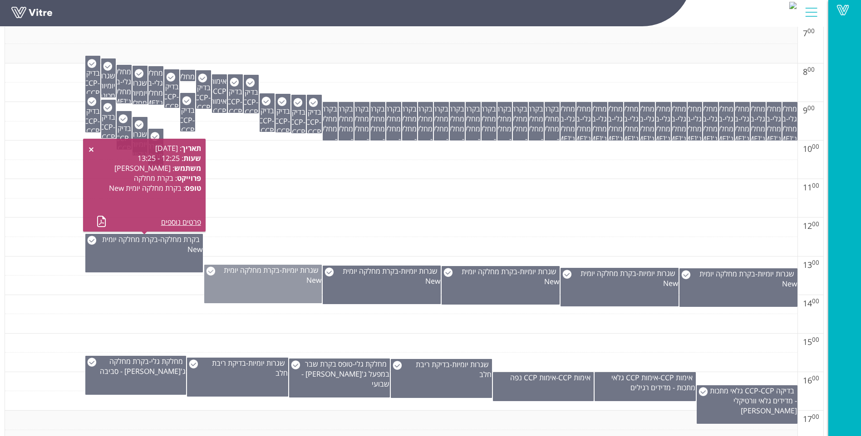
click at [246, 272] on span "בקרת מחלקה יומית New" at bounding box center [273, 275] width 98 height 20
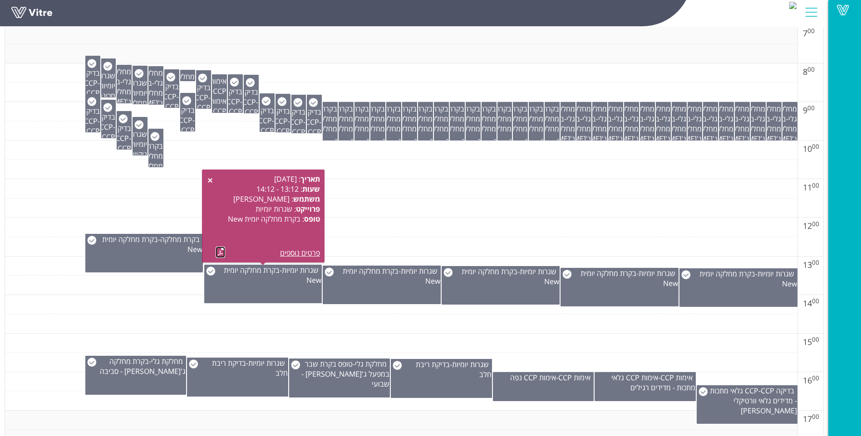
click at [224, 254] on link at bounding box center [220, 252] width 10 height 11
click at [359, 276] on span "בקרת מחלקה יומית New" at bounding box center [391, 276] width 98 height 20
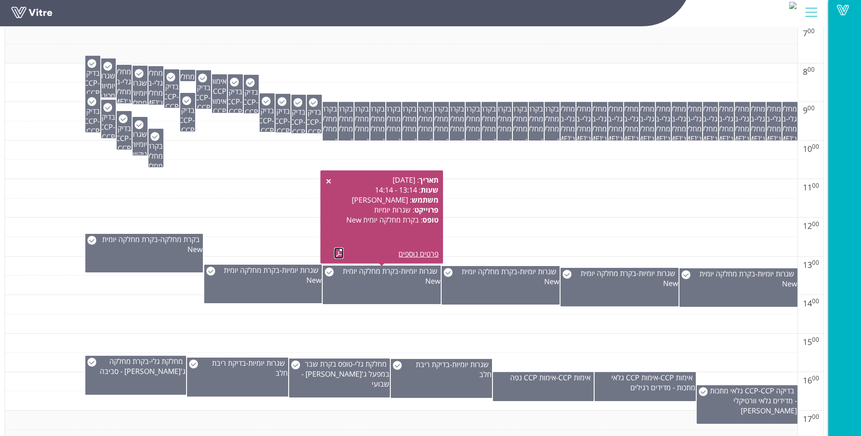
click at [335, 255] on link at bounding box center [339, 253] width 10 height 11
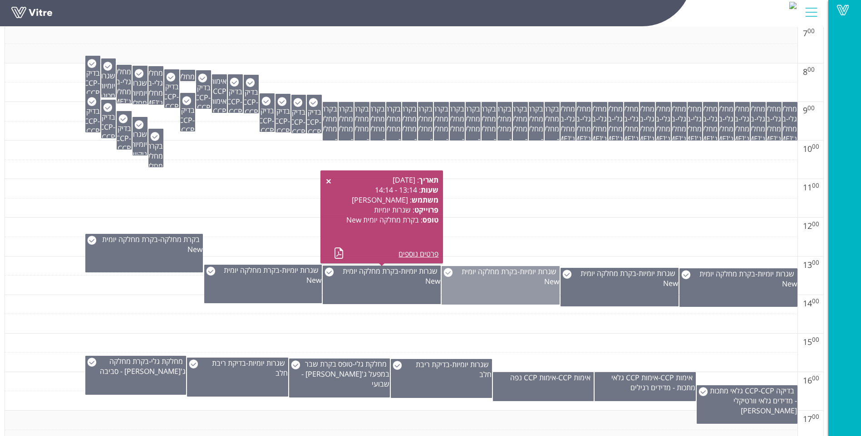
click at [482, 281] on div "שגרות יומיות - בקרת מחלקה יומית New" at bounding box center [500, 277] width 117 height 20
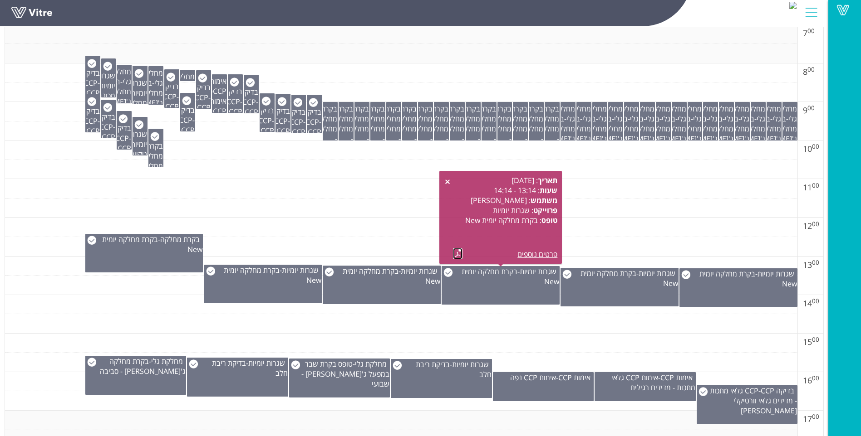
click at [456, 256] on link at bounding box center [458, 253] width 10 height 11
click at [582, 224] on td at bounding box center [401, 228] width 792 height 20
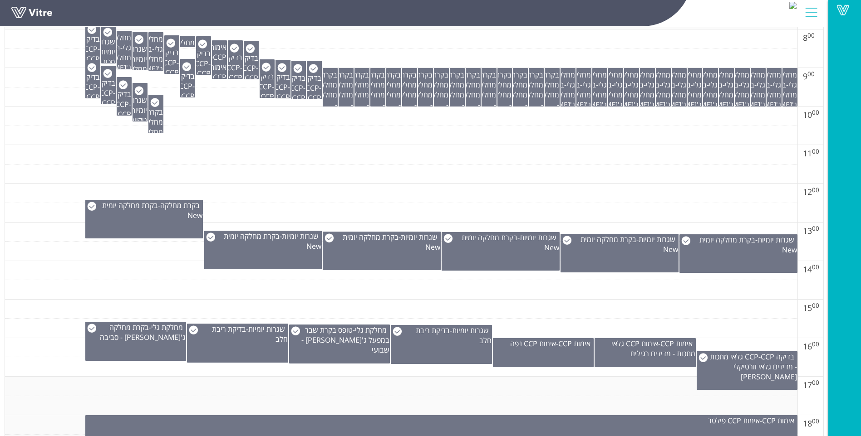
scroll to position [499, 0]
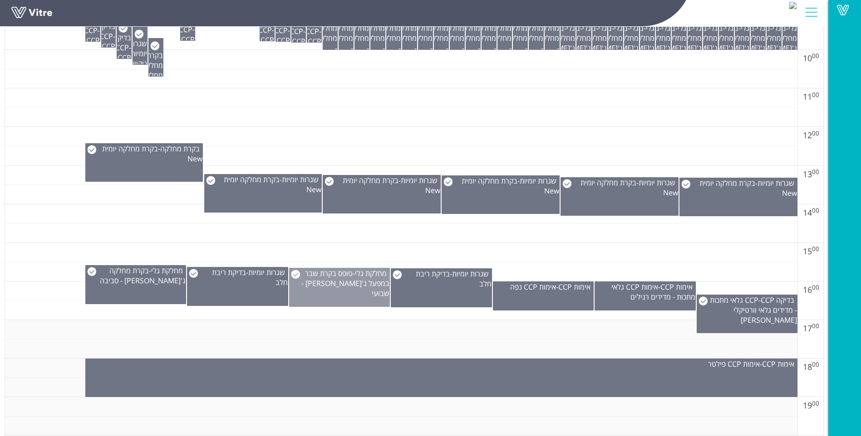
click at [340, 289] on div "מחלקת גלי - טופס בקרת שבר במפעל ג'לי - שבועי" at bounding box center [339, 287] width 101 height 39
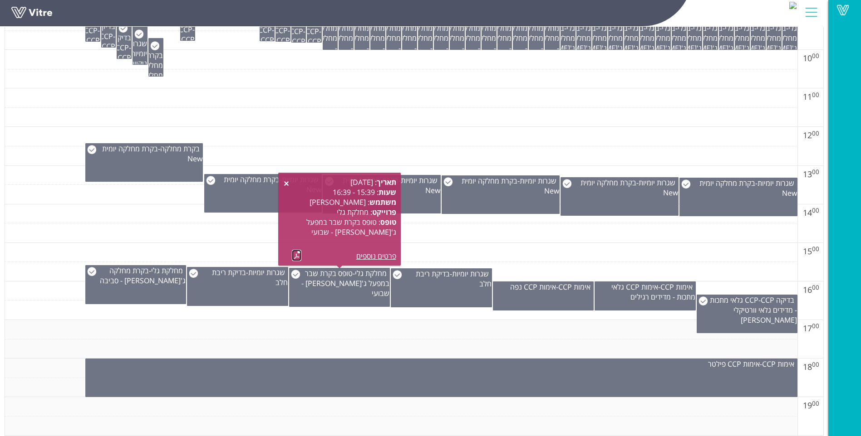
click at [294, 257] on link at bounding box center [297, 255] width 10 height 11
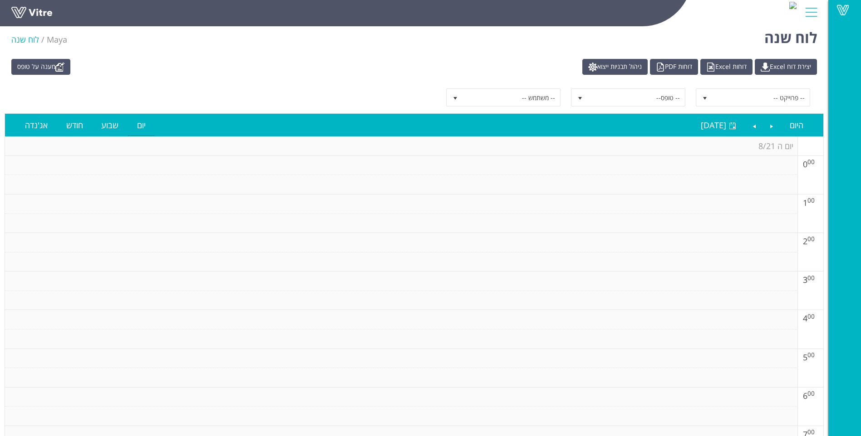
scroll to position [0, 0]
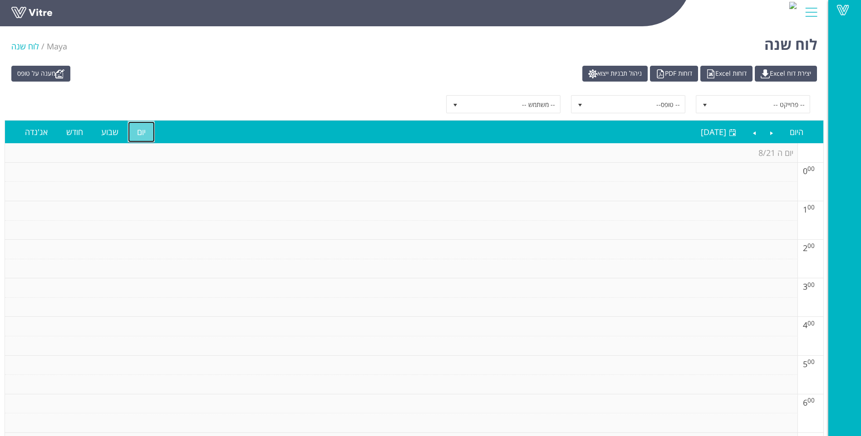
click at [141, 133] on link "יום" at bounding box center [141, 132] width 27 height 21
click at [756, 133] on link "Next" at bounding box center [753, 132] width 17 height 21
click at [755, 133] on link "Next" at bounding box center [753, 132] width 17 height 21
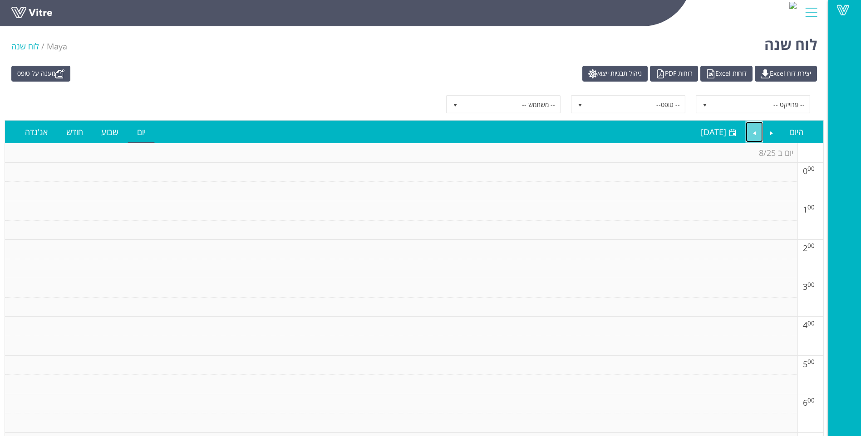
click at [755, 133] on link "Next" at bounding box center [753, 132] width 17 height 21
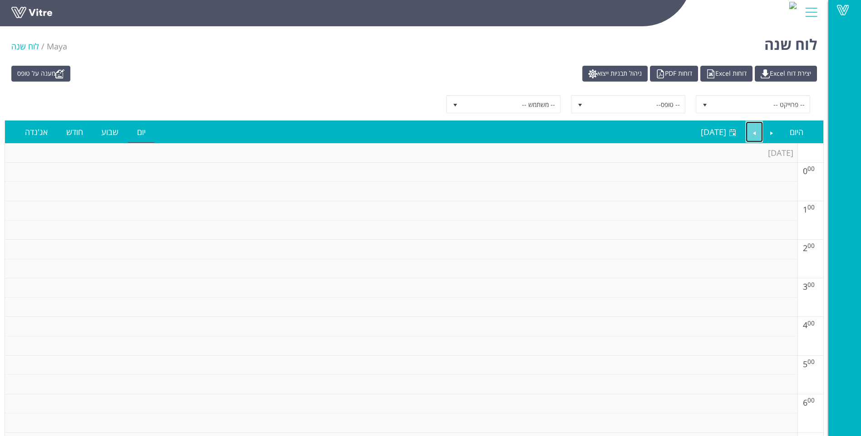
click at [755, 133] on link "Next" at bounding box center [753, 132] width 17 height 21
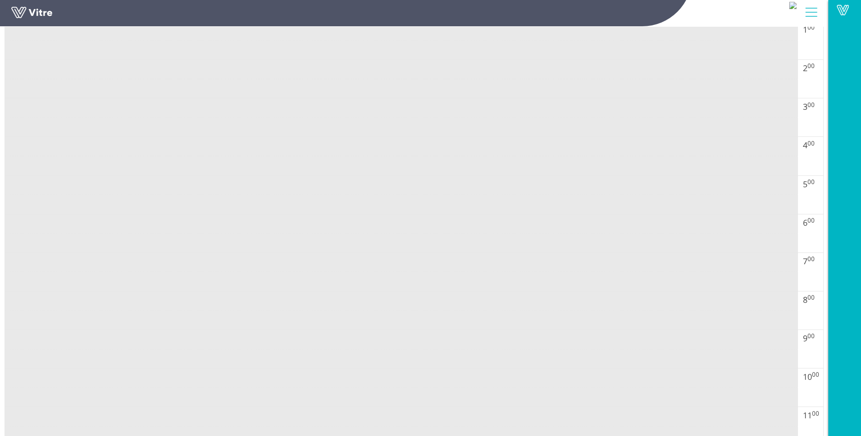
scroll to position [227, 0]
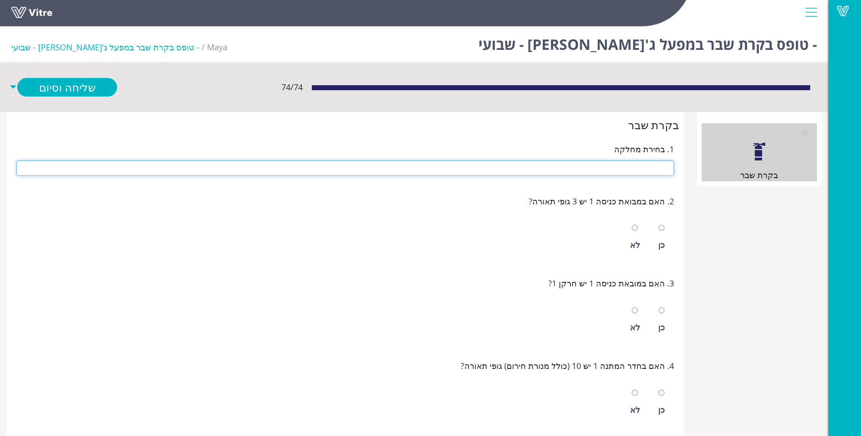
click at [449, 171] on input "text" at bounding box center [344, 168] width 657 height 15
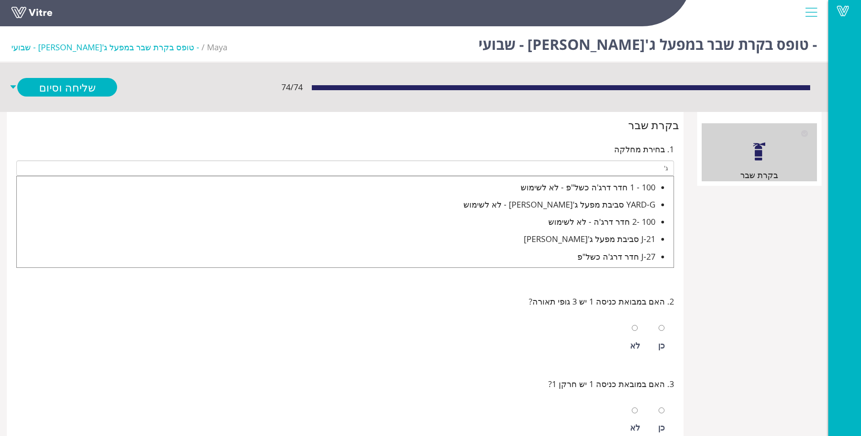
click at [600, 240] on div "J-21 סביבת מפעל ג'[PERSON_NAME]" at bounding box center [336, 239] width 638 height 13
type input "J-21 סביבת מפעל ג'[PERSON_NAME]"
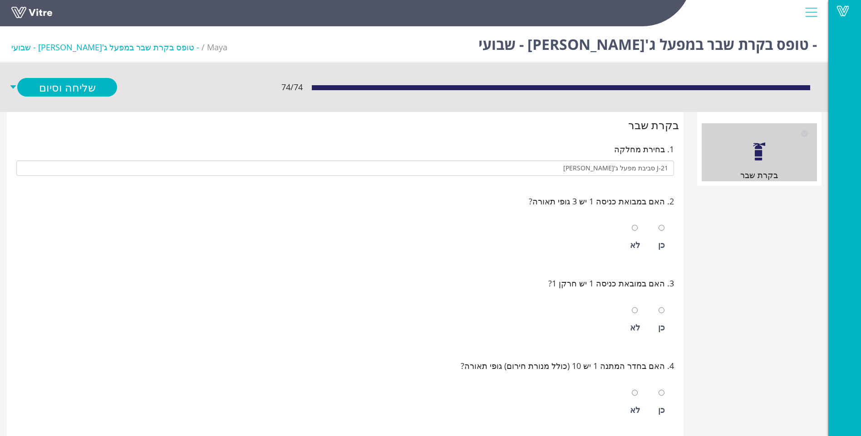
click at [656, 235] on div "כן" at bounding box center [661, 238] width 16 height 42
radio input "true"
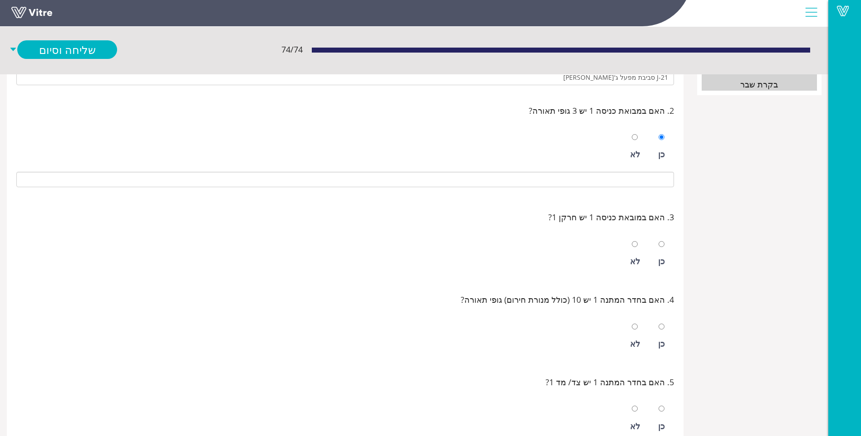
click at [657, 251] on div "כן" at bounding box center [661, 254] width 16 height 42
radio input "true"
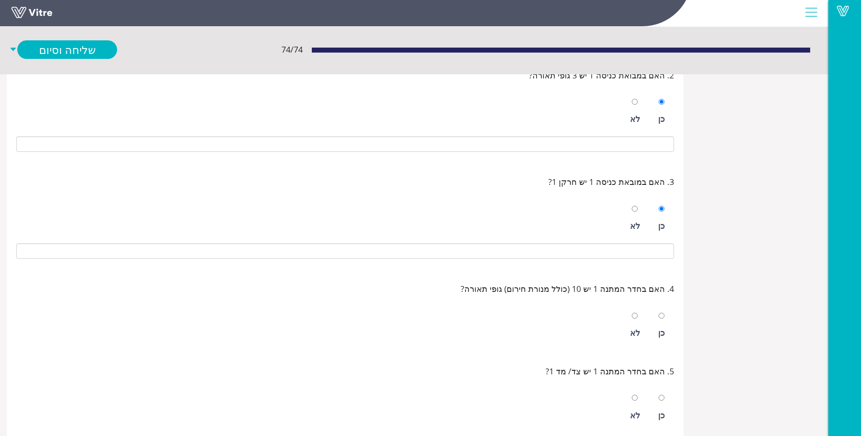
scroll to position [227, 0]
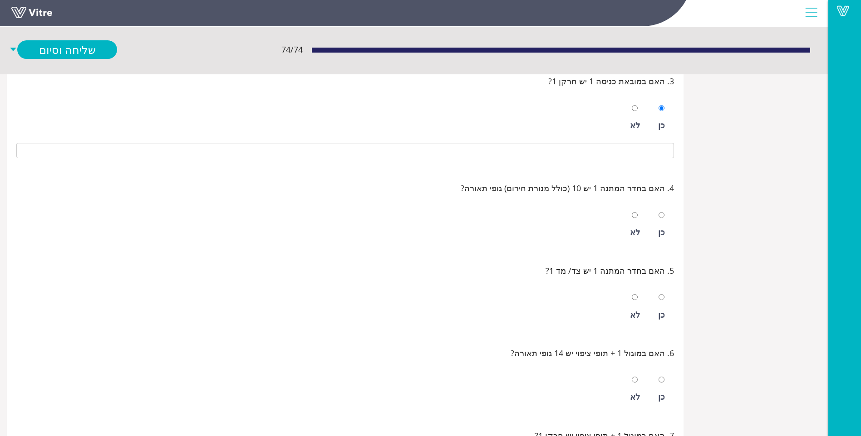
click at [657, 252] on div "4. האם בחדר המתנה 1 יש 10 (כולל מנורת חירום) גופי תאורה? כן לא" at bounding box center [344, 213] width 667 height 83
click at [662, 233] on div "כן" at bounding box center [661, 232] width 7 height 13
radio input "true"
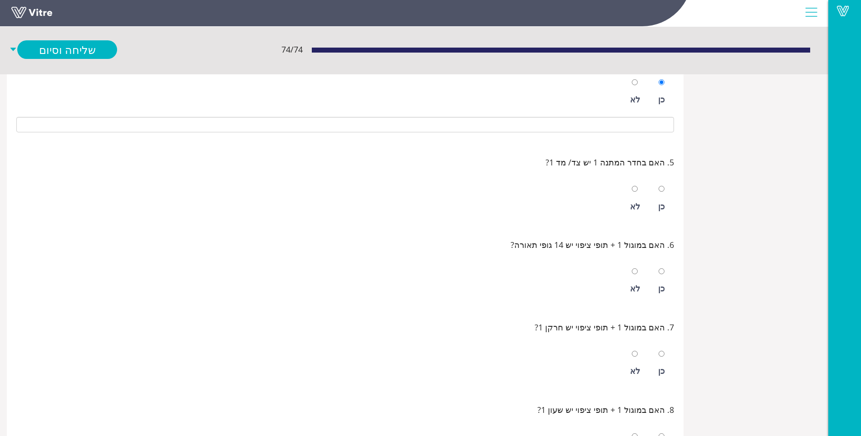
scroll to position [363, 0]
click at [664, 207] on div "כן" at bounding box center [661, 203] width 7 height 13
radio input "true"
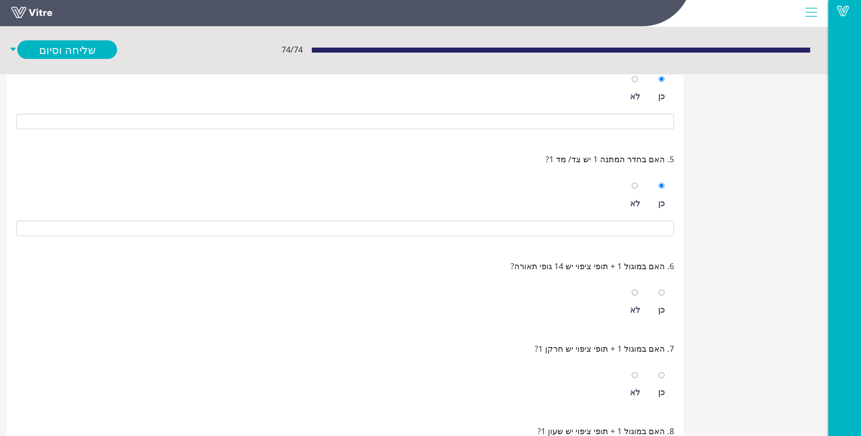
click at [659, 289] on div at bounding box center [661, 292] width 6 height 13
radio input "true"
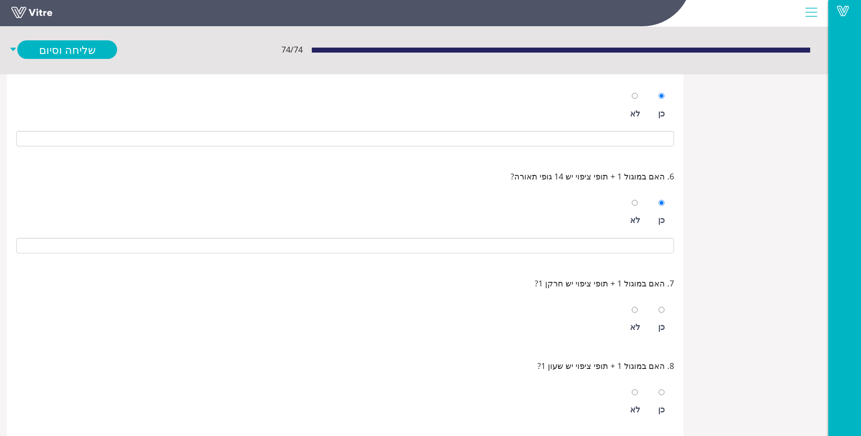
scroll to position [454, 0]
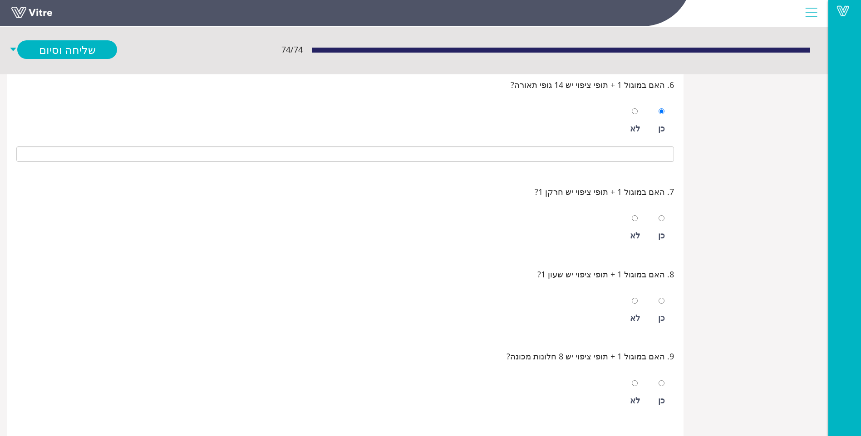
click at [664, 235] on div "כן" at bounding box center [661, 235] width 7 height 13
radio input "true"
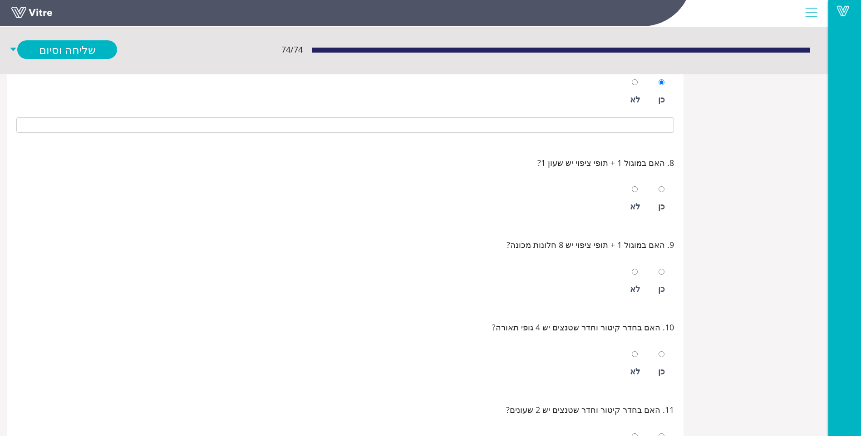
click at [656, 191] on div "כן" at bounding box center [661, 199] width 16 height 42
radio input "true"
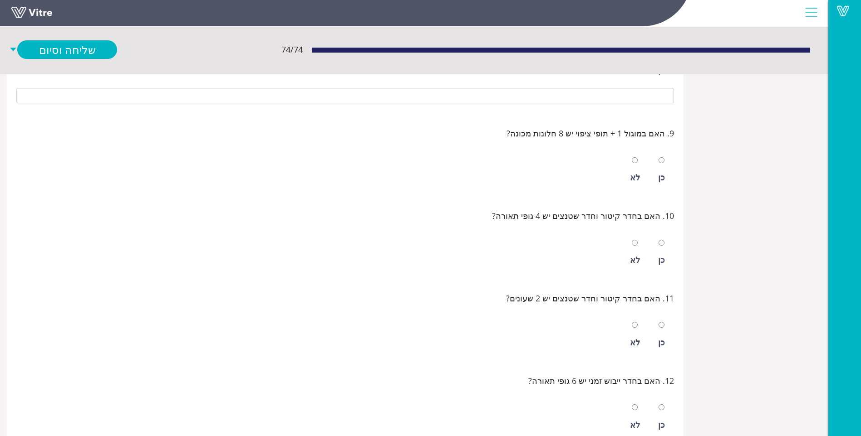
click at [660, 184] on div "כן" at bounding box center [661, 177] width 7 height 13
radio input "true"
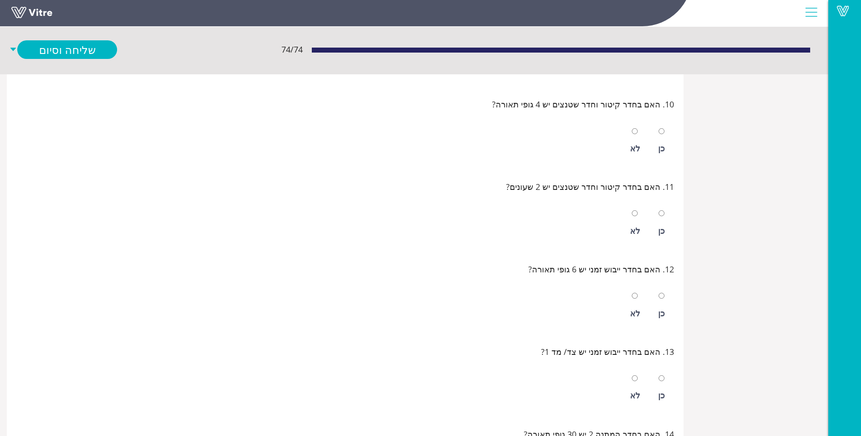
click at [665, 154] on div "כן" at bounding box center [661, 141] width 16 height 42
radio input "true"
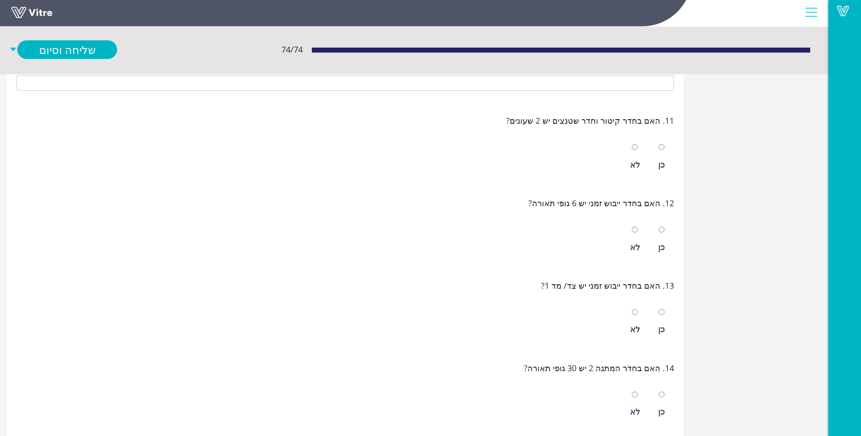
click at [665, 154] on div "כן" at bounding box center [661, 157] width 16 height 42
radio input "true"
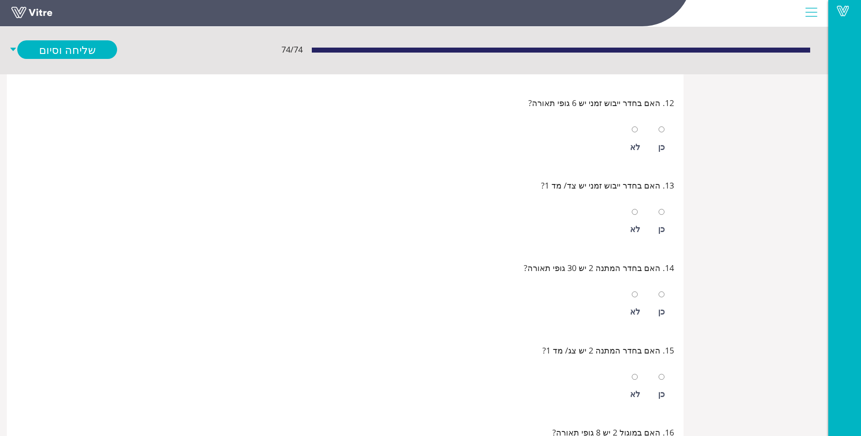
scroll to position [1179, 0]
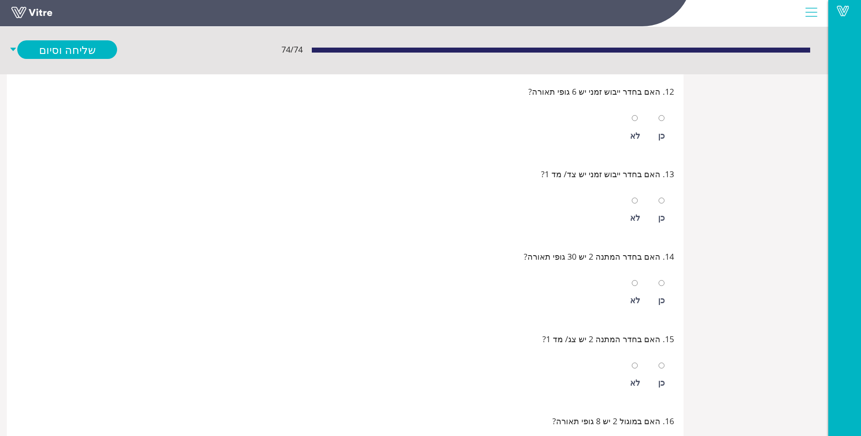
click at [664, 151] on div "12. האם בחדר ייבוש זמני יש 6 גופי תאורה? כן לא" at bounding box center [345, 117] width 663 height 69
click at [664, 139] on div "כן" at bounding box center [661, 135] width 7 height 13
radio input "true"
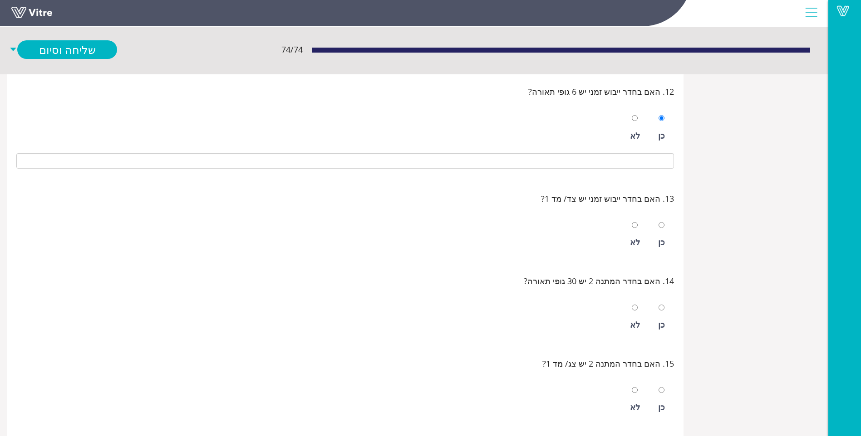
click at [661, 240] on div "כן" at bounding box center [661, 242] width 7 height 13
radio input "true"
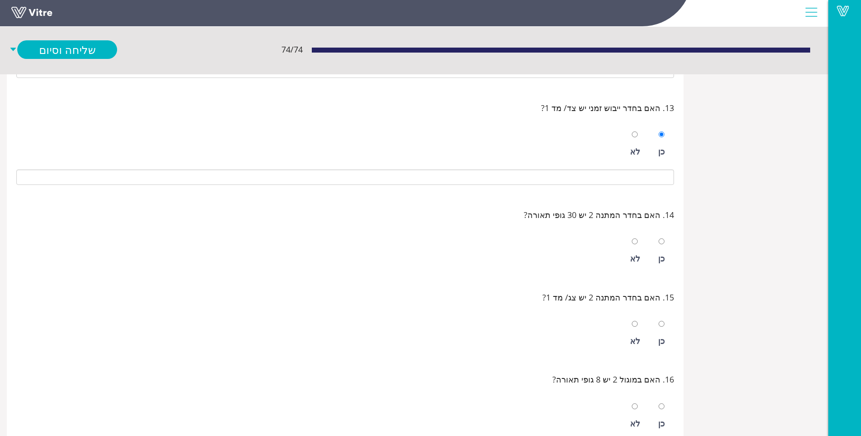
click at [663, 253] on div "כן" at bounding box center [661, 258] width 7 height 13
radio input "true"
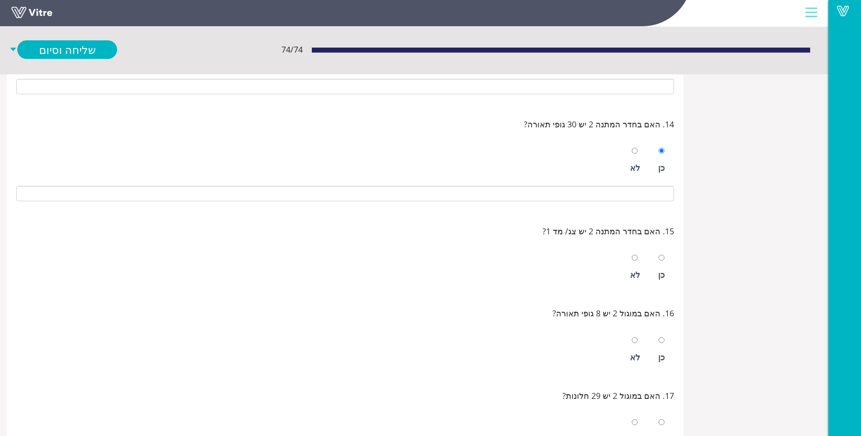
click at [663, 253] on div at bounding box center [661, 257] width 6 height 13
radio input "true"
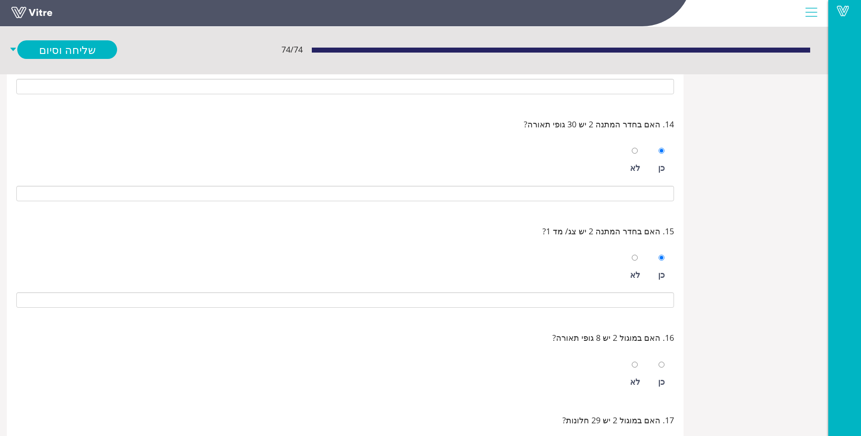
scroll to position [1452, 0]
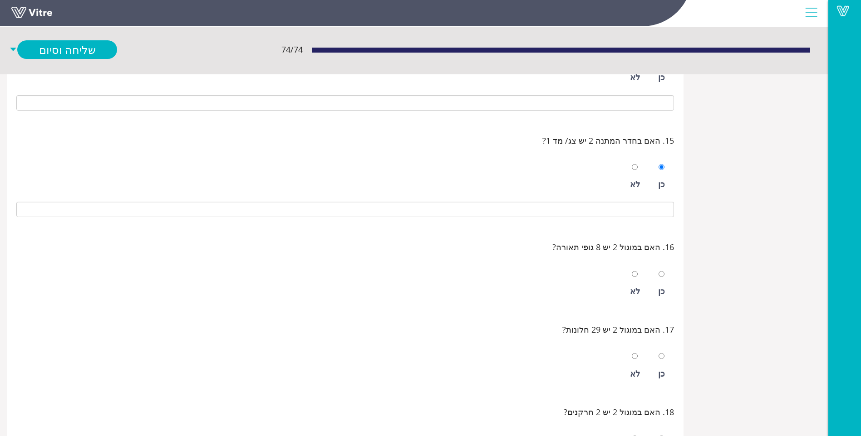
click at [657, 276] on div "כן" at bounding box center [661, 284] width 16 height 42
radio input "true"
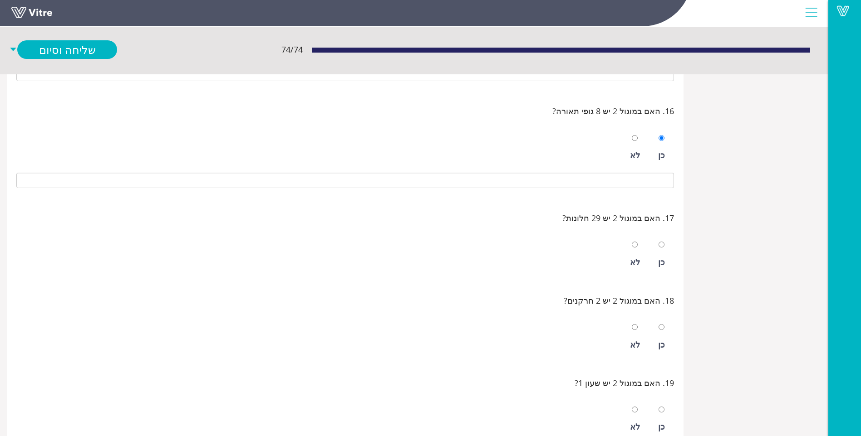
click at [664, 256] on div "כן" at bounding box center [661, 262] width 7 height 13
radio input "true"
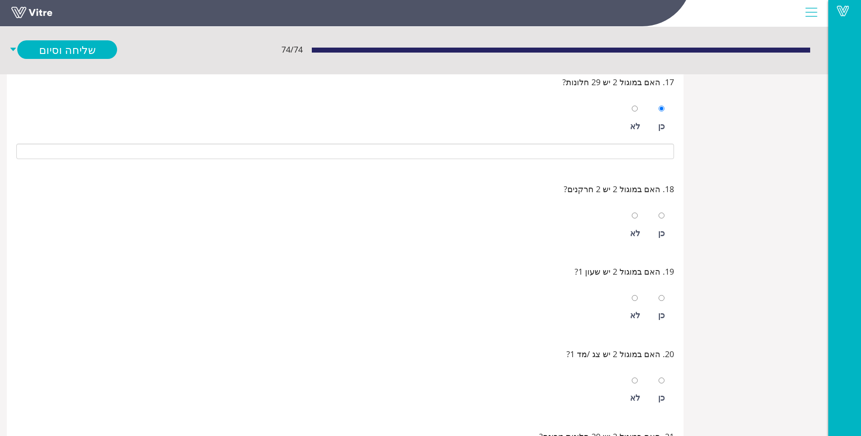
click at [662, 210] on div at bounding box center [661, 215] width 6 height 13
radio input "true"
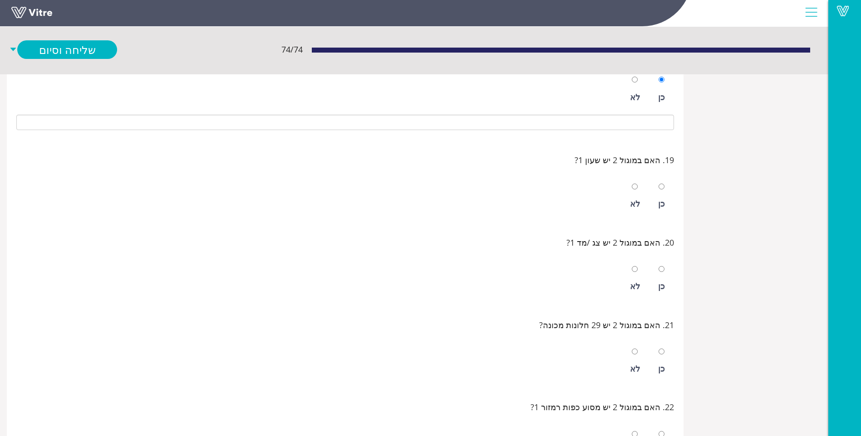
click at [663, 202] on div "כן" at bounding box center [661, 203] width 7 height 13
radio input "true"
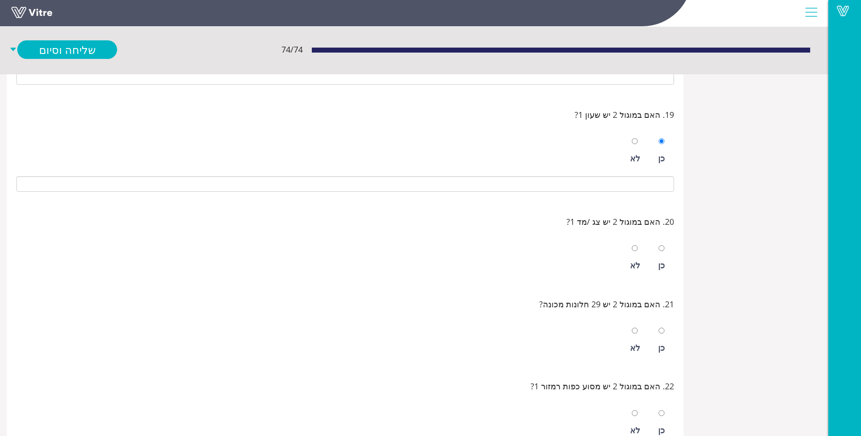
click at [662, 259] on div "כן" at bounding box center [661, 265] width 7 height 13
radio input "true"
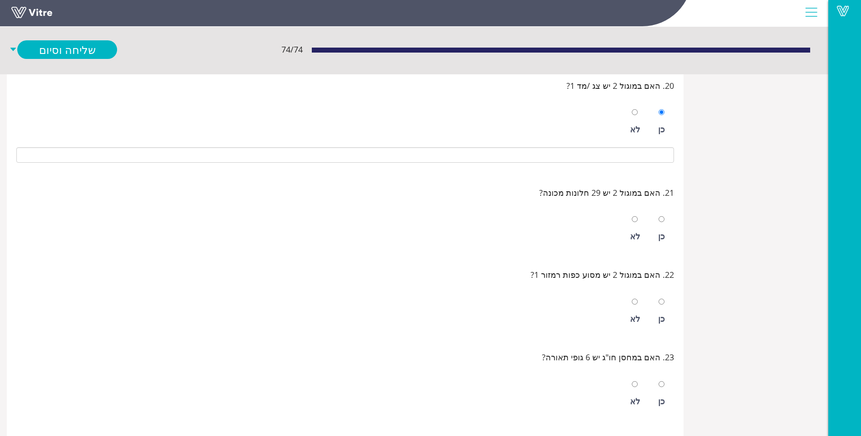
click at [664, 233] on div "כן" at bounding box center [661, 236] width 7 height 13
radio input "true"
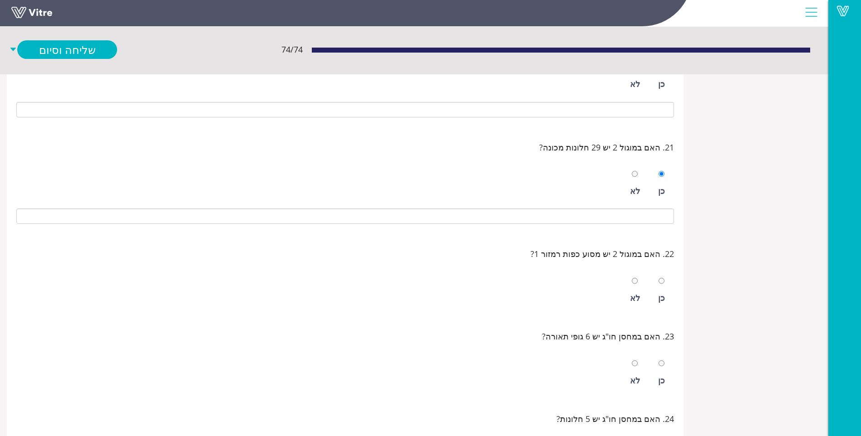
click at [662, 276] on div at bounding box center [661, 280] width 6 height 13
radio input "true"
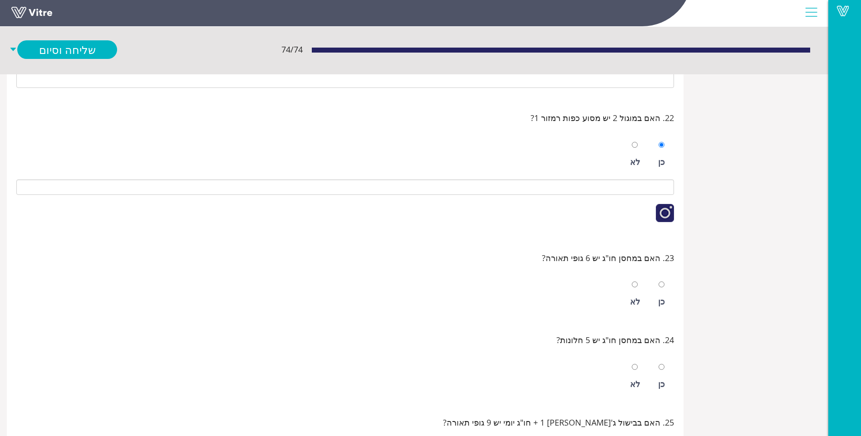
click at [661, 274] on div "כן" at bounding box center [661, 295] width 16 height 42
radio input "true"
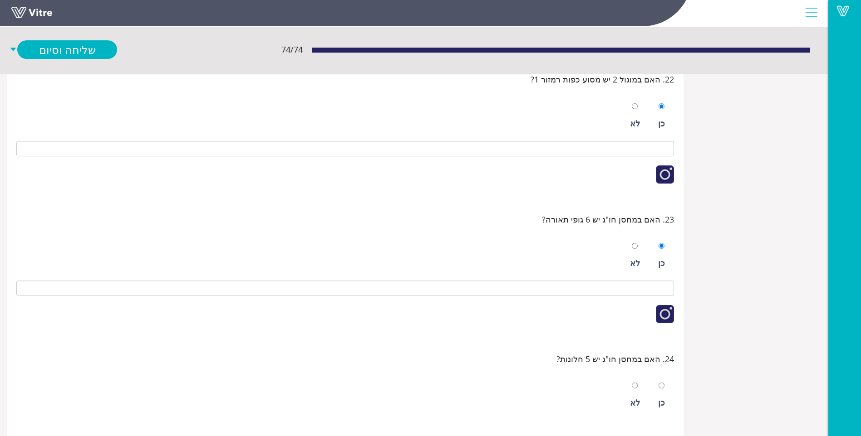
scroll to position [2314, 0]
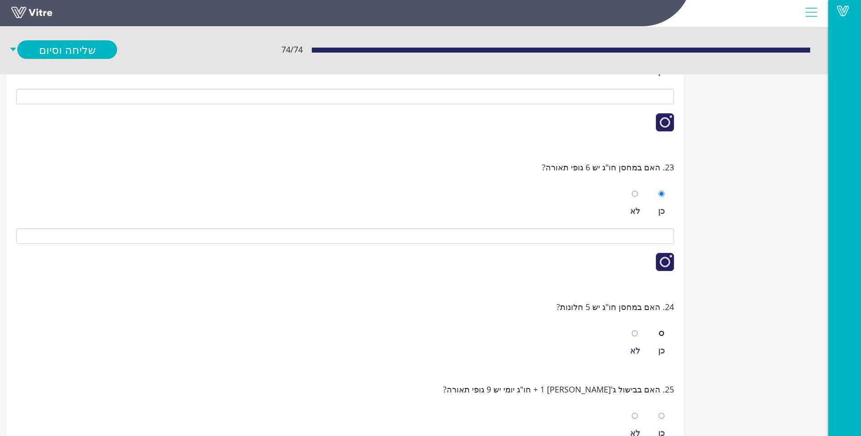
click at [660, 331] on input "radio" at bounding box center [661, 334] width 6 height 6
radio input "true"
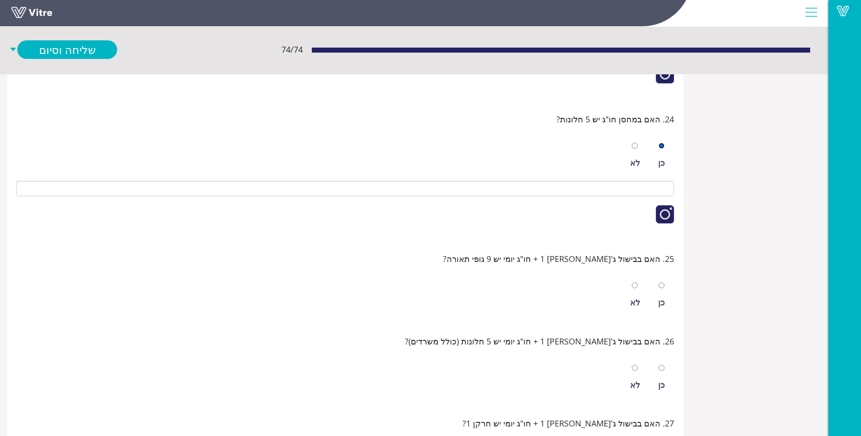
scroll to position [2540, 0]
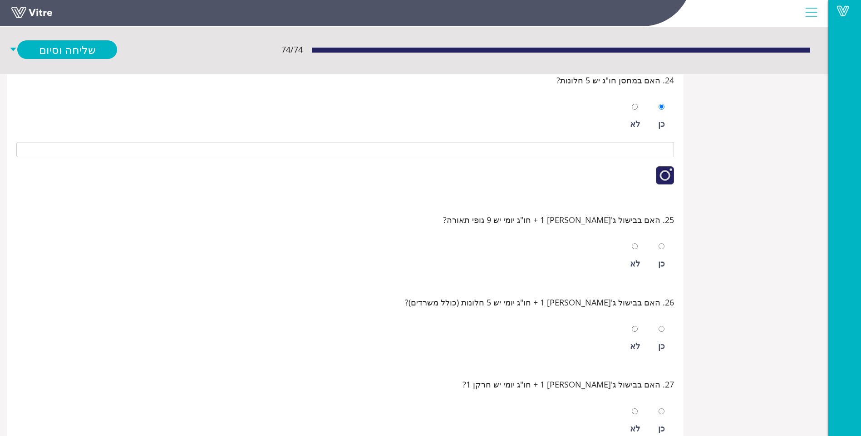
click at [663, 270] on div "כן" at bounding box center [661, 263] width 7 height 13
radio input "true"
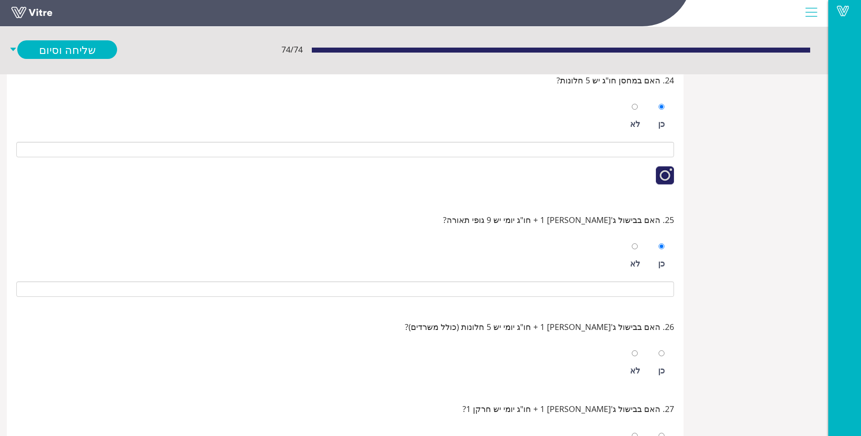
click at [663, 350] on div at bounding box center [661, 353] width 6 height 13
radio input "true"
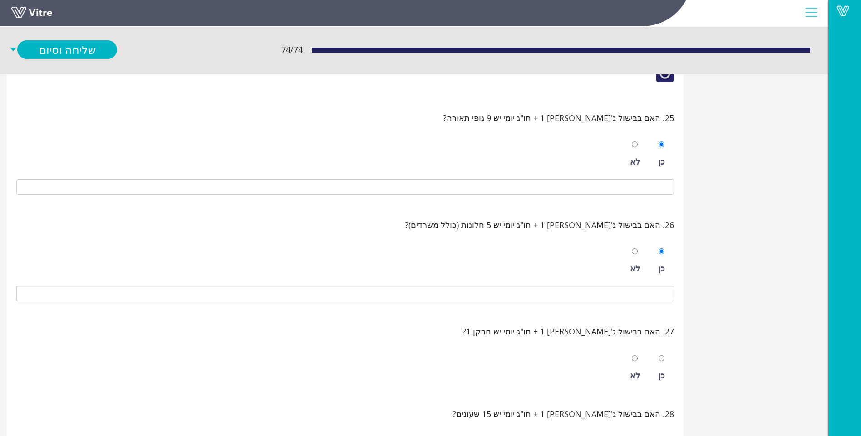
scroll to position [2767, 0]
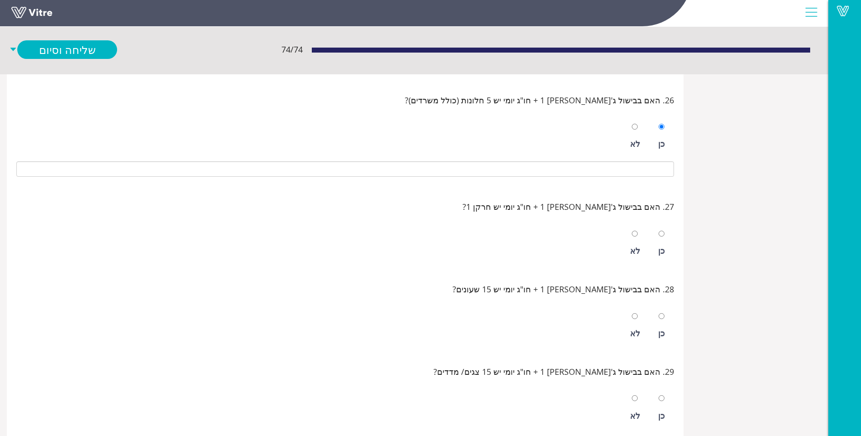
click at [660, 239] on div at bounding box center [661, 233] width 6 height 13
radio input "true"
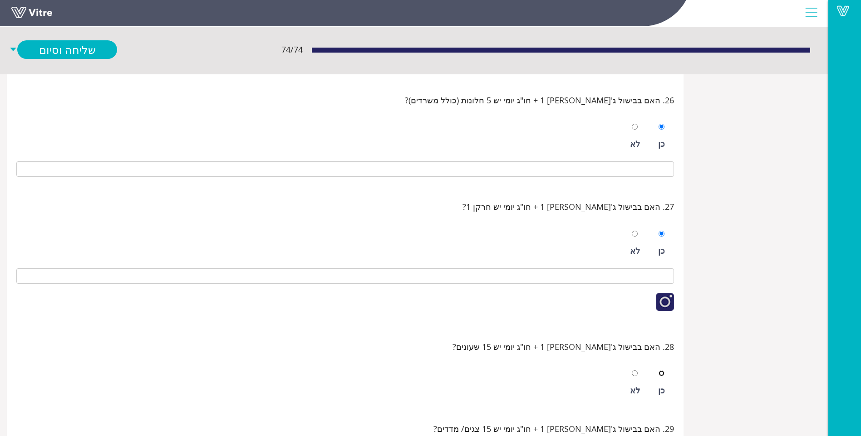
click at [664, 372] on input "radio" at bounding box center [661, 374] width 6 height 6
radio input "true"
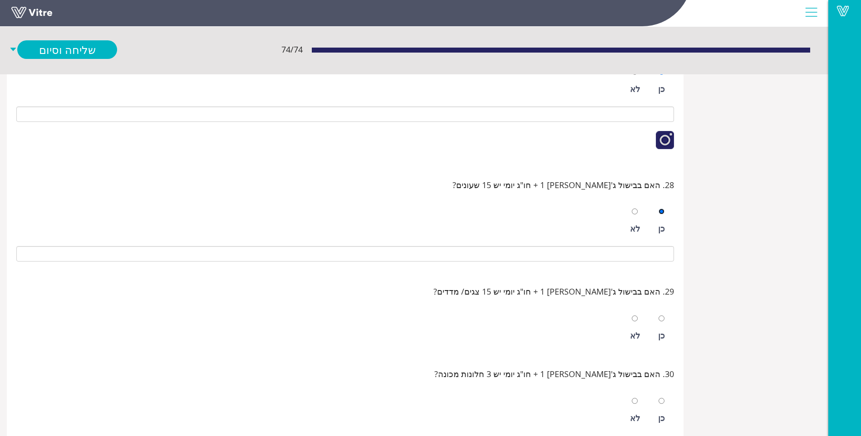
scroll to position [2949, 0]
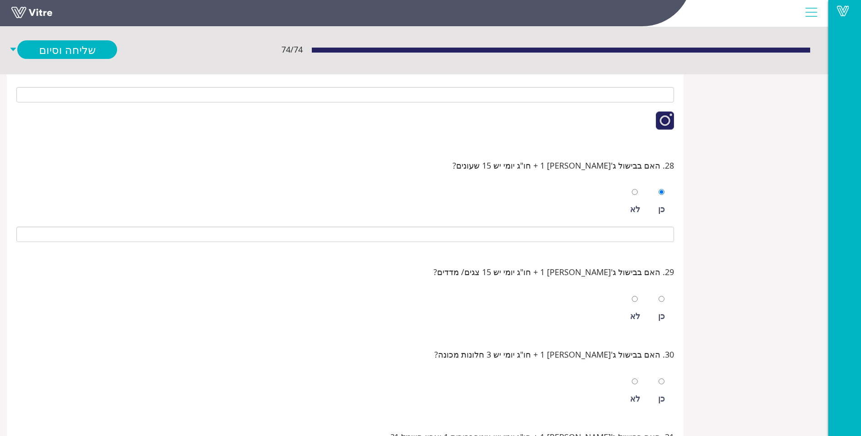
click at [665, 308] on div "כן" at bounding box center [661, 309] width 16 height 42
radio input "true"
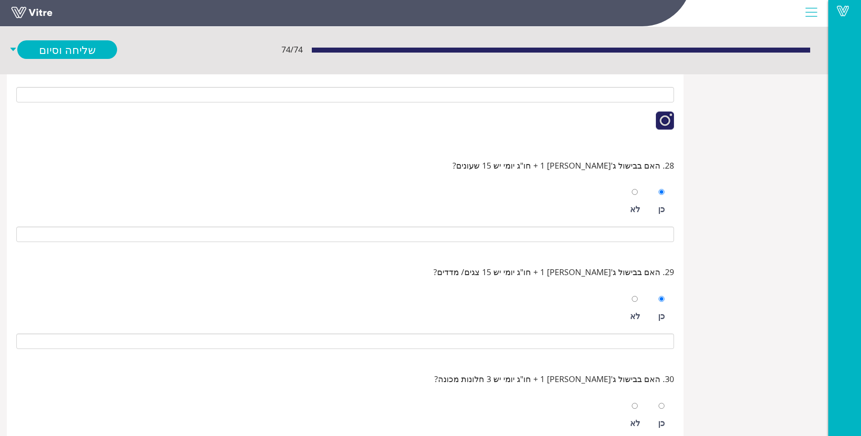
scroll to position [3130, 0]
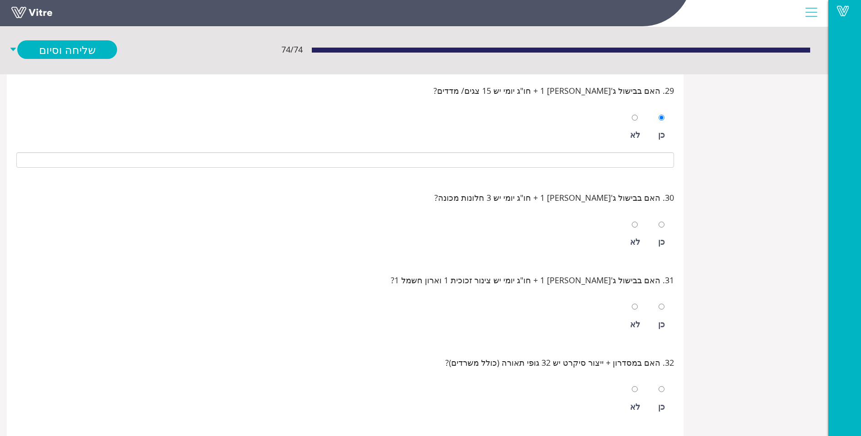
click at [665, 230] on div "כן" at bounding box center [661, 235] width 16 height 42
radio input "true"
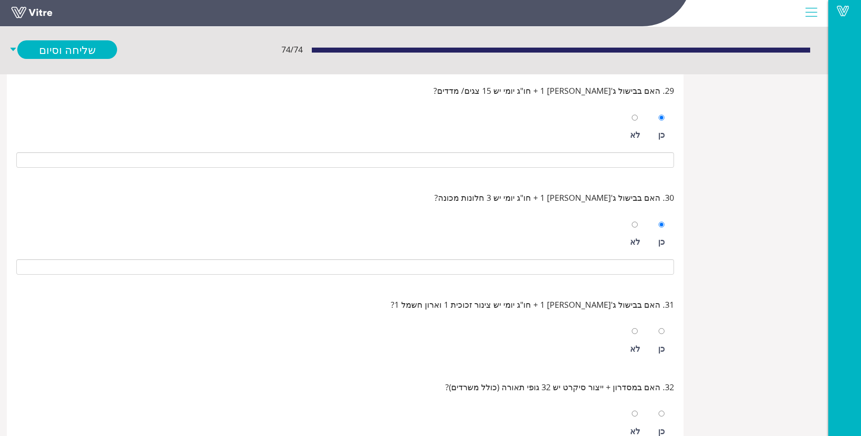
click at [658, 341] on div "כן" at bounding box center [661, 341] width 16 height 42
radio input "true"
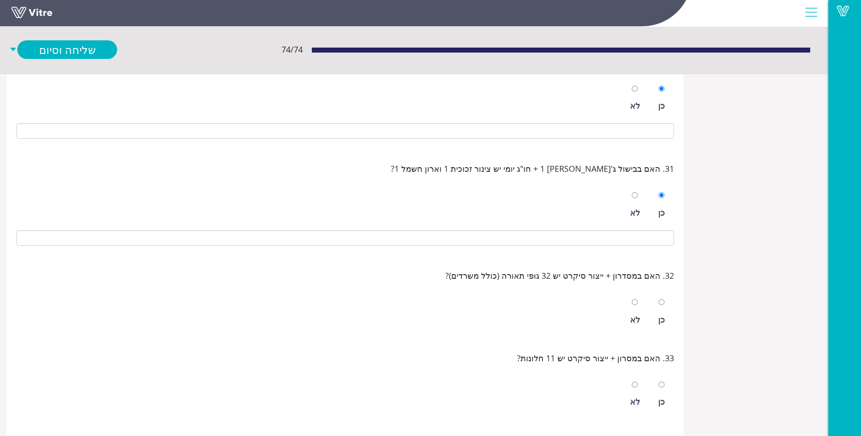
click at [668, 317] on div "כן" at bounding box center [661, 312] width 16 height 42
radio input "true"
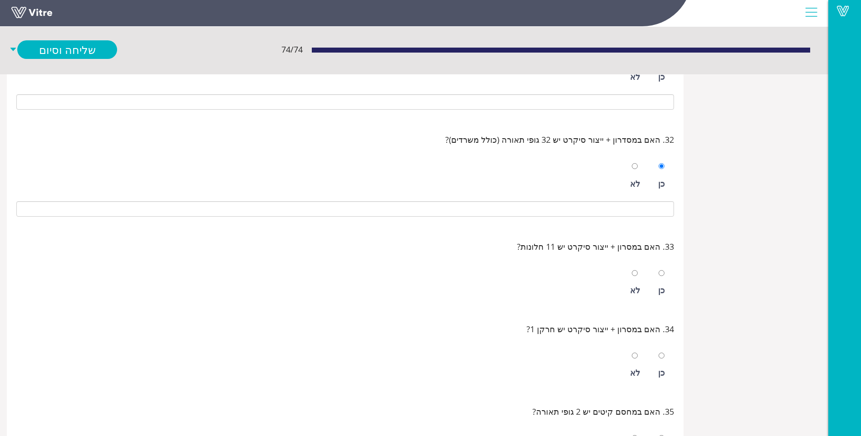
click at [665, 287] on div "כן" at bounding box center [661, 283] width 16 height 42
radio input "true"
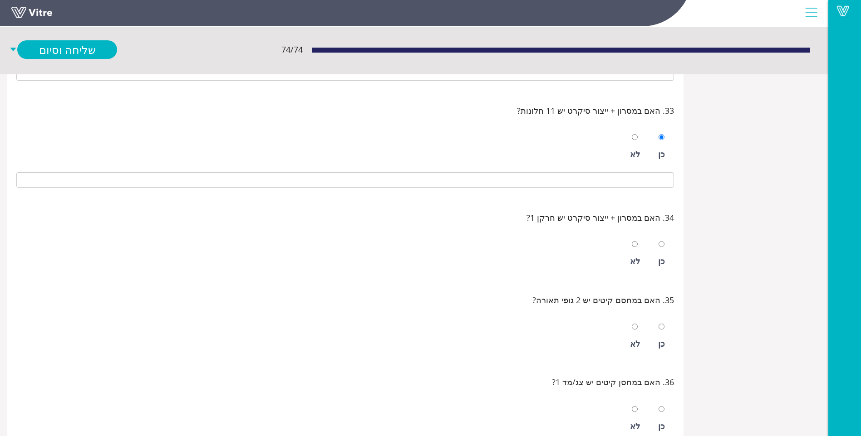
click at [666, 256] on div "כן" at bounding box center [661, 254] width 16 height 42
radio input "true"
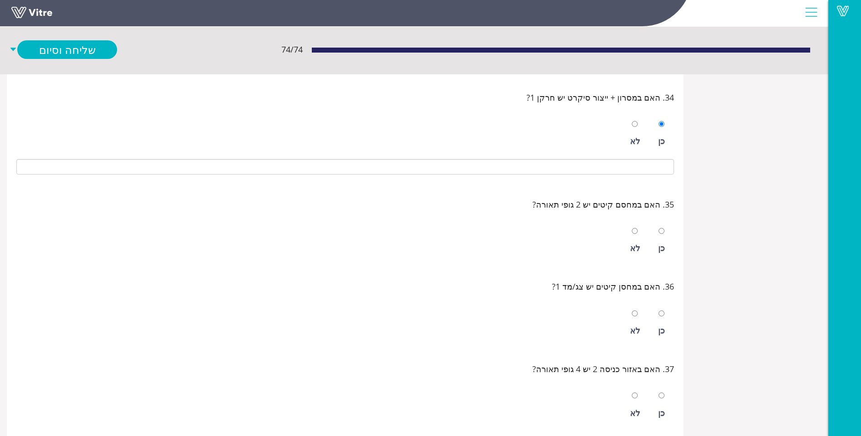
scroll to position [3674, 0]
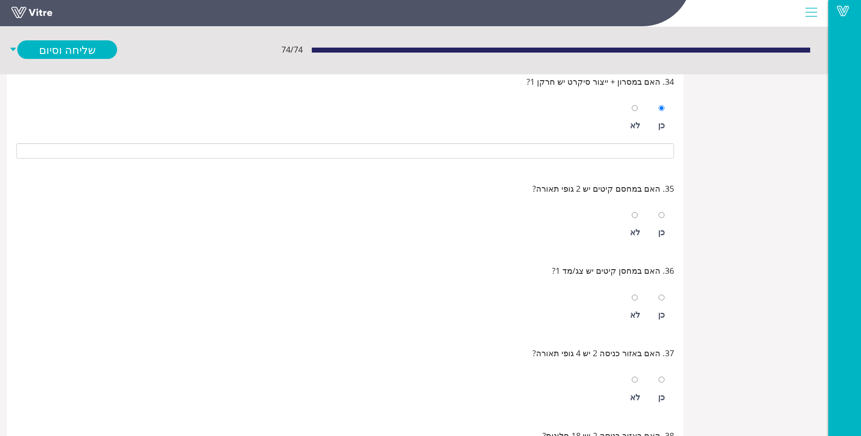
click at [665, 234] on div "כן" at bounding box center [661, 225] width 16 height 42
radio input "true"
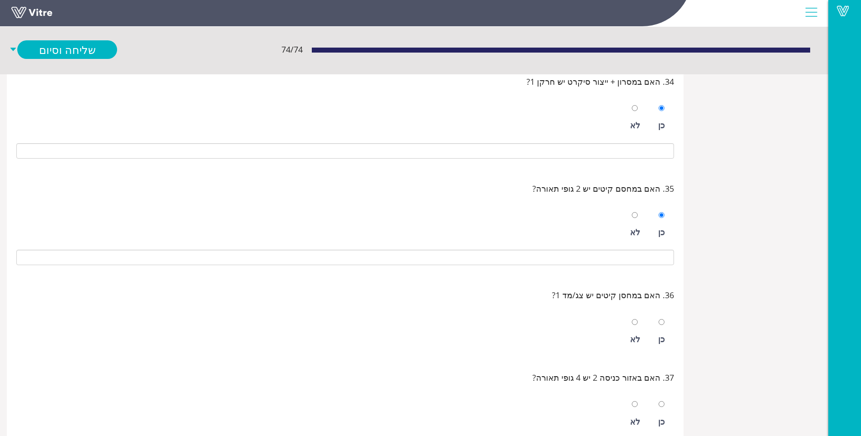
click at [664, 335] on div "כן" at bounding box center [661, 339] width 7 height 13
radio input "true"
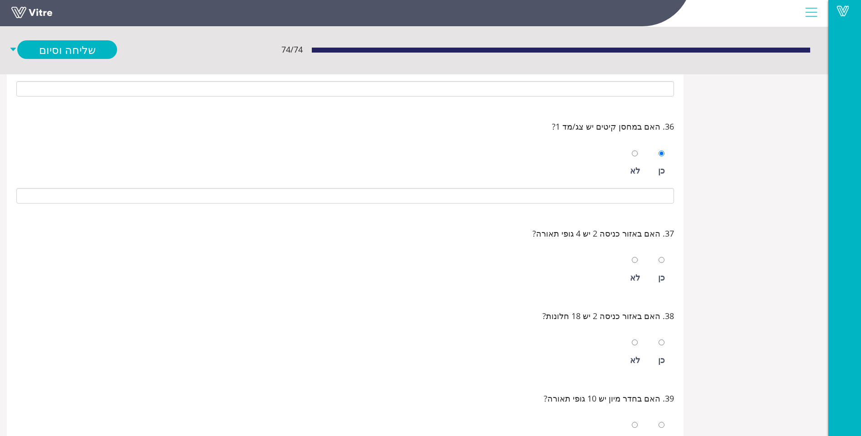
scroll to position [3856, 0]
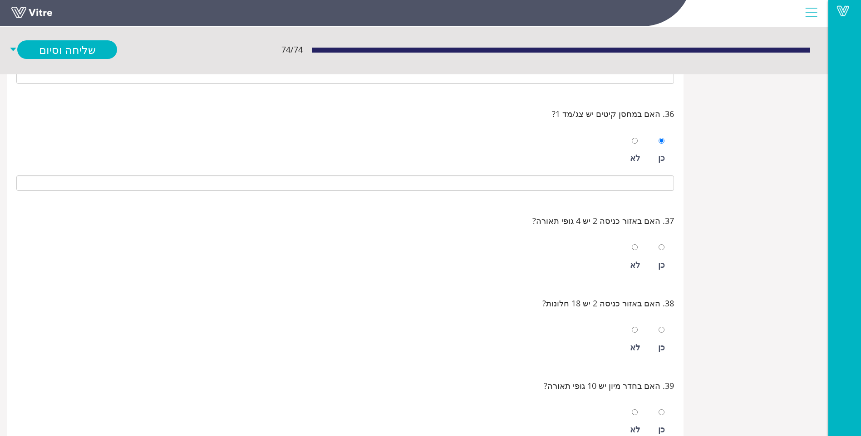
click at [663, 267] on div "כן" at bounding box center [661, 265] width 7 height 13
radio input "true"
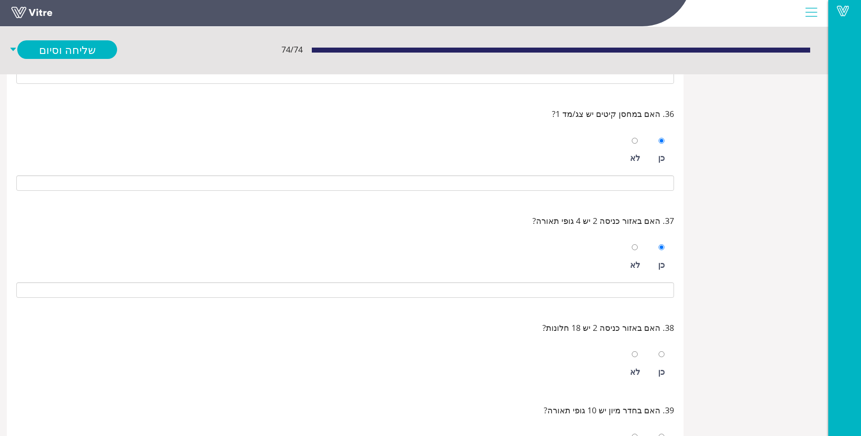
click at [659, 373] on div "כן" at bounding box center [661, 372] width 7 height 13
radio input "true"
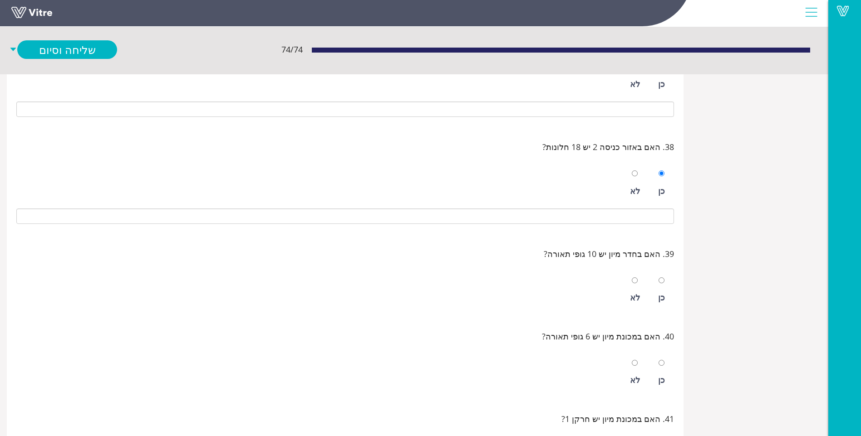
scroll to position [4037, 0]
click at [664, 284] on div at bounding box center [661, 280] width 6 height 13
radio input "true"
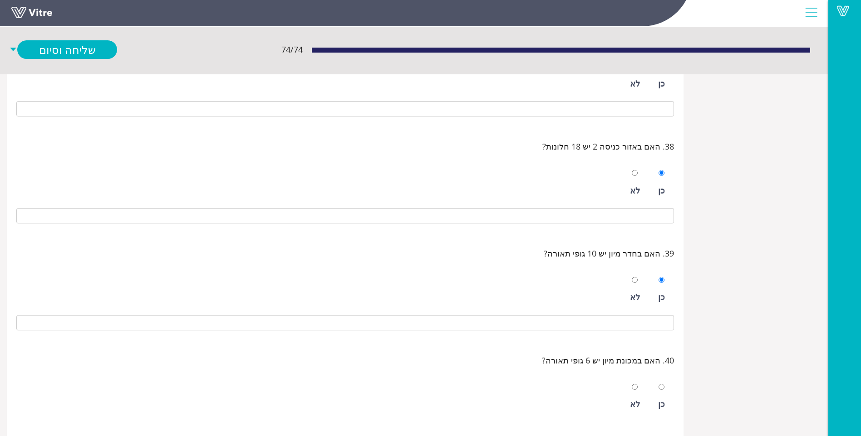
click at [662, 391] on div at bounding box center [661, 387] width 6 height 13
radio input "true"
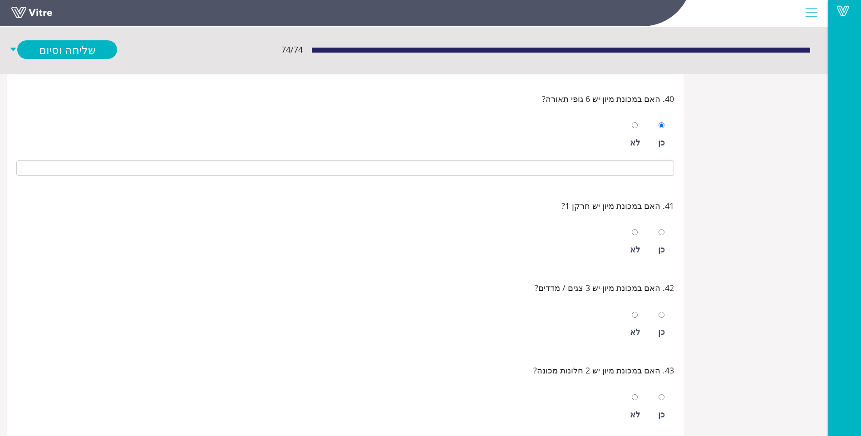
scroll to position [4310, 0]
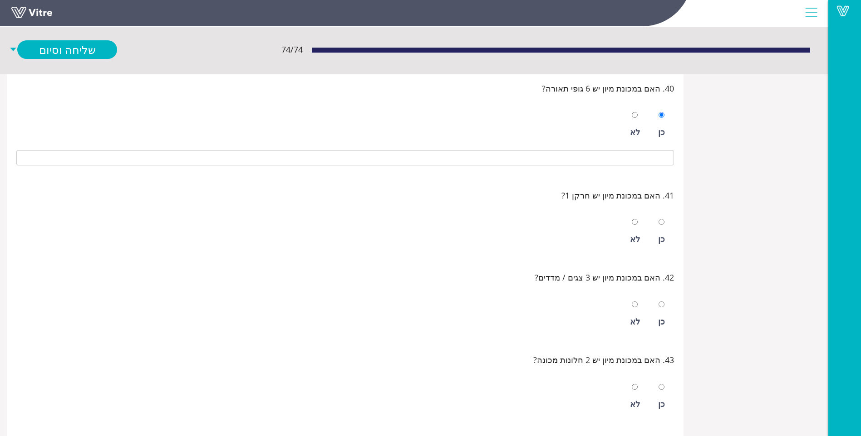
click at [658, 236] on div "כן" at bounding box center [661, 232] width 16 height 42
radio input "true"
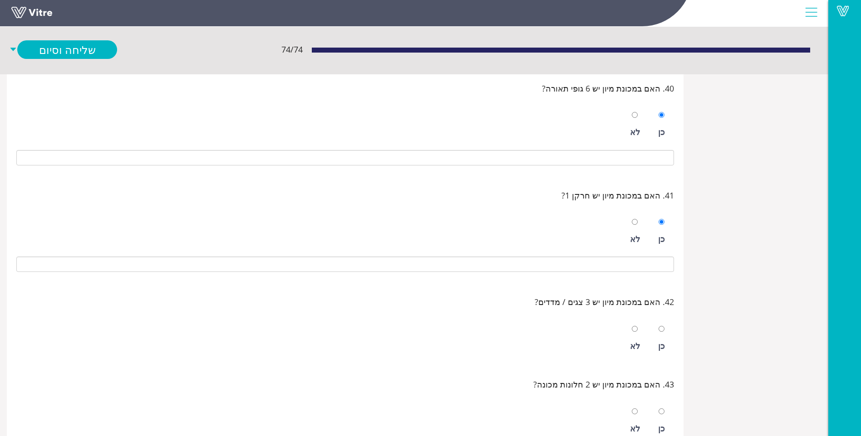
click at [661, 350] on div "כן" at bounding box center [661, 346] width 7 height 13
radio input "true"
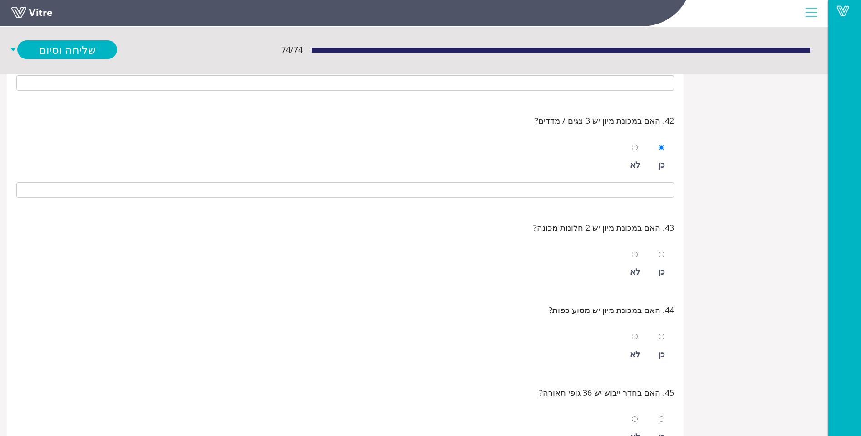
click at [664, 268] on div "כן" at bounding box center [661, 271] width 7 height 13
radio input "true"
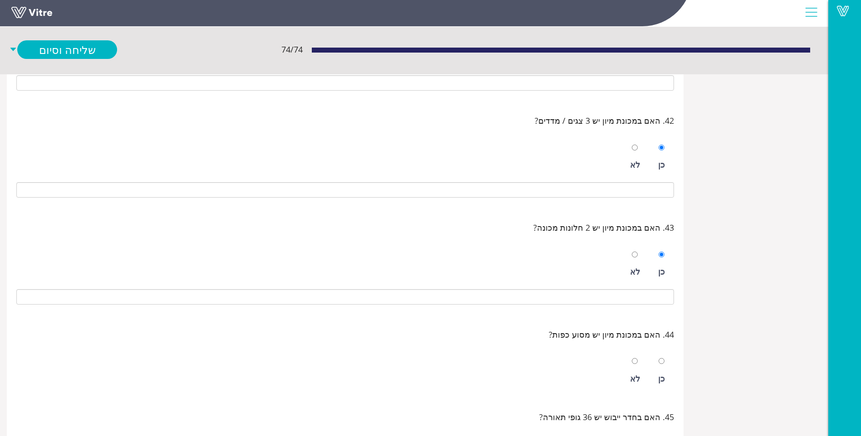
click at [663, 375] on div "כן" at bounding box center [661, 378] width 7 height 13
radio input "true"
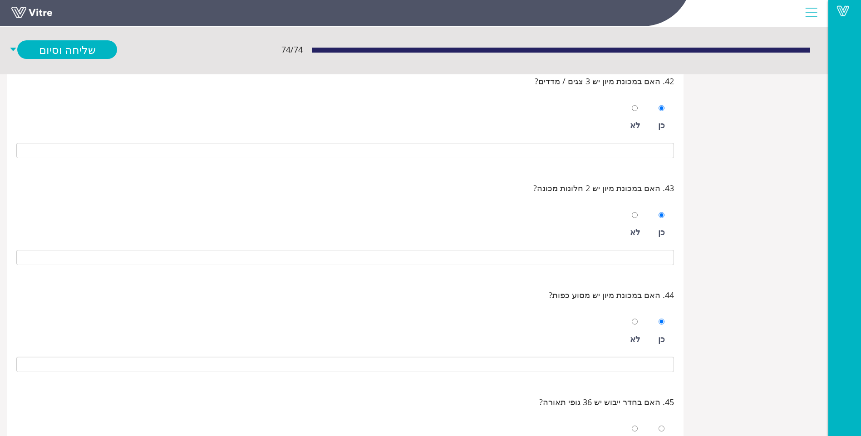
scroll to position [4582, 0]
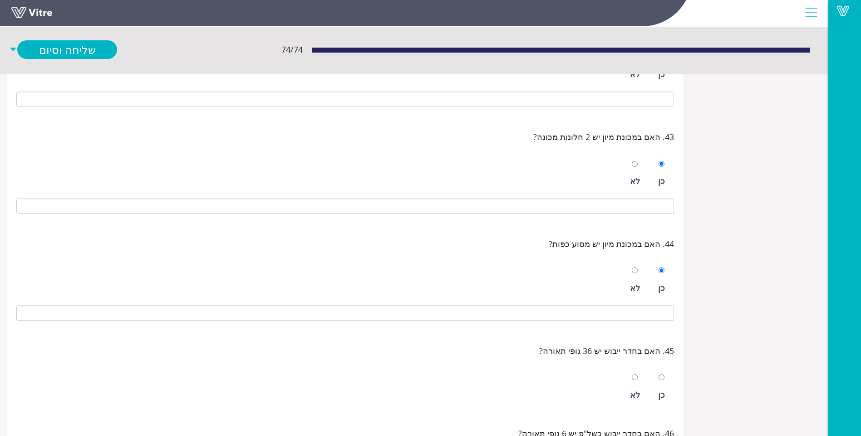
click at [626, 391] on div "כן לא" at bounding box center [344, 385] width 657 height 46
click at [632, 389] on div "לא" at bounding box center [635, 395] width 10 height 13
radio input "true"
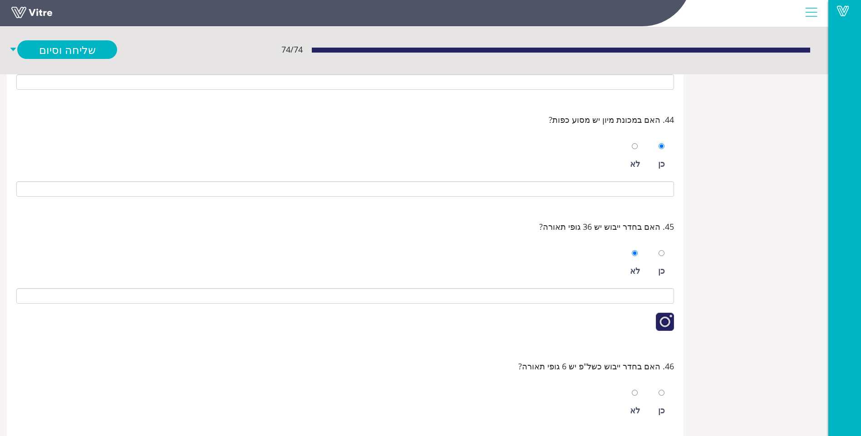
scroll to position [4718, 0]
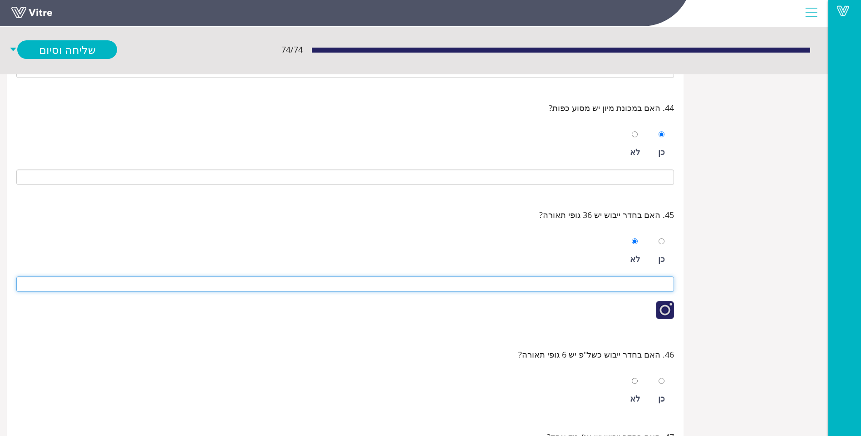
click at [597, 286] on input at bounding box center [344, 284] width 657 height 15
type input "-"
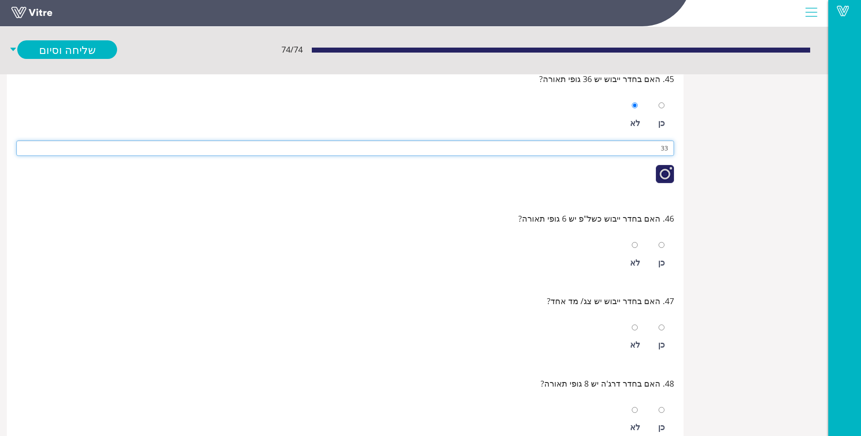
type input "33"
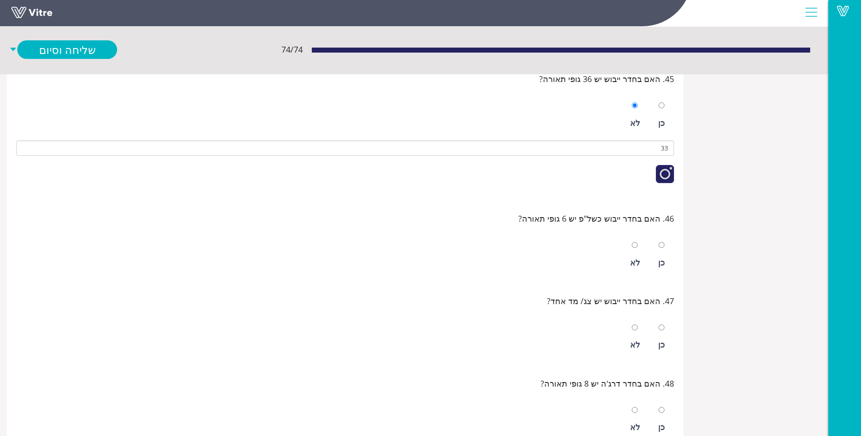
click at [670, 258] on div "כן לא" at bounding box center [344, 253] width 657 height 46
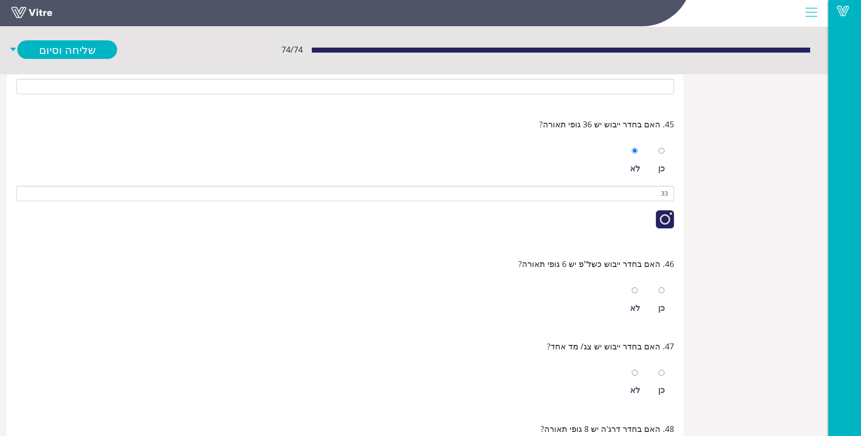
click at [662, 300] on div "כן" at bounding box center [661, 300] width 16 height 42
radio input "true"
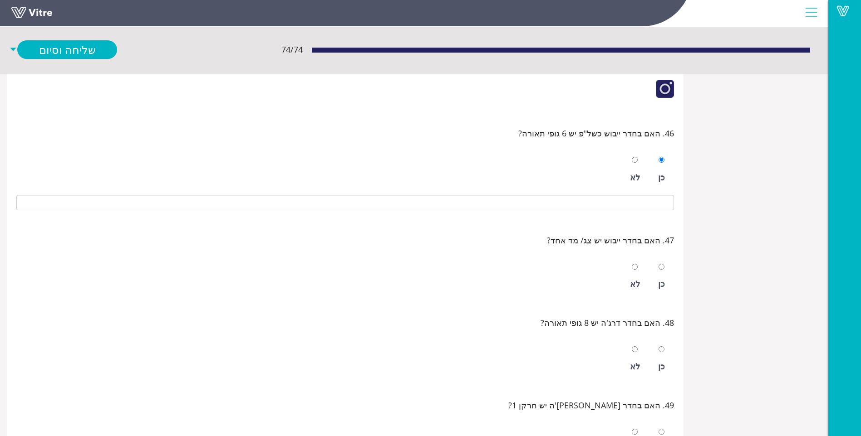
scroll to position [4945, 0]
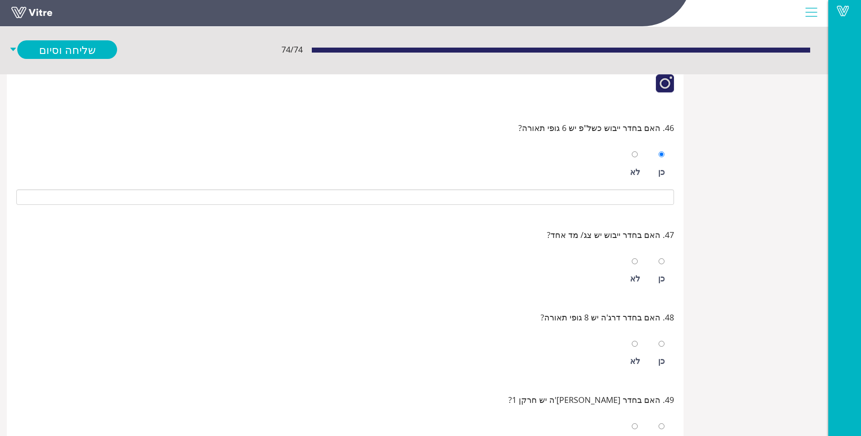
click at [665, 279] on div "כן" at bounding box center [661, 271] width 16 height 42
radio input "true"
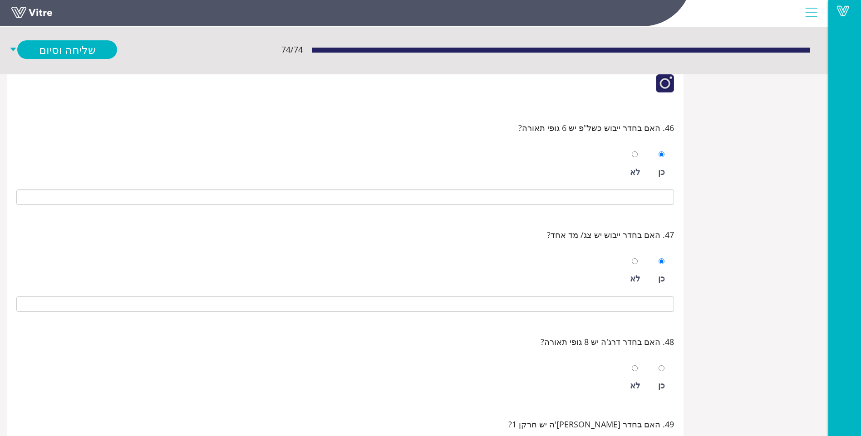
click at [651, 393] on div "כן לא" at bounding box center [344, 376] width 657 height 46
click at [664, 376] on div "כן" at bounding box center [661, 378] width 16 height 42
radio input "true"
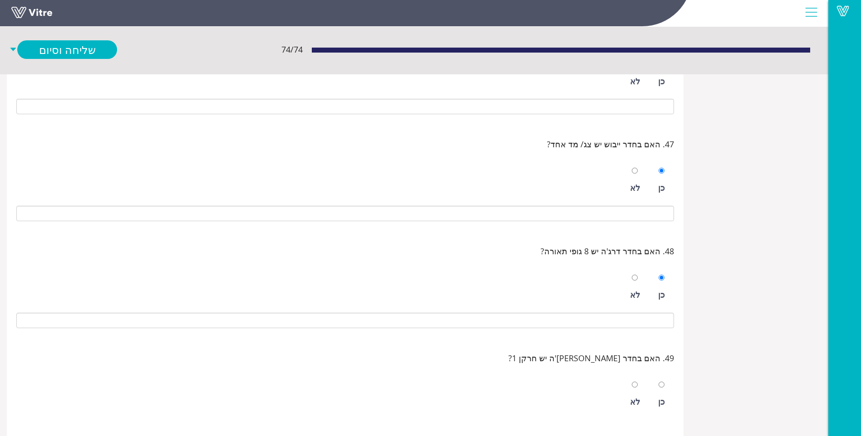
click at [660, 381] on div at bounding box center [661, 384] width 6 height 13
radio input "true"
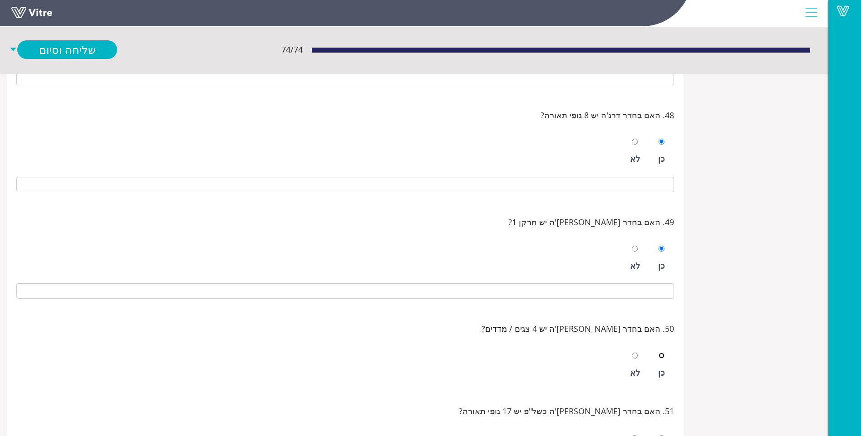
click at [661, 356] on input "radio" at bounding box center [661, 356] width 6 height 6
radio input "true"
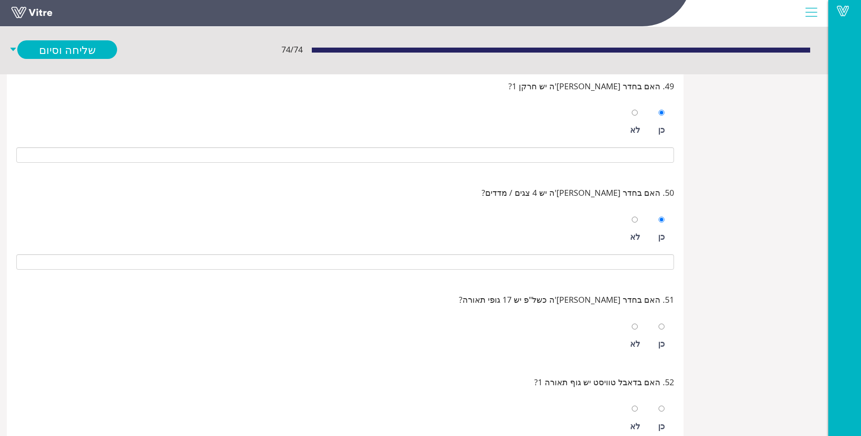
click at [660, 342] on div "כן" at bounding box center [661, 344] width 7 height 13
radio input "true"
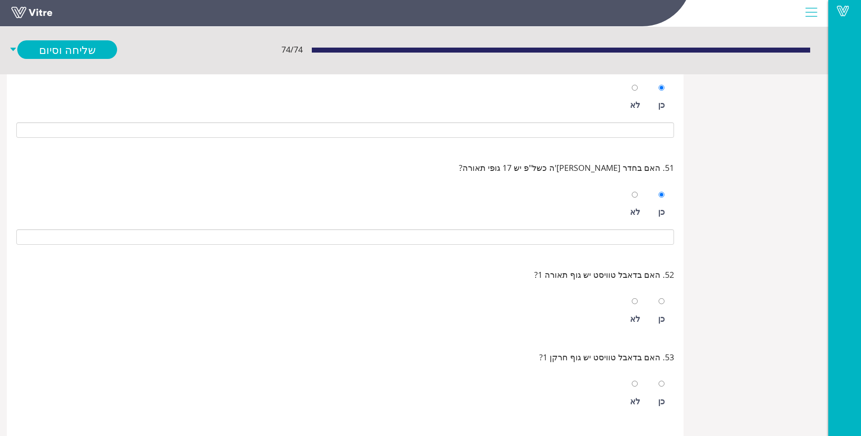
scroll to position [5444, 0]
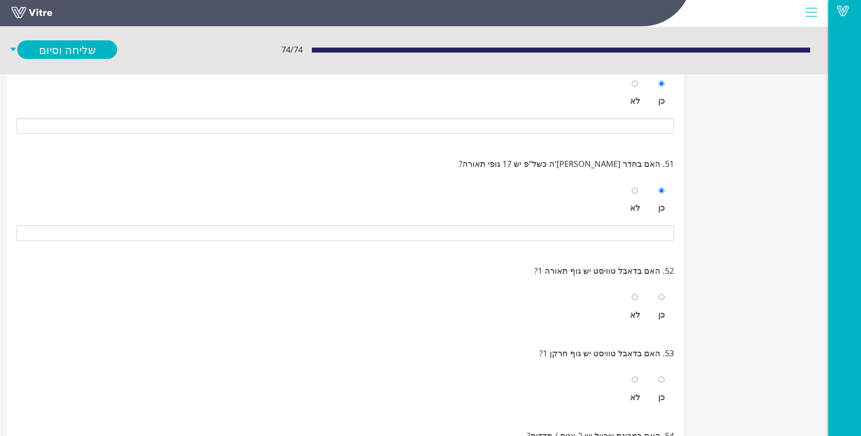
click at [663, 321] on div "כן" at bounding box center [661, 307] width 16 height 42
radio input "true"
click at [658, 415] on div "כן" at bounding box center [661, 414] width 16 height 42
radio input "true"
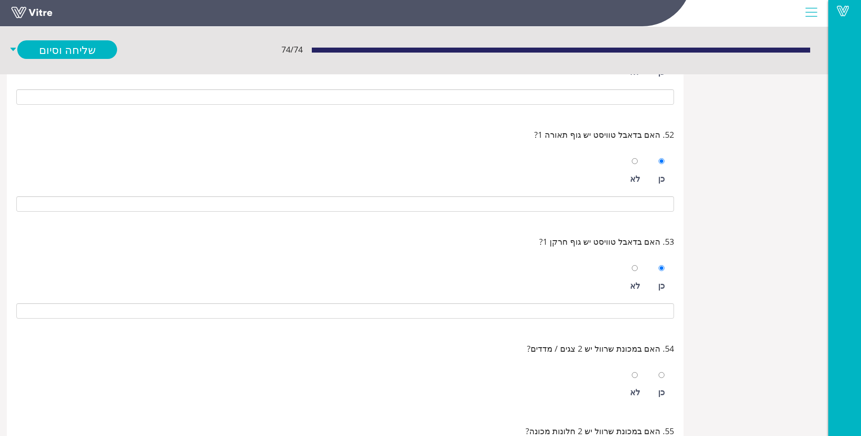
click at [663, 372] on div at bounding box center [661, 375] width 6 height 13
radio input "true"
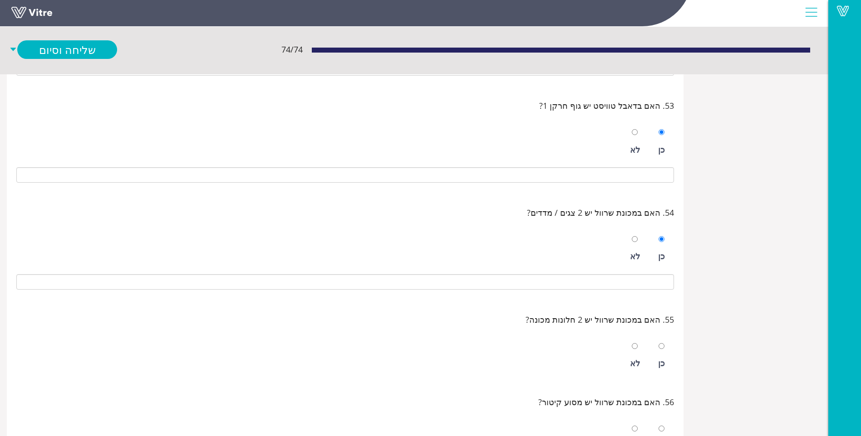
click at [660, 353] on div "כן" at bounding box center [661, 356] width 16 height 42
radio input "true"
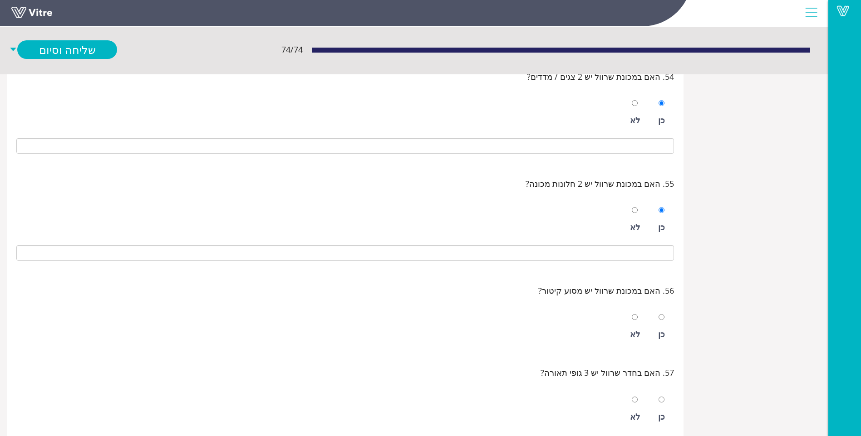
click at [666, 337] on div "כן" at bounding box center [661, 327] width 16 height 42
radio input "true"
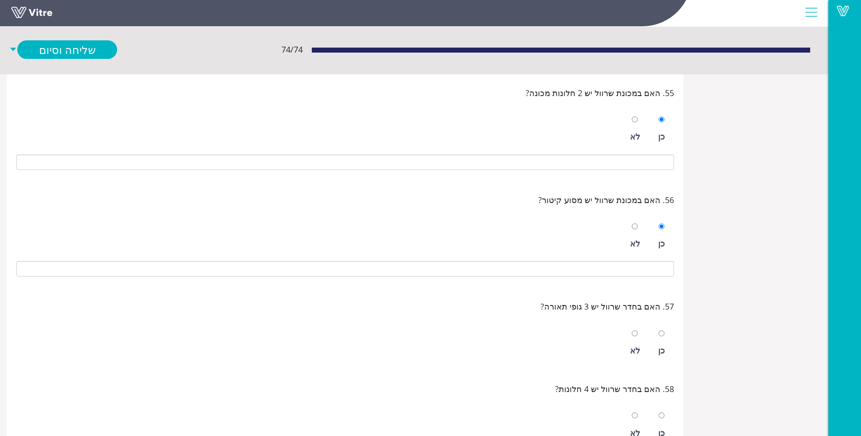
click at [668, 341] on div "כן" at bounding box center [661, 344] width 16 height 42
radio input "true"
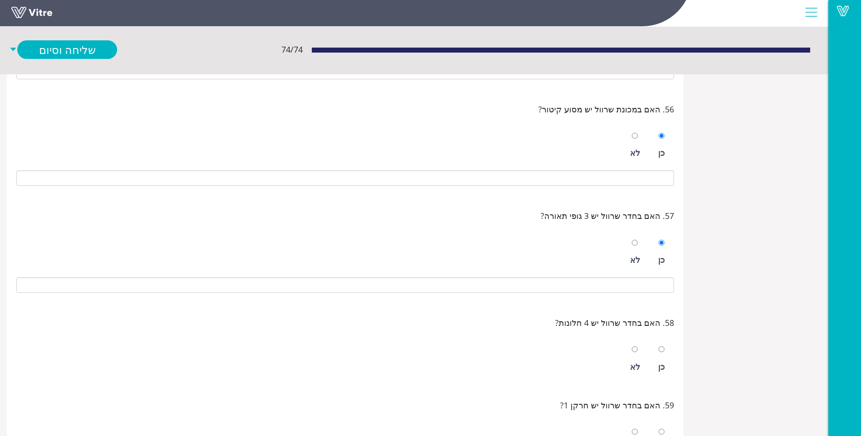
click at [663, 358] on div "כן" at bounding box center [661, 359] width 16 height 42
radio input "true"
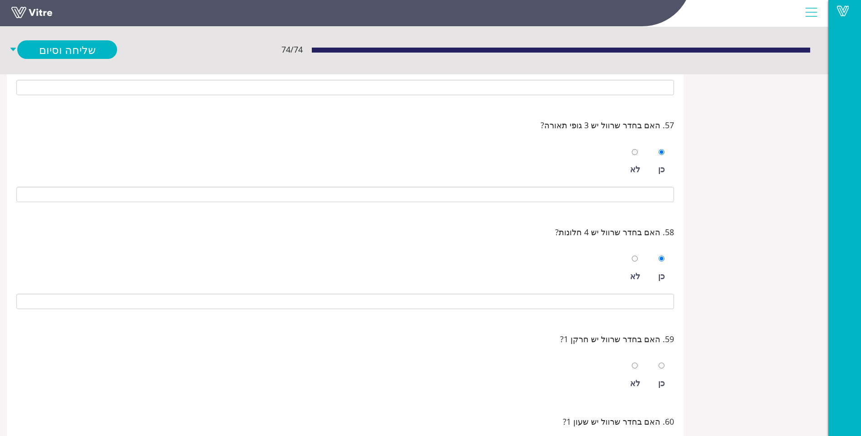
click at [661, 370] on div at bounding box center [661, 365] width 6 height 13
radio input "true"
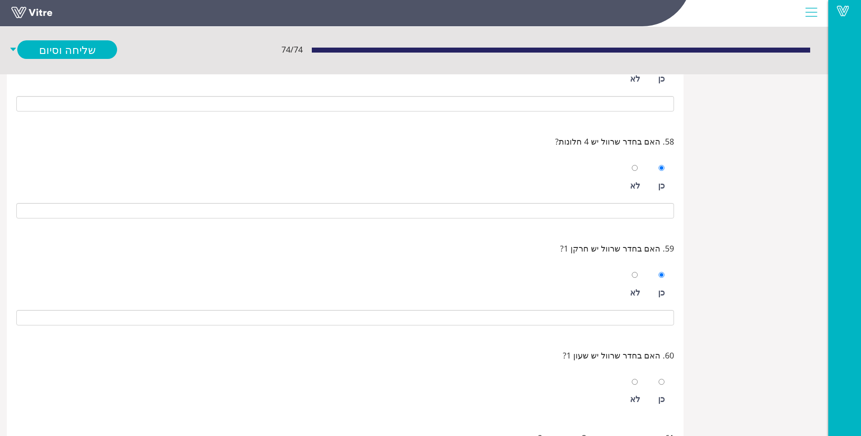
click at [660, 378] on div at bounding box center [661, 382] width 6 height 13
radio input "true"
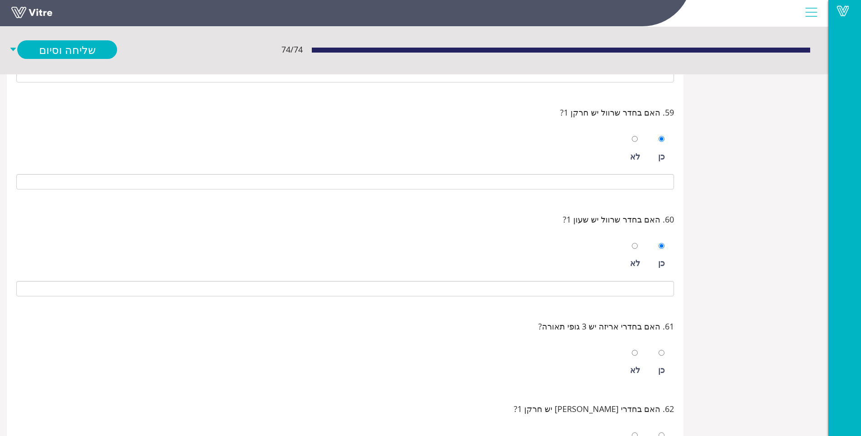
click at [659, 367] on div "כן" at bounding box center [661, 370] width 7 height 13
radio input "true"
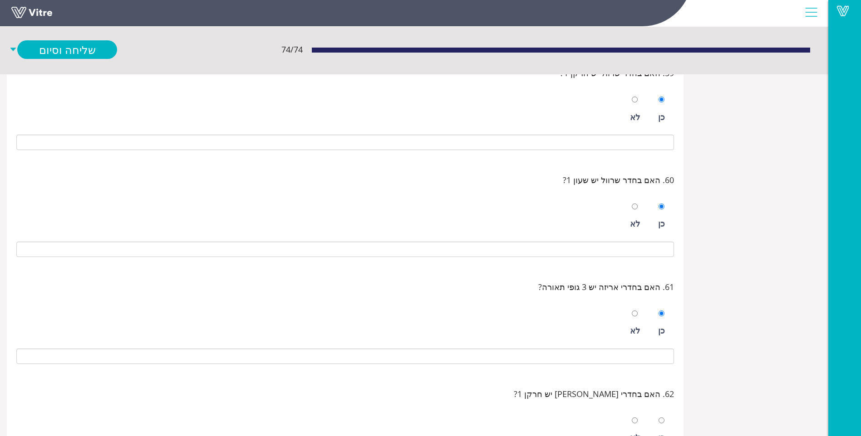
scroll to position [6487, 0]
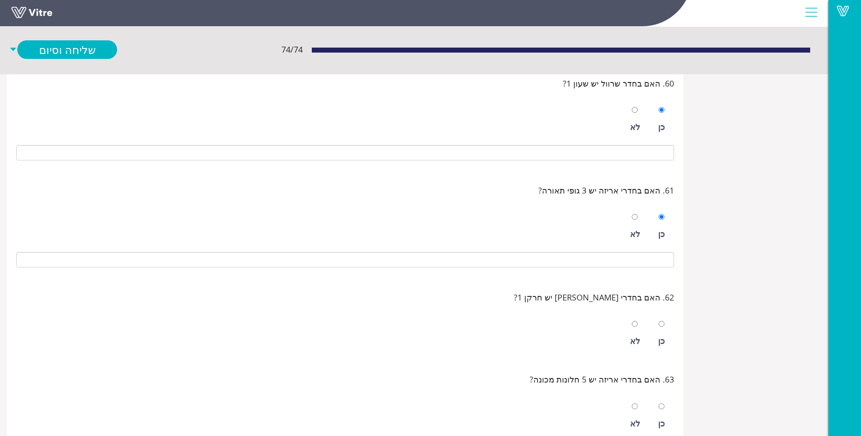
click at [665, 342] on div "כן" at bounding box center [661, 334] width 16 height 42
radio input "true"
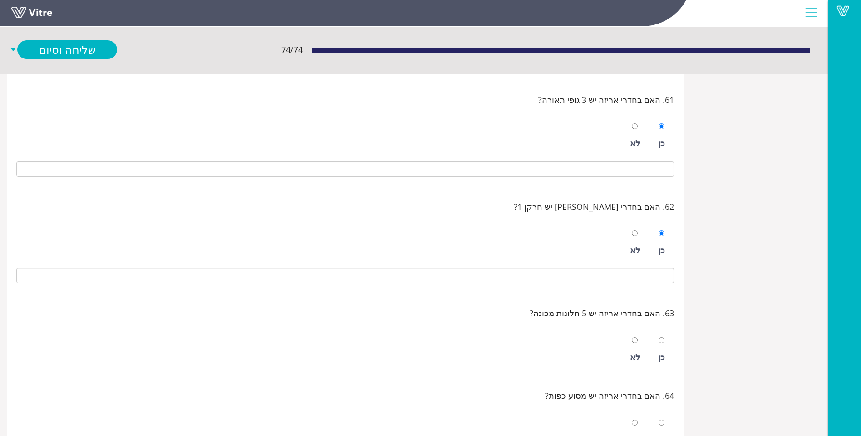
click at [665, 350] on div "כן" at bounding box center [661, 350] width 16 height 42
radio input "true"
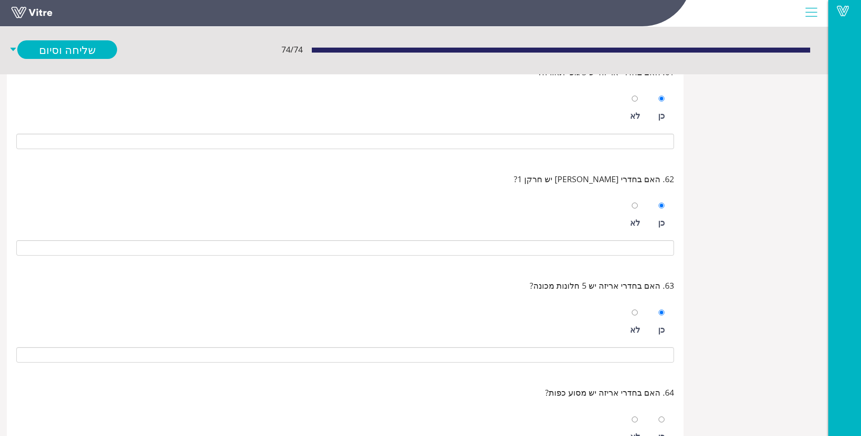
scroll to position [6714, 0]
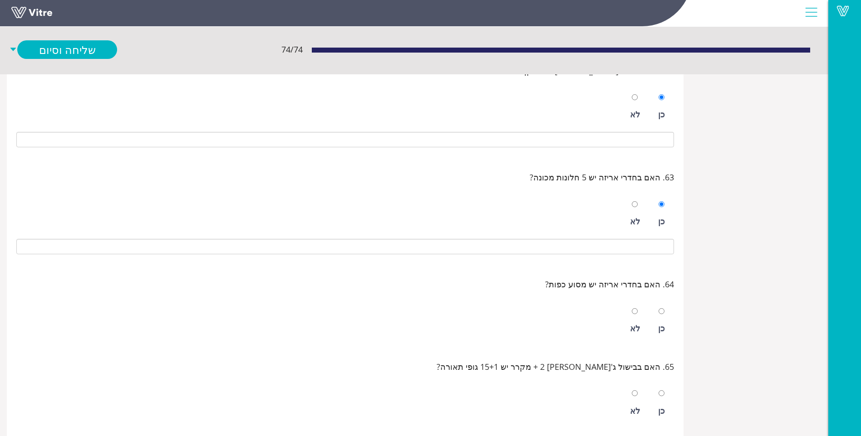
click at [664, 339] on div "כן" at bounding box center [661, 321] width 16 height 42
radio input "true"
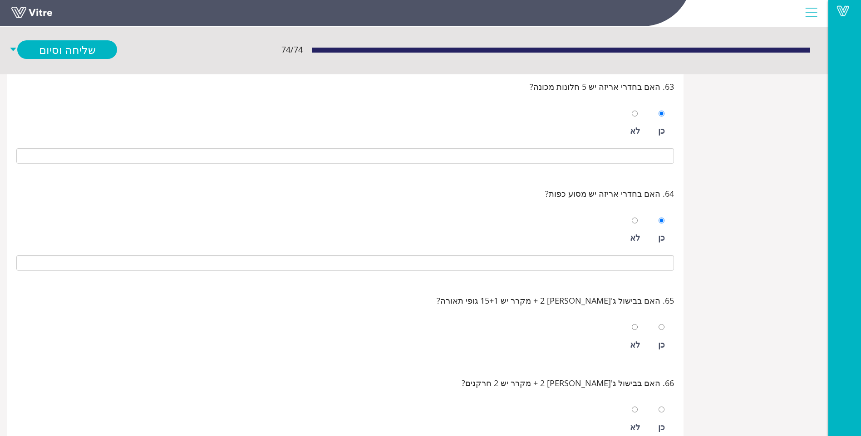
click at [664, 340] on div "כן" at bounding box center [661, 344] width 7 height 13
radio input "true"
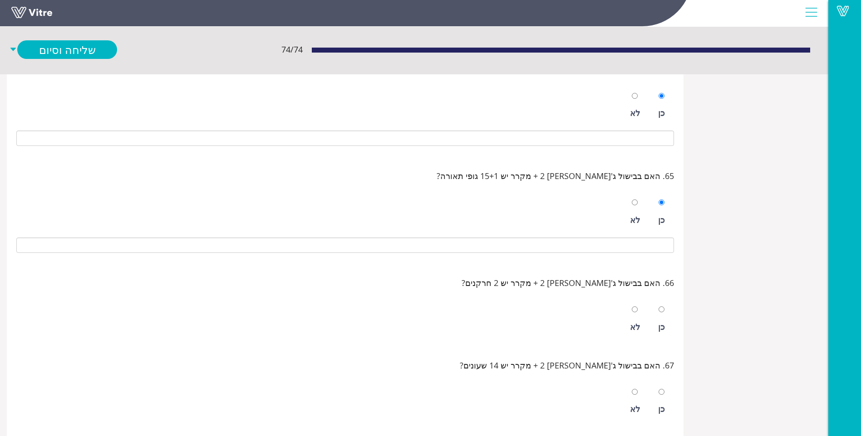
scroll to position [6941, 0]
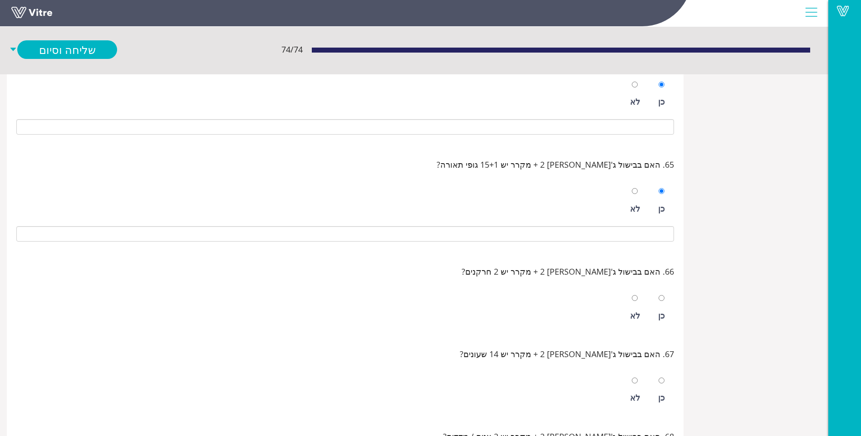
click at [663, 322] on div "כן" at bounding box center [661, 315] width 7 height 13
radio input "true"
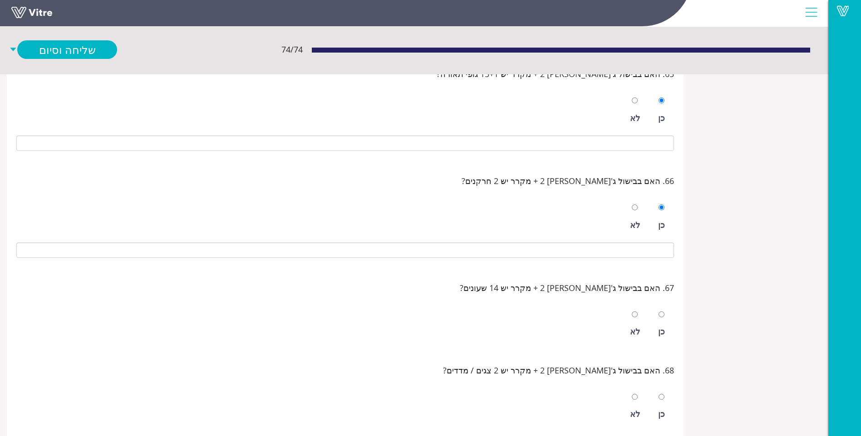
click at [663, 322] on div "כן" at bounding box center [661, 324] width 16 height 42
radio input "true"
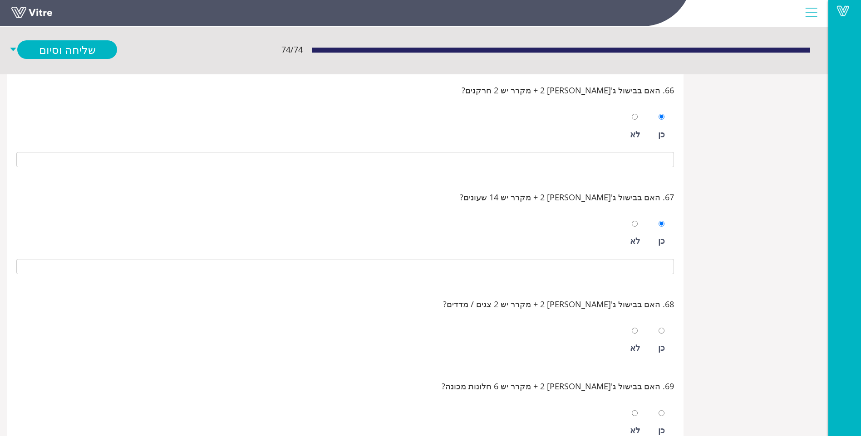
click at [663, 335] on div at bounding box center [661, 330] width 6 height 13
radio input "true"
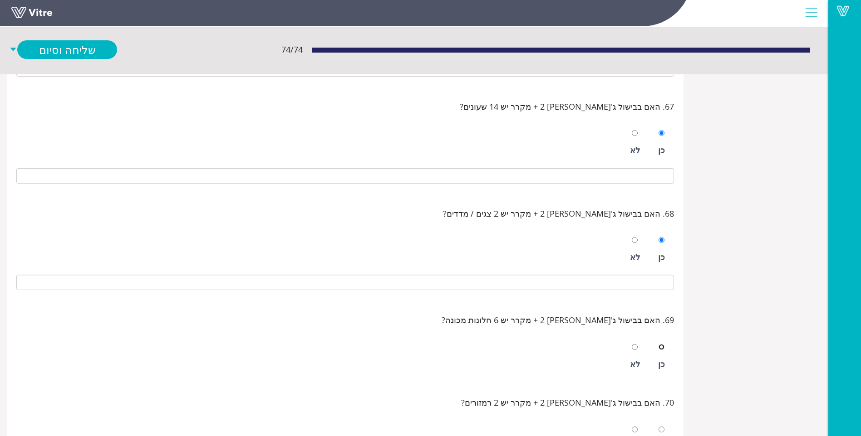
click at [660, 347] on input "radio" at bounding box center [661, 347] width 6 height 6
radio input "true"
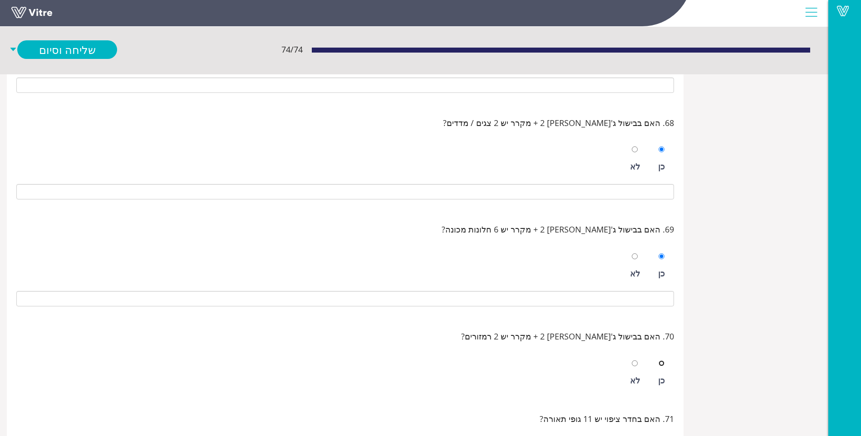
click at [664, 361] on input "radio" at bounding box center [661, 364] width 6 height 6
radio input "true"
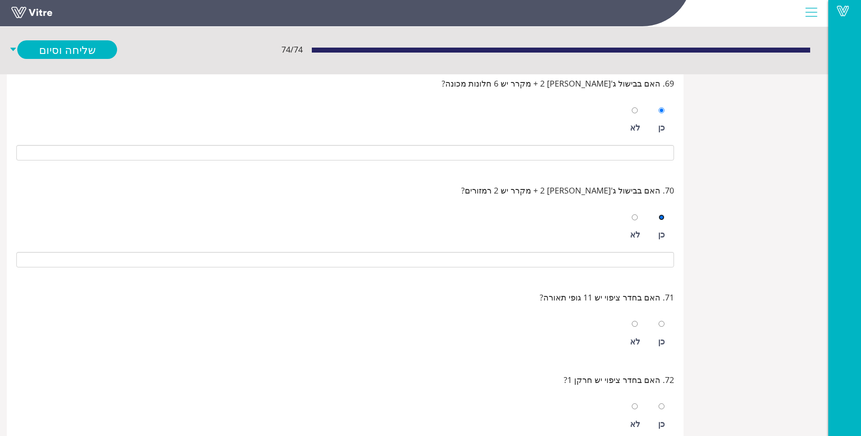
scroll to position [7485, 0]
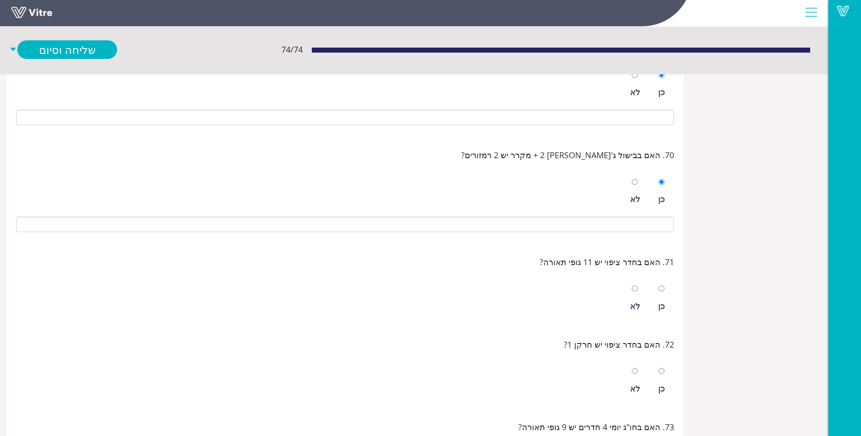
click at [665, 308] on div "כן" at bounding box center [661, 299] width 16 height 42
radio input "true"
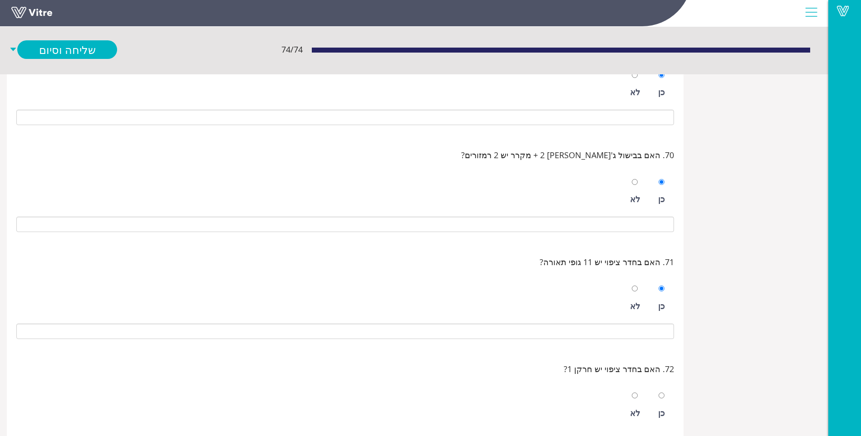
click at [659, 401] on div at bounding box center [661, 395] width 6 height 13
radio input "true"
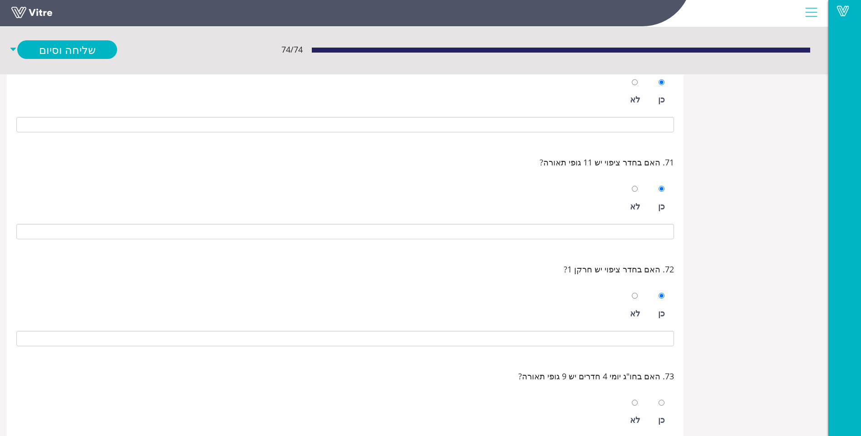
scroll to position [7621, 0]
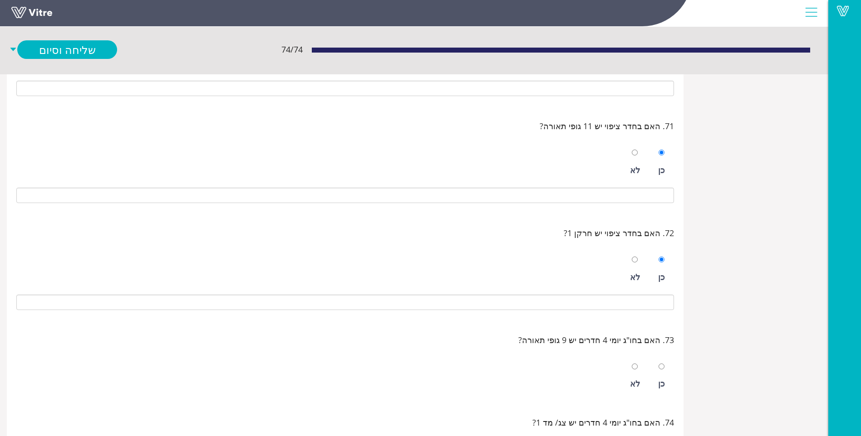
click at [662, 370] on div at bounding box center [661, 366] width 6 height 13
radio input "true"
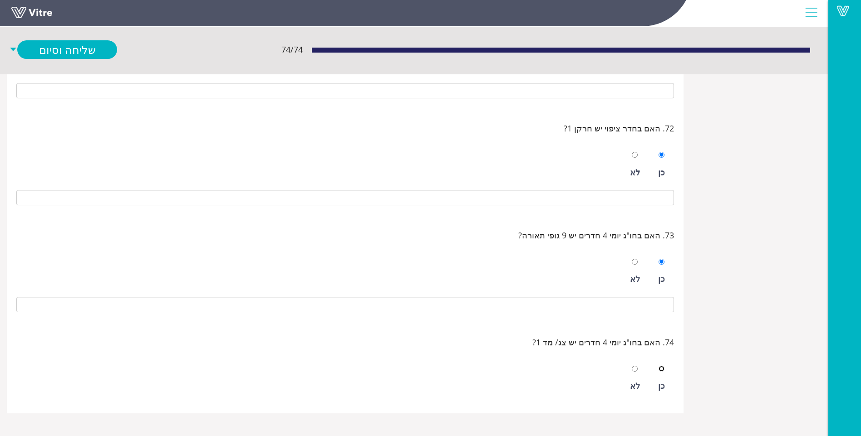
click at [661, 369] on input "radio" at bounding box center [661, 369] width 6 height 6
radio input "true"
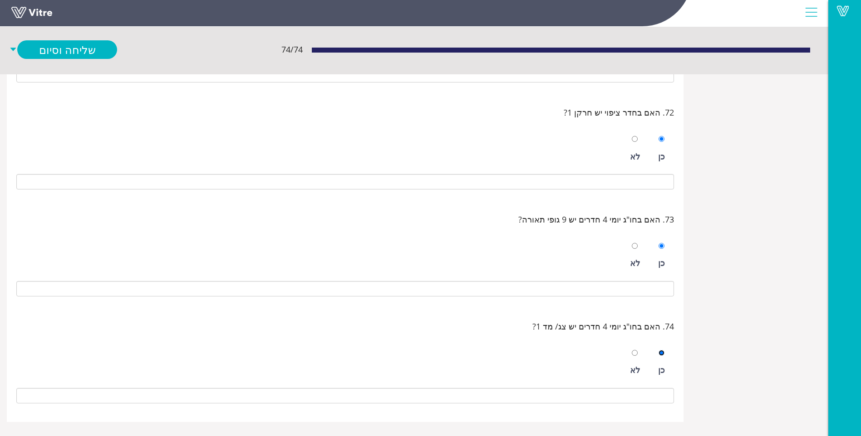
scroll to position [7750, 0]
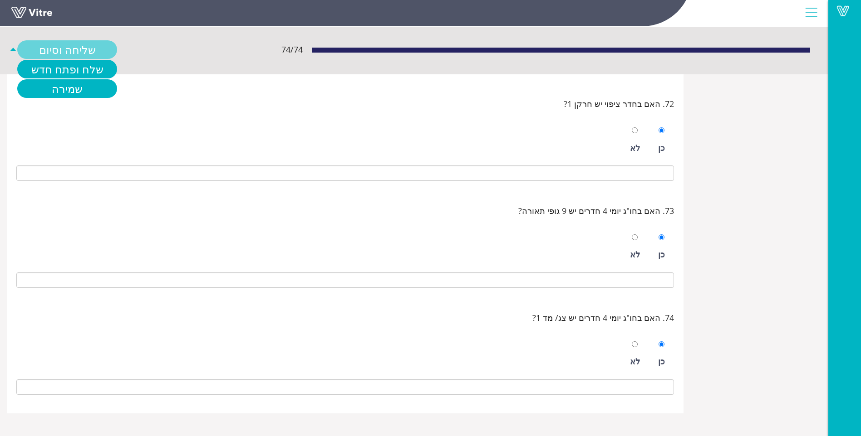
click at [46, 51] on link "שליחה וסיום" at bounding box center [67, 49] width 100 height 19
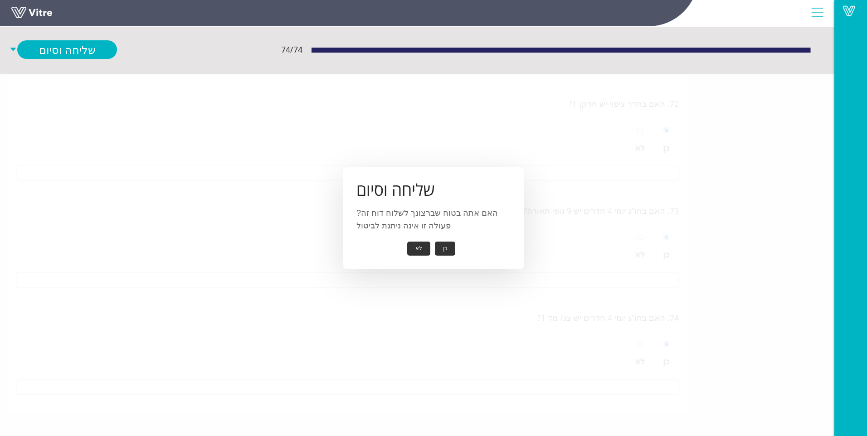
click at [414, 242] on button "לא" at bounding box center [418, 249] width 23 height 14
